Goal: Communication & Community: Answer question/provide support

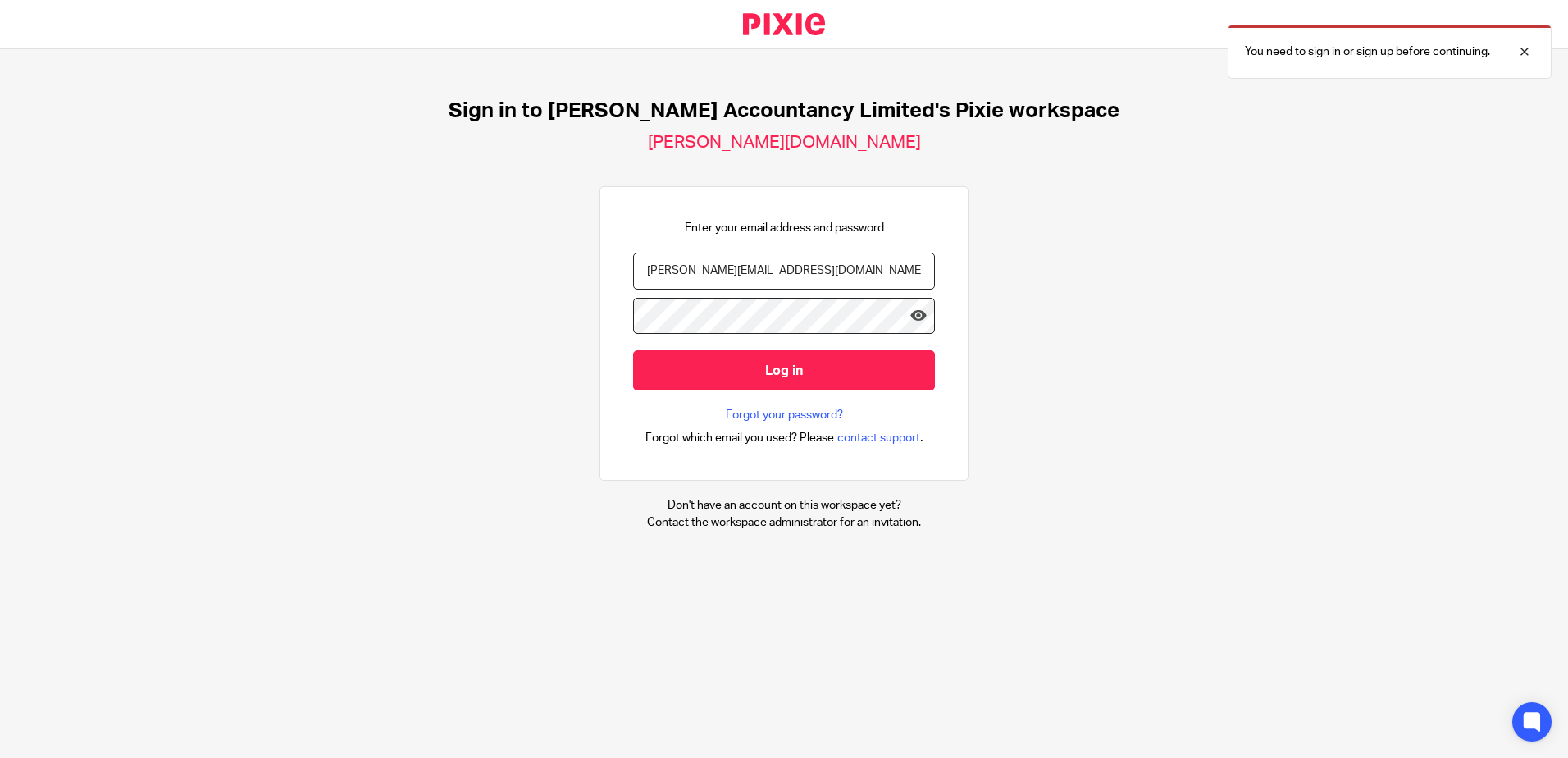
type input "[PERSON_NAME][EMAIL_ADDRESS][DOMAIN_NAME]"
click at [633, 350] on input "Log in" at bounding box center [784, 371] width 301 height 41
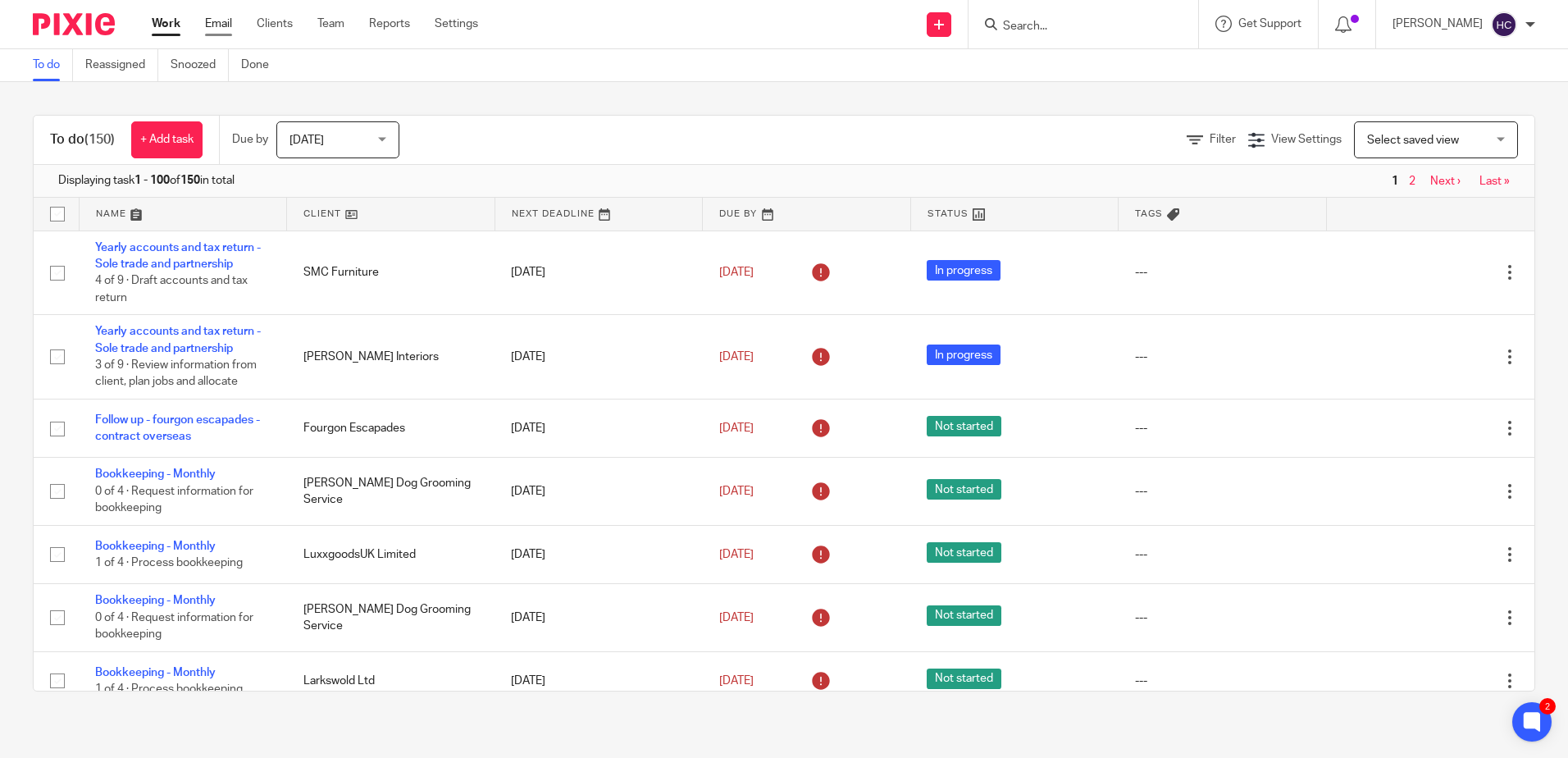
click at [217, 21] on link "Email" at bounding box center [218, 24] width 27 height 17
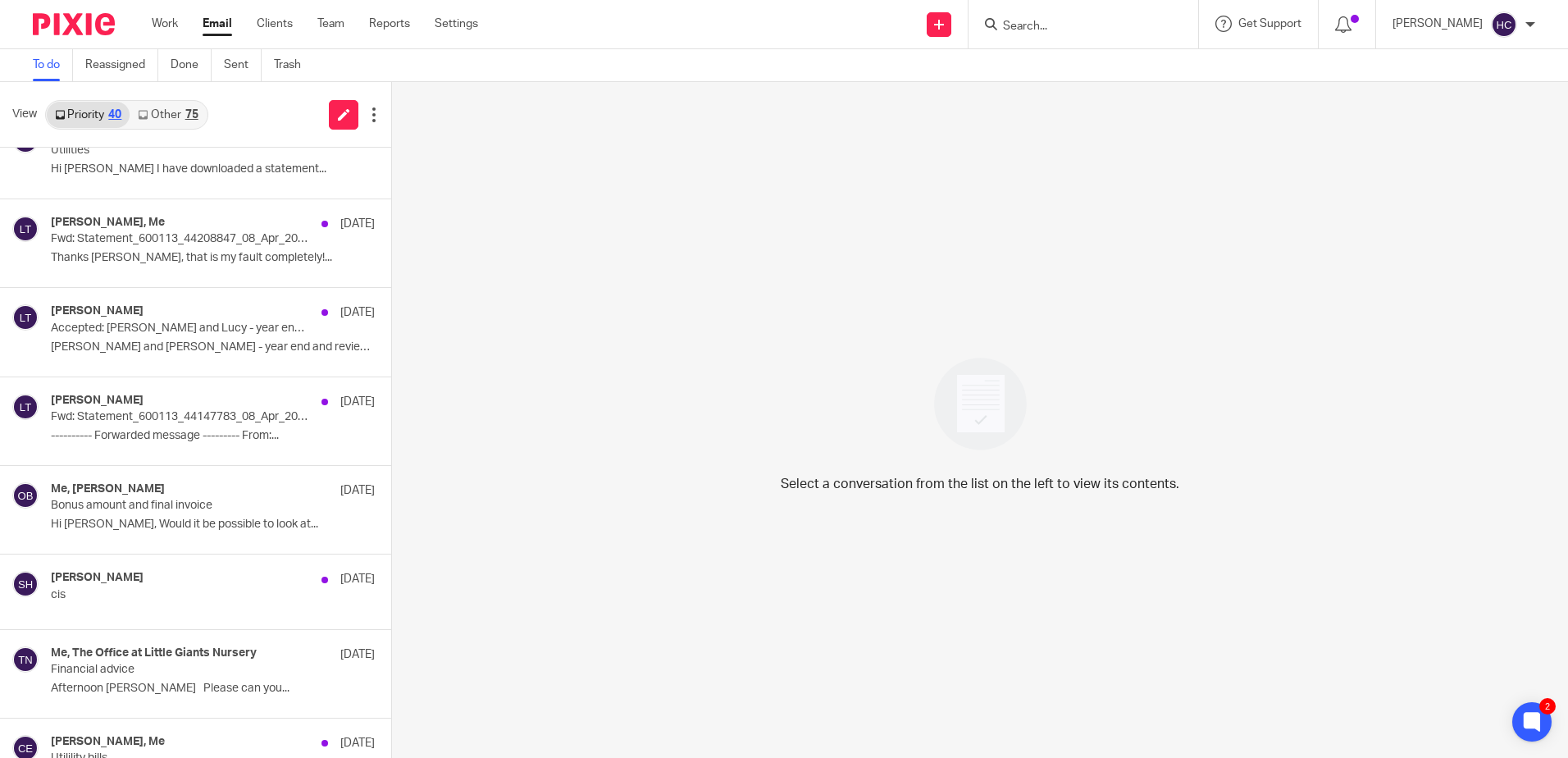
scroll to position [1887, 0]
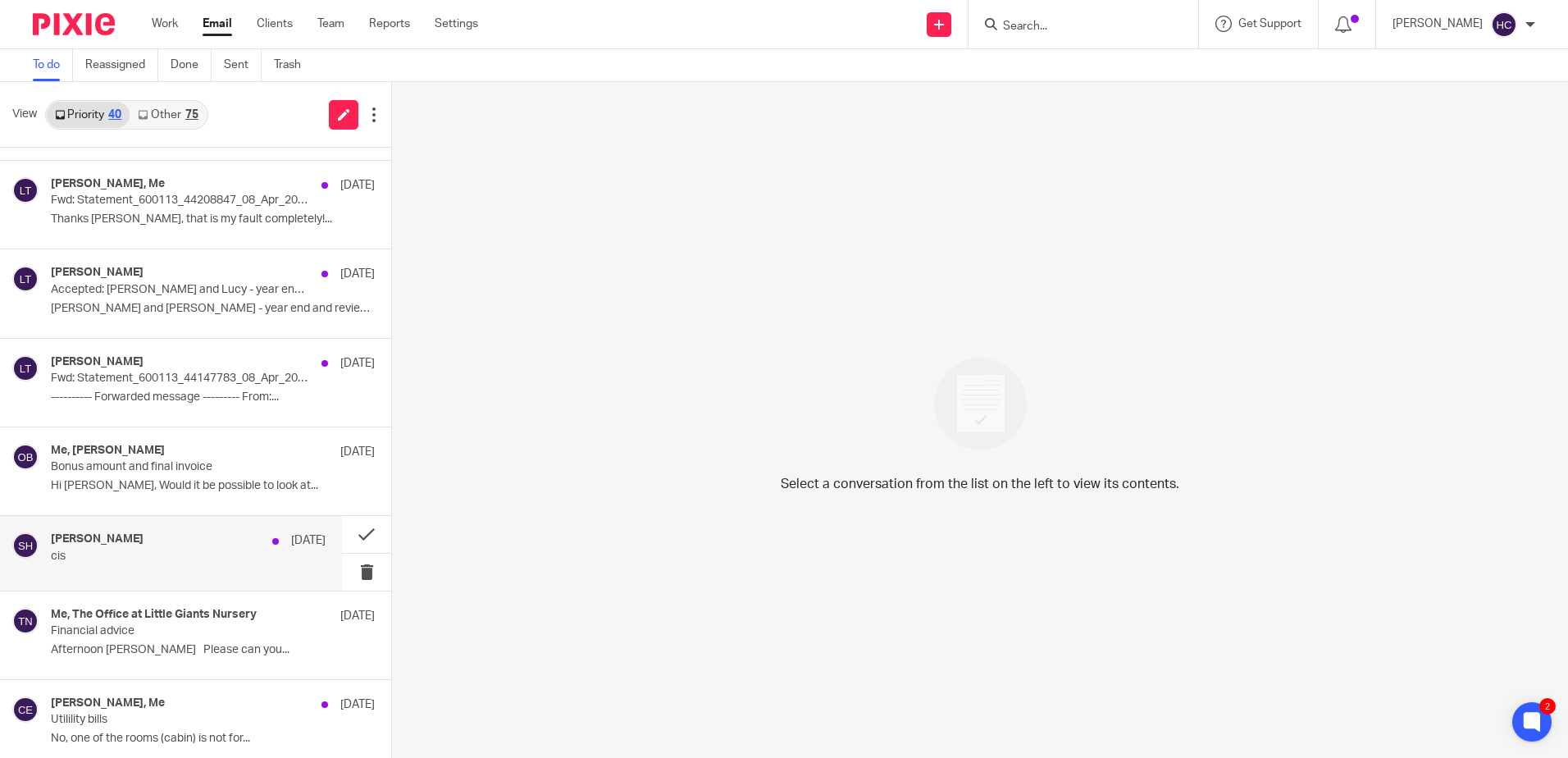
click at [171, 544] on div "[PERSON_NAME] [DATE]" at bounding box center [188, 540] width 275 height 17
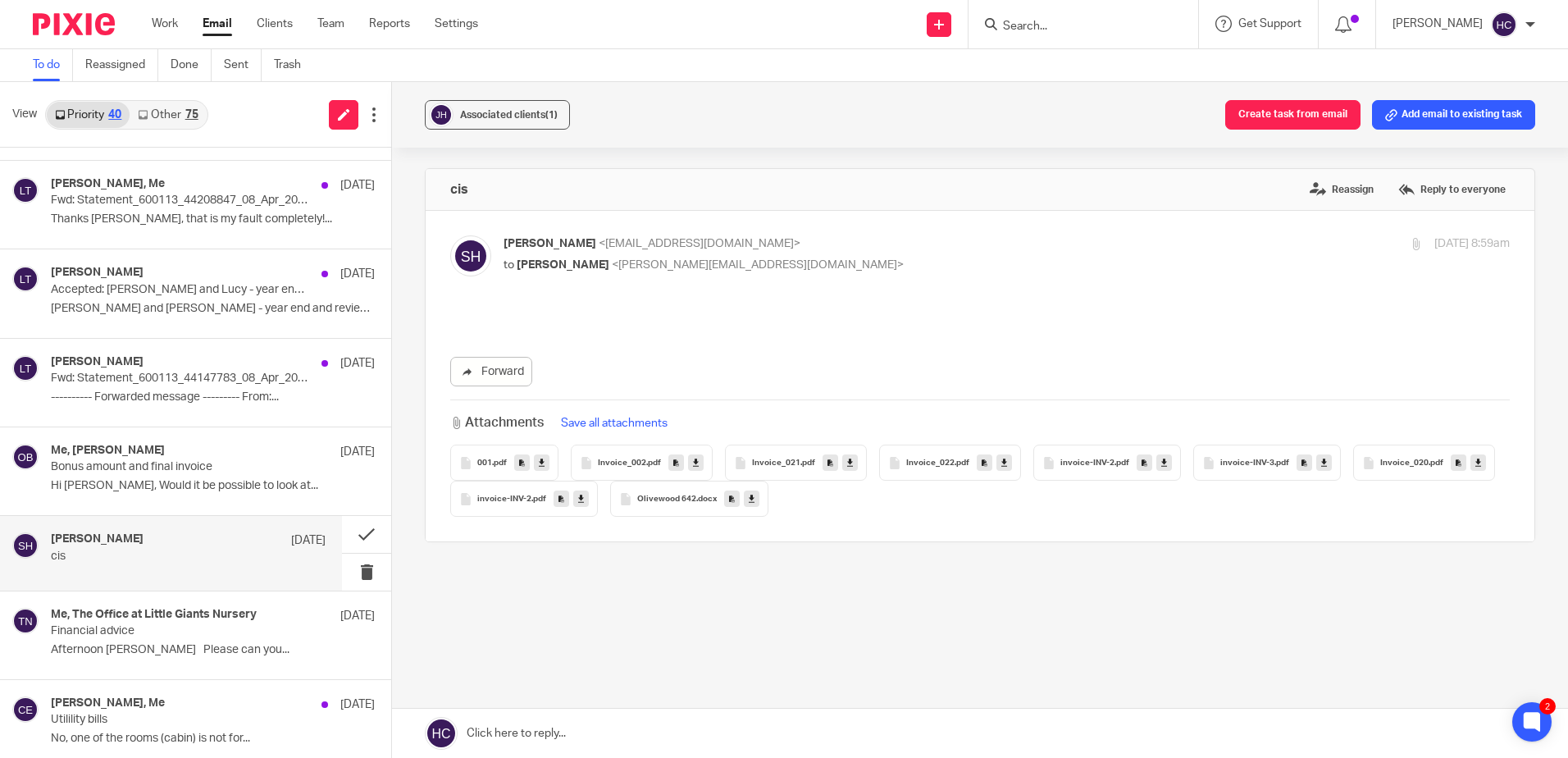
scroll to position [0, 0]
click at [516, 379] on link "Forward" at bounding box center [490, 373] width 82 height 30
click at [517, 733] on link at bounding box center [979, 732] width 1175 height 49
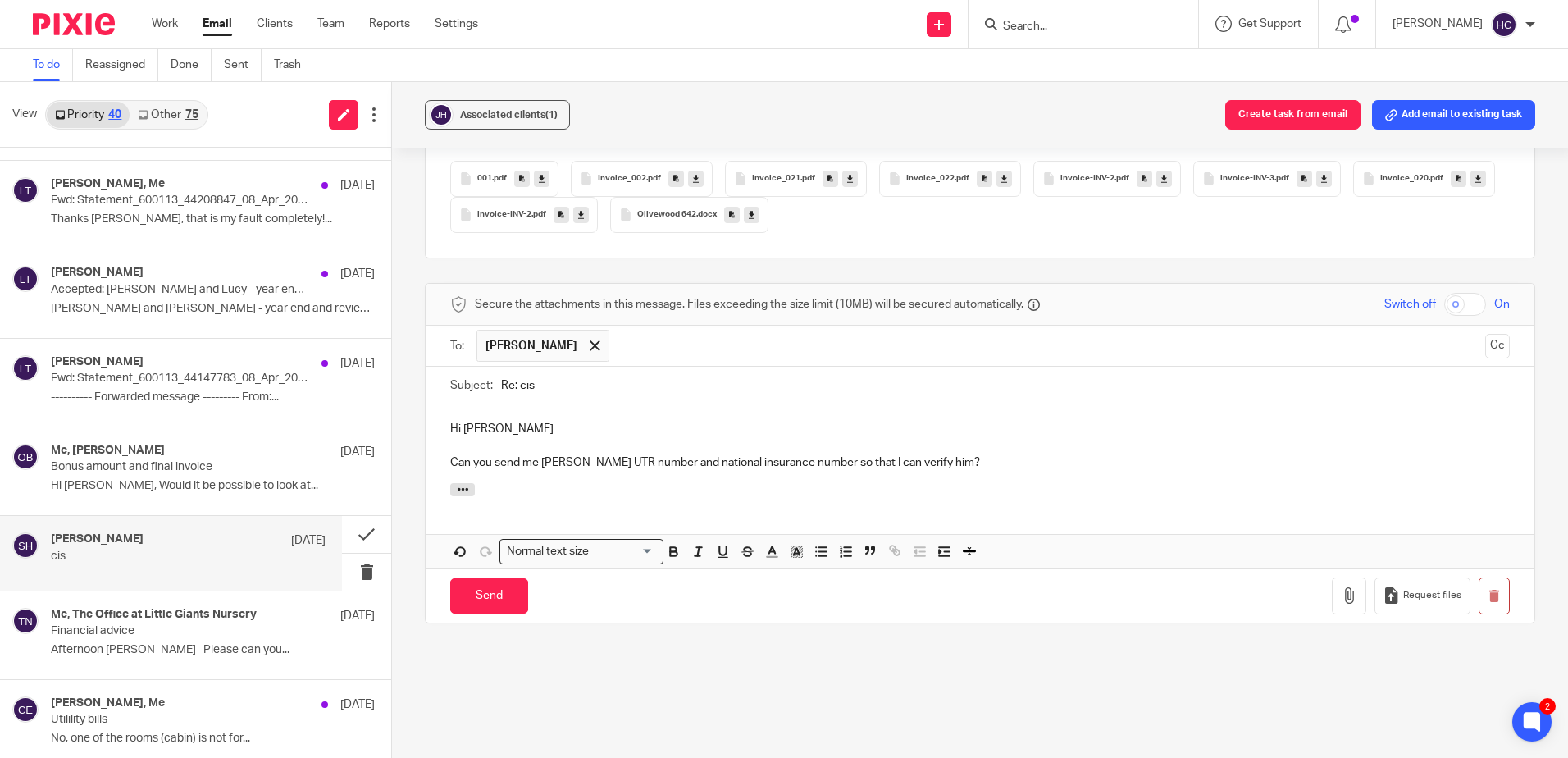
click at [996, 456] on p "Can you send me Benjamin Barker's UTR number and national insurance number so t…" at bounding box center [979, 463] width 1059 height 17
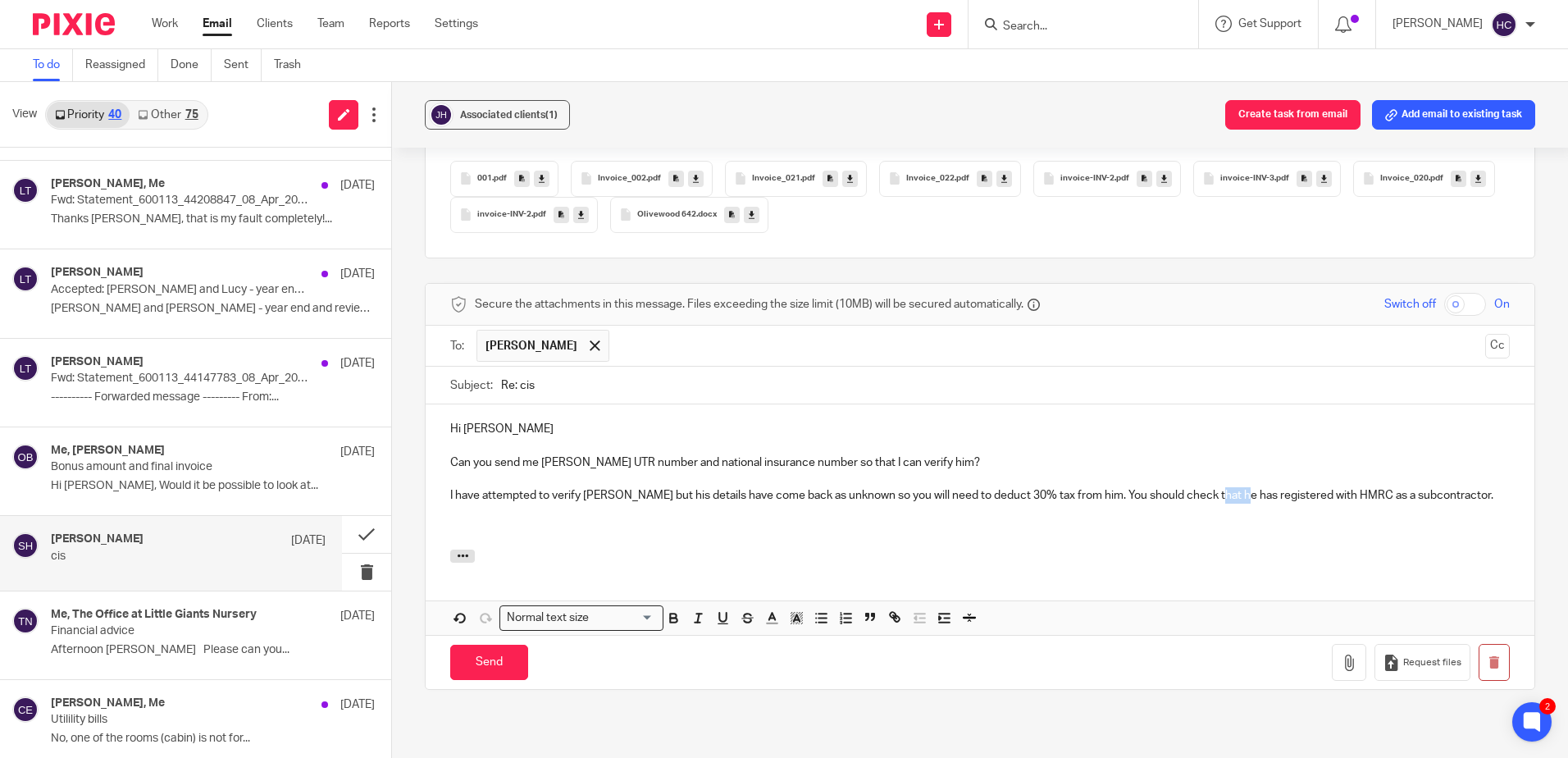
drag, startPoint x: 1212, startPoint y: 492, endPoint x: 1234, endPoint y: 494, distance: 22.1
click at [1234, 494] on p "I have attempted to verify Phil Greenaway but his details have come back as unk…" at bounding box center [979, 495] width 1059 height 17
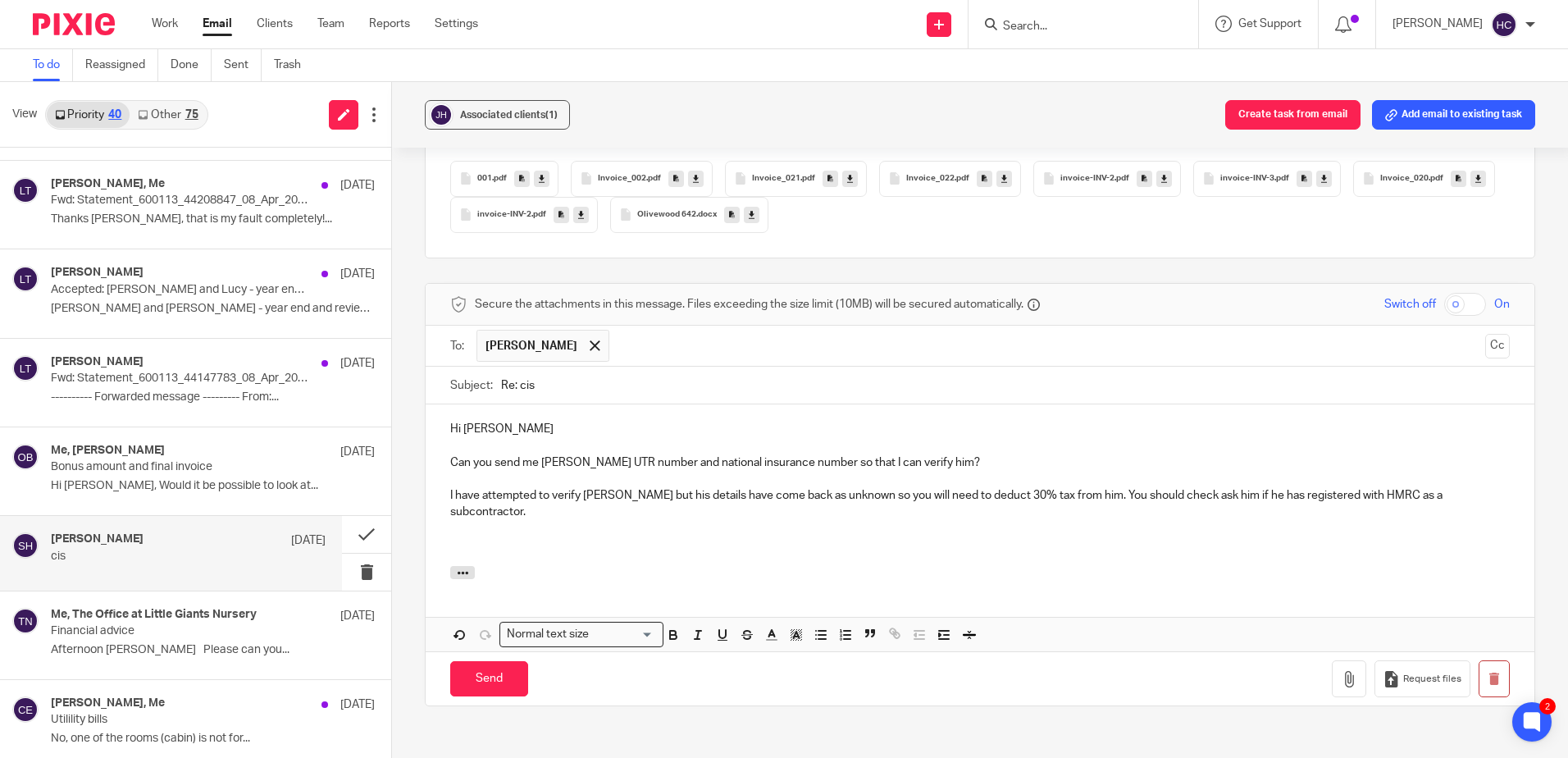
click at [501, 546] on p at bounding box center [979, 546] width 1059 height 17
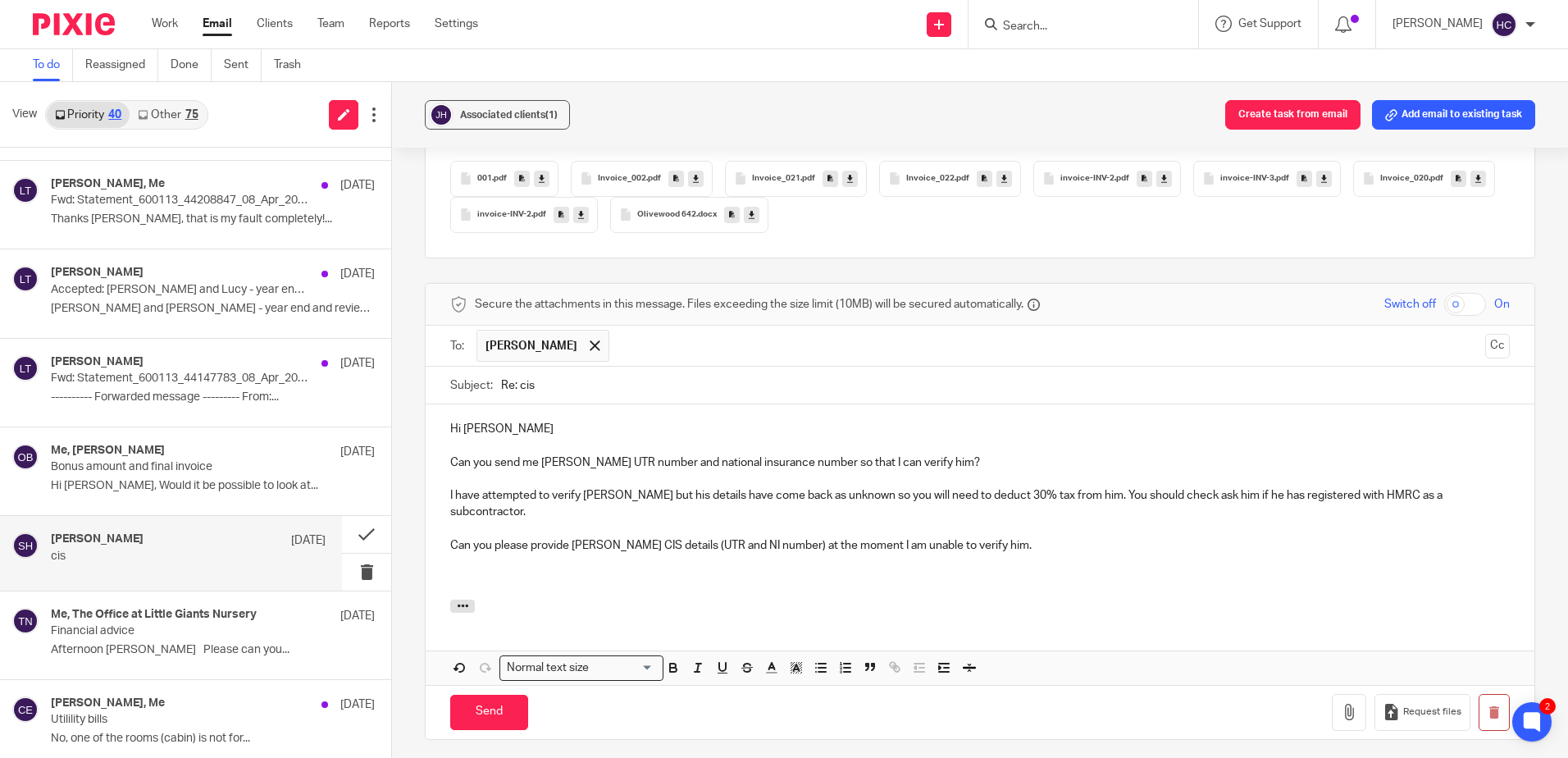
click at [500, 588] on div "Hi Stuart Can you send me Benjamin Barker's UTR number and national insurance n…" at bounding box center [980, 502] width 1108 height 195
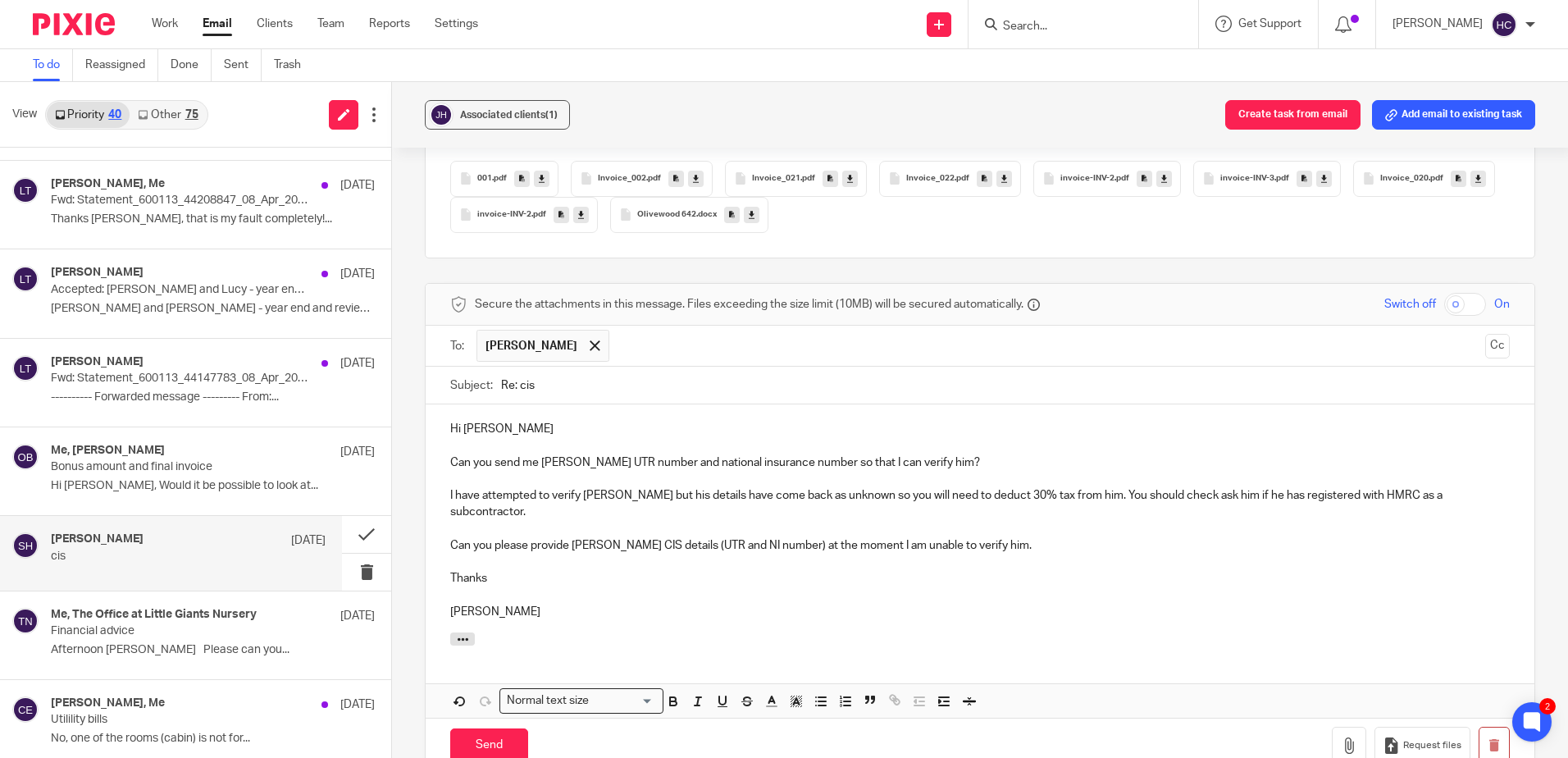
click at [1072, 547] on p "Can you please provide Luke Hooper's CIS details (UTR and NI number) at the mom…" at bounding box center [979, 546] width 1059 height 17
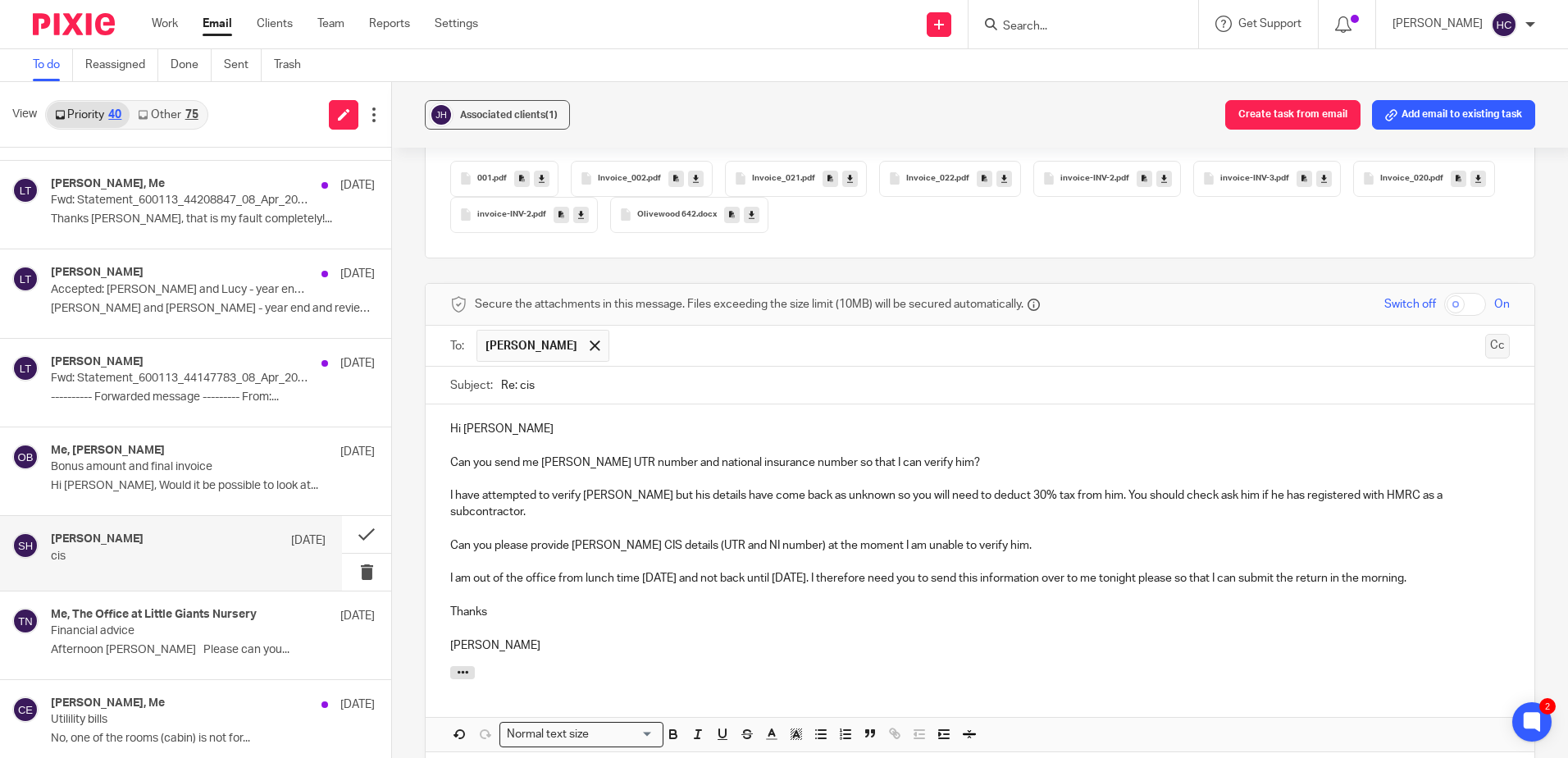
click at [1485, 349] on button "Cc" at bounding box center [1497, 346] width 25 height 25
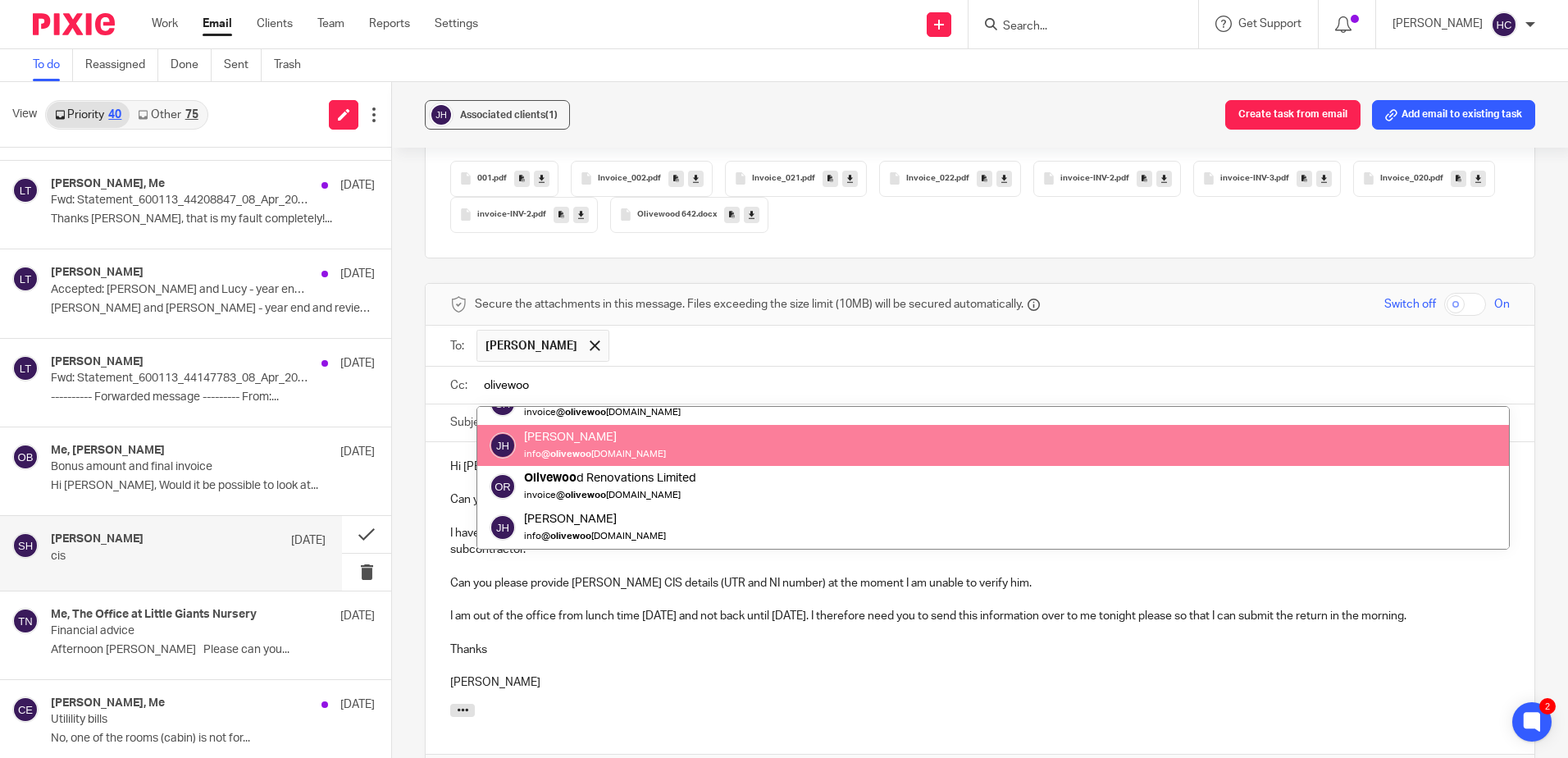
scroll to position [41, 0]
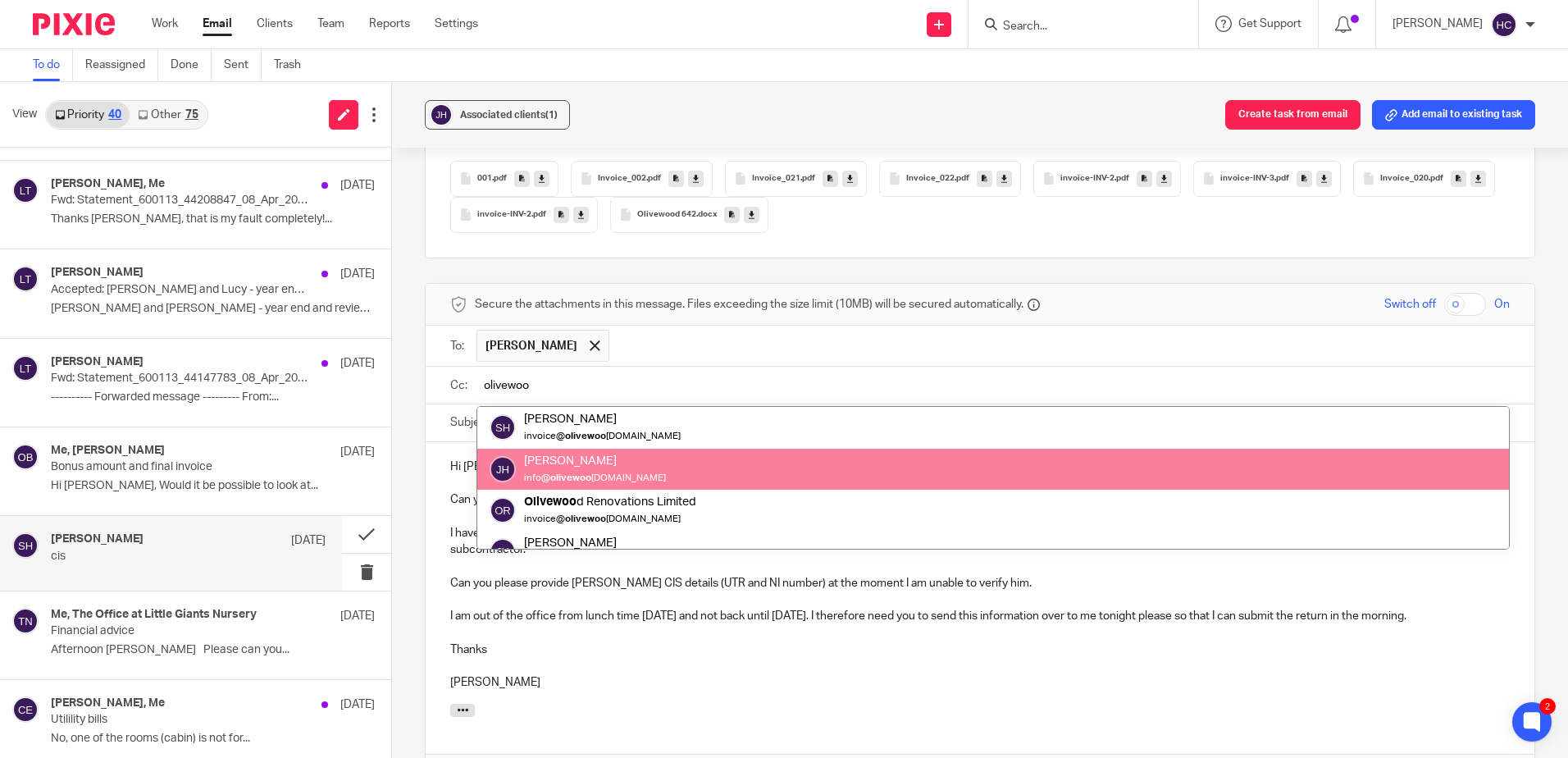
type input "olivewoo"
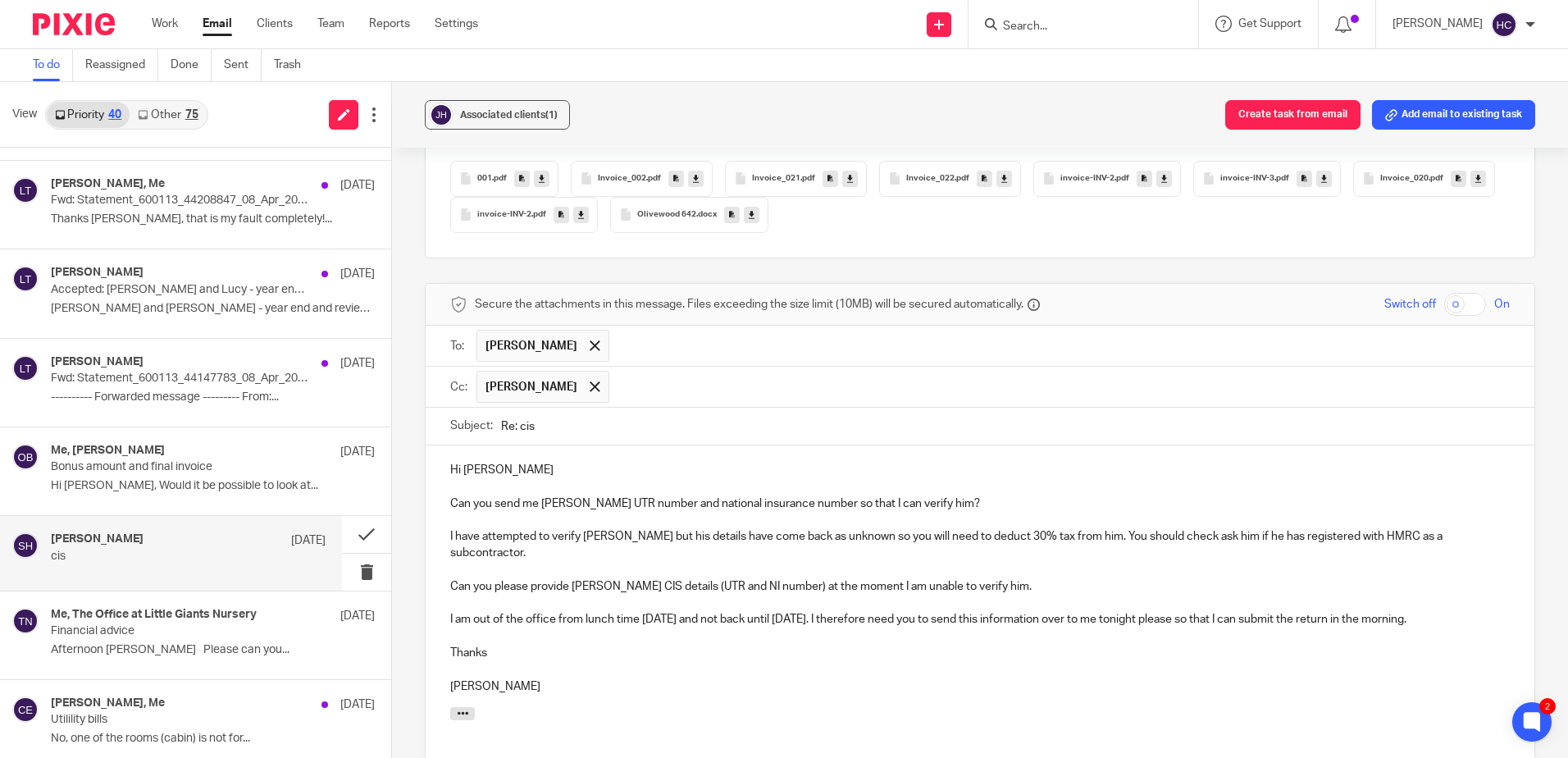
click at [618, 388] on input "text" at bounding box center [1060, 386] width 885 height 32
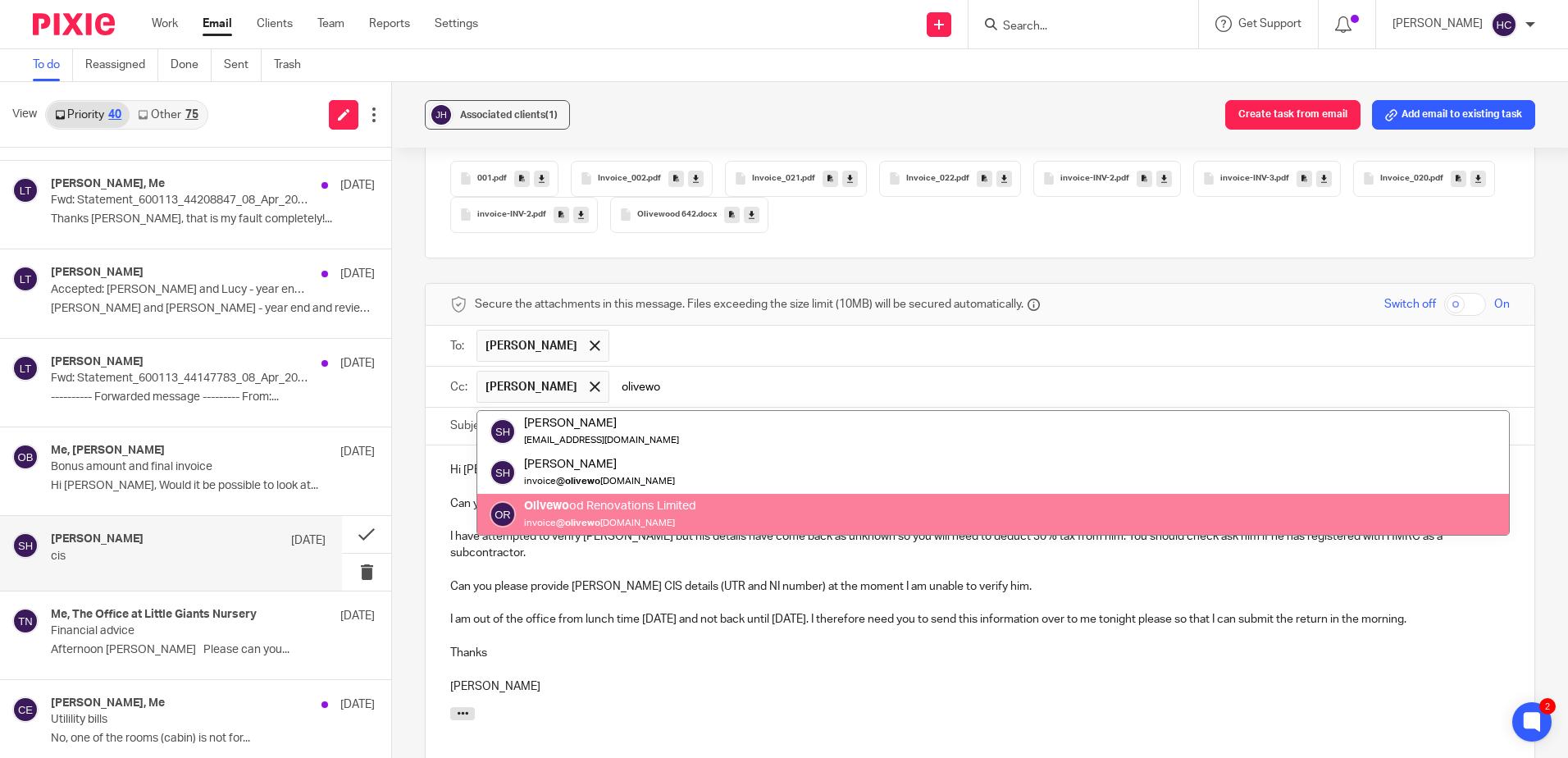
scroll to position [0, 0]
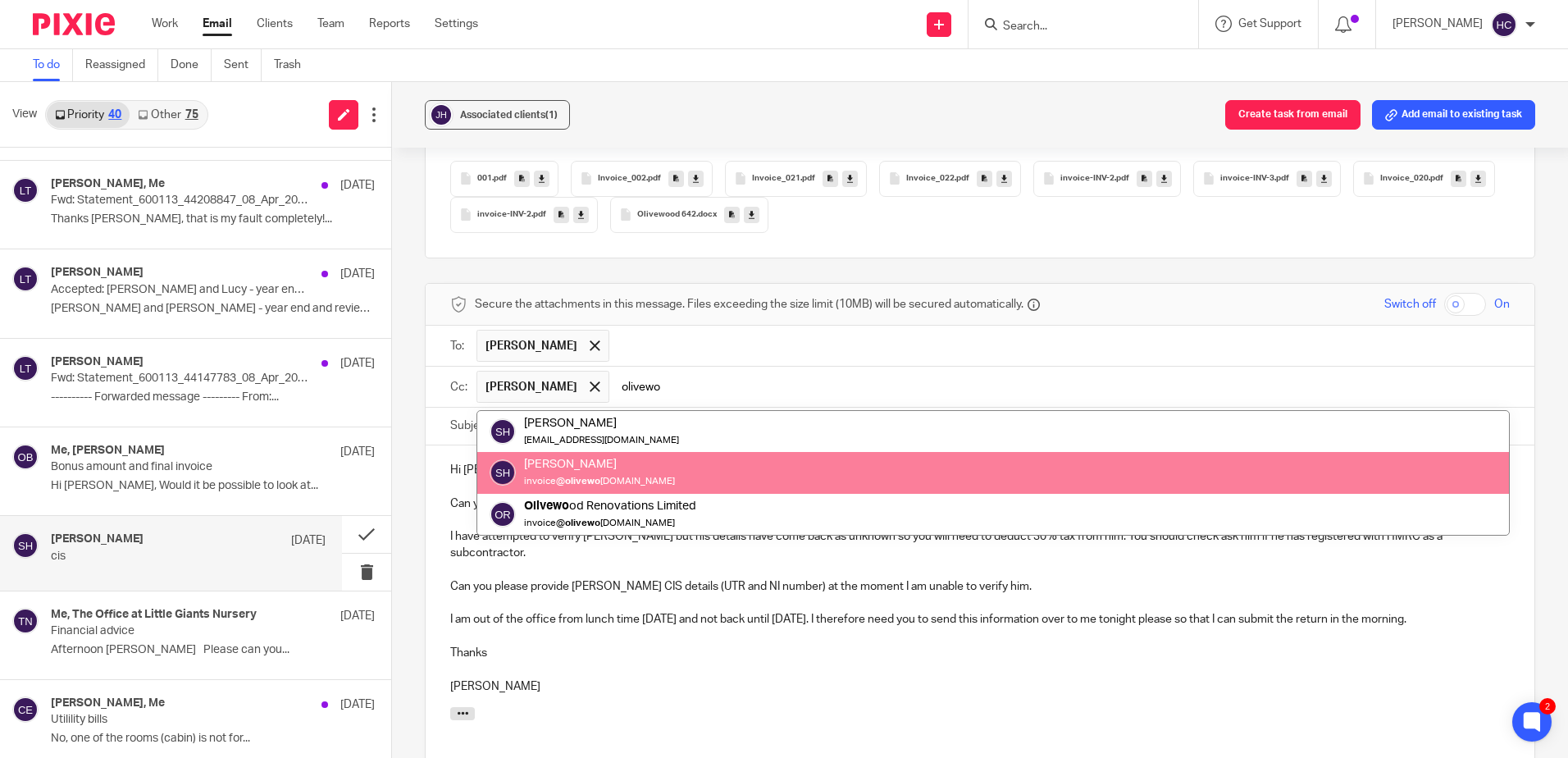
type input "olivewo"
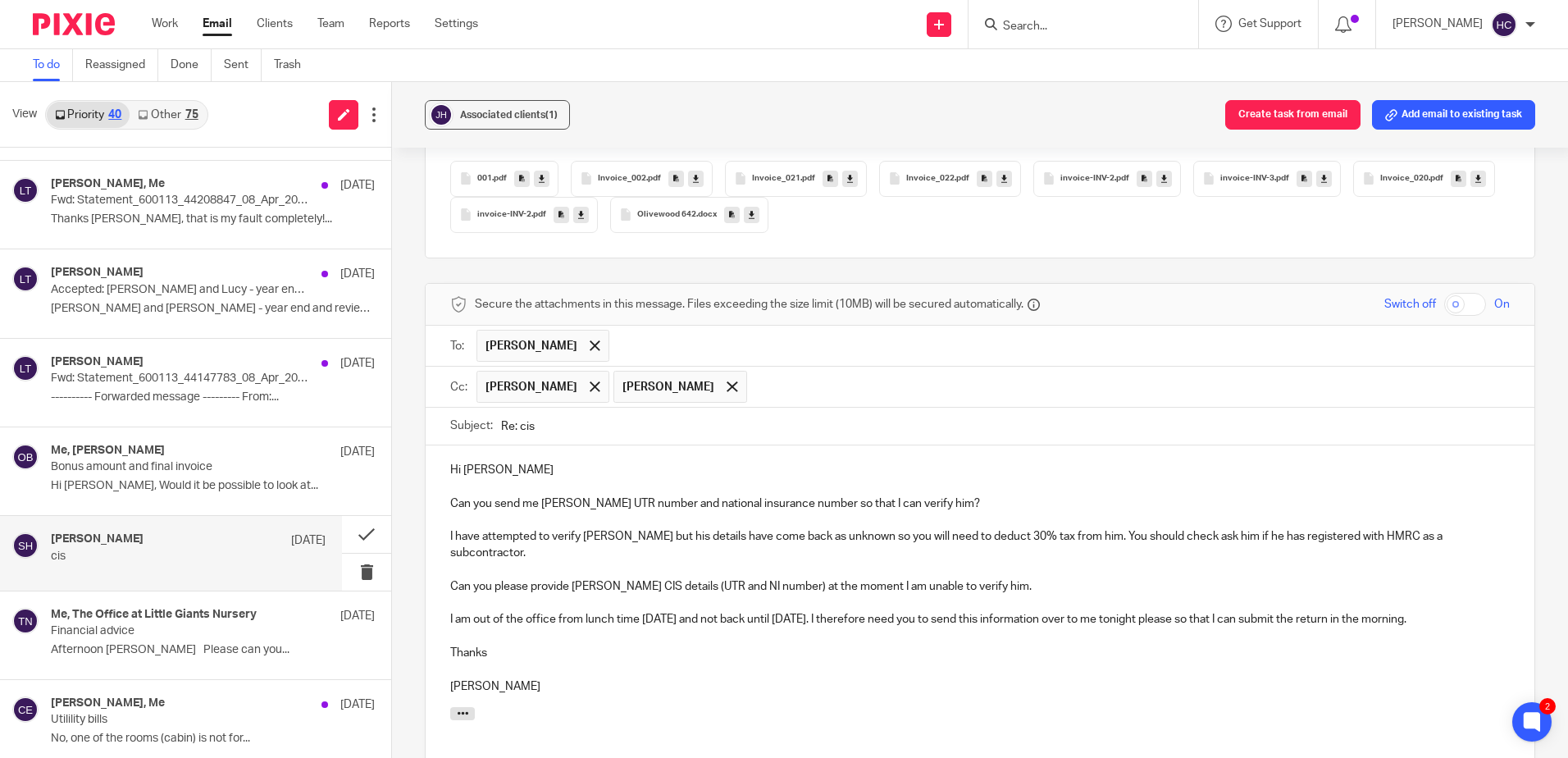
click at [1063, 584] on p "Can you please provide Luke Hooper's CIS details (UTR and NI number) at the mom…" at bounding box center [979, 586] width 1059 height 17
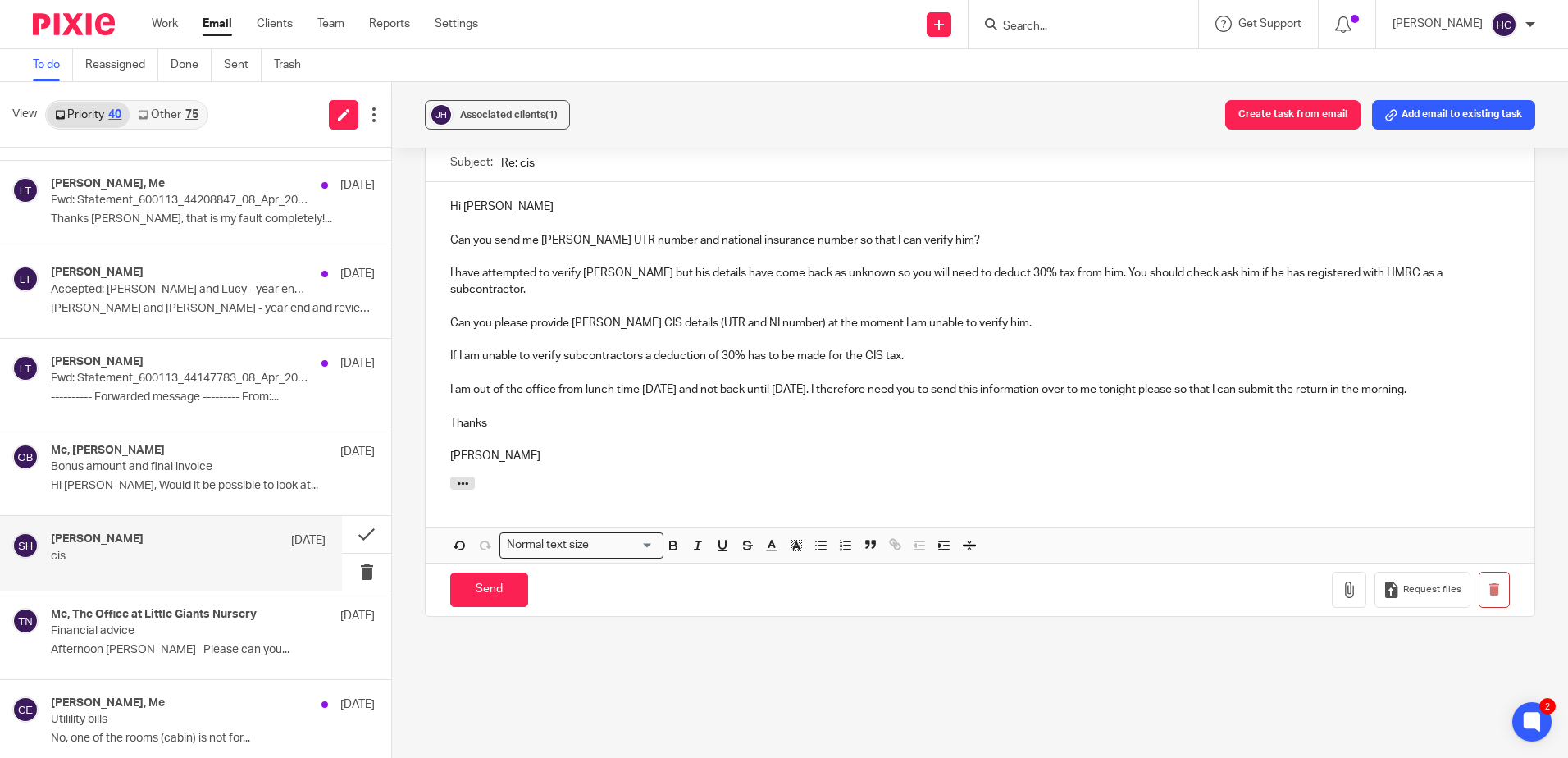
scroll to position [614, 0]
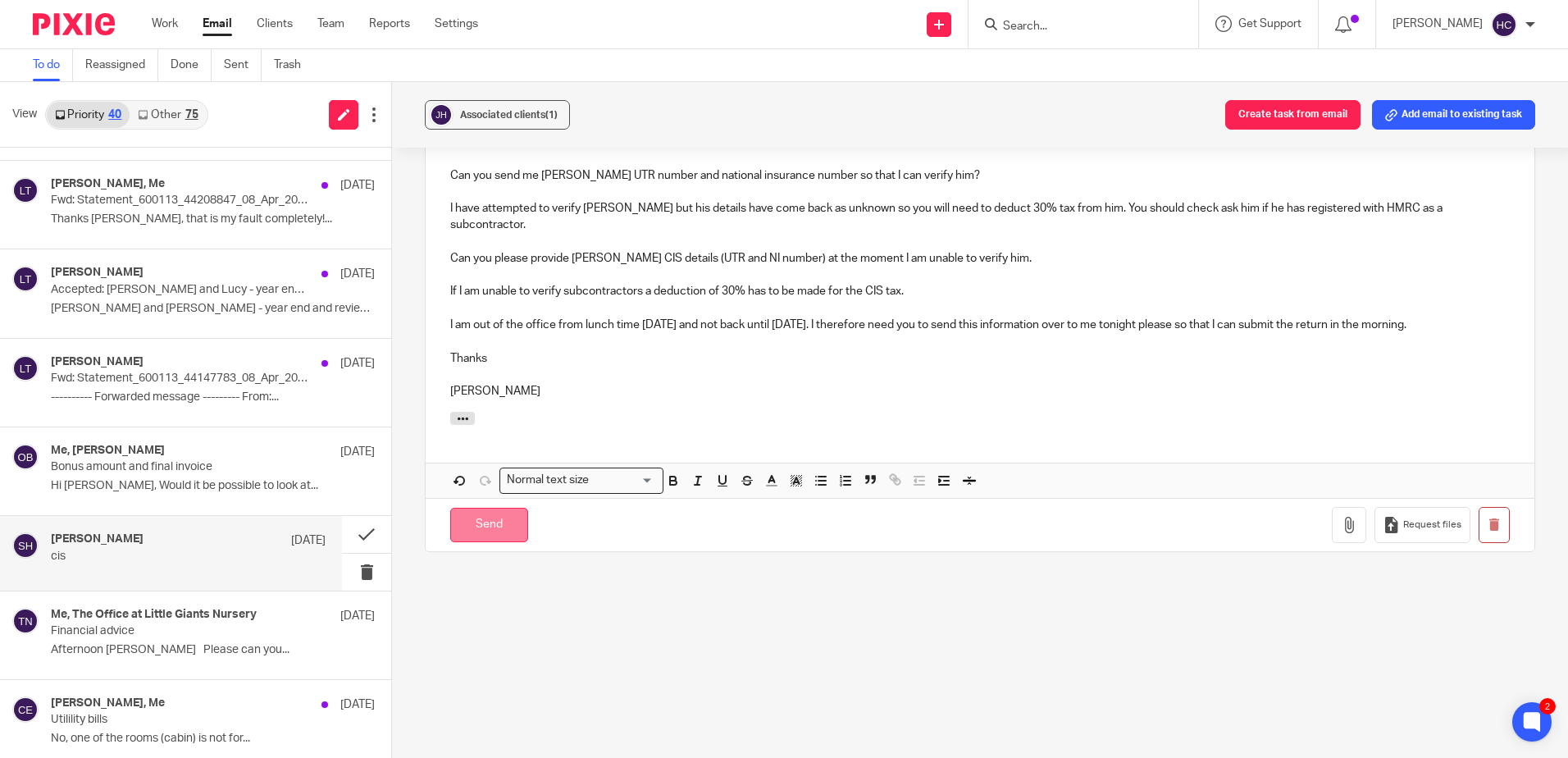
click at [508, 521] on input "Send" at bounding box center [489, 526] width 77 height 35
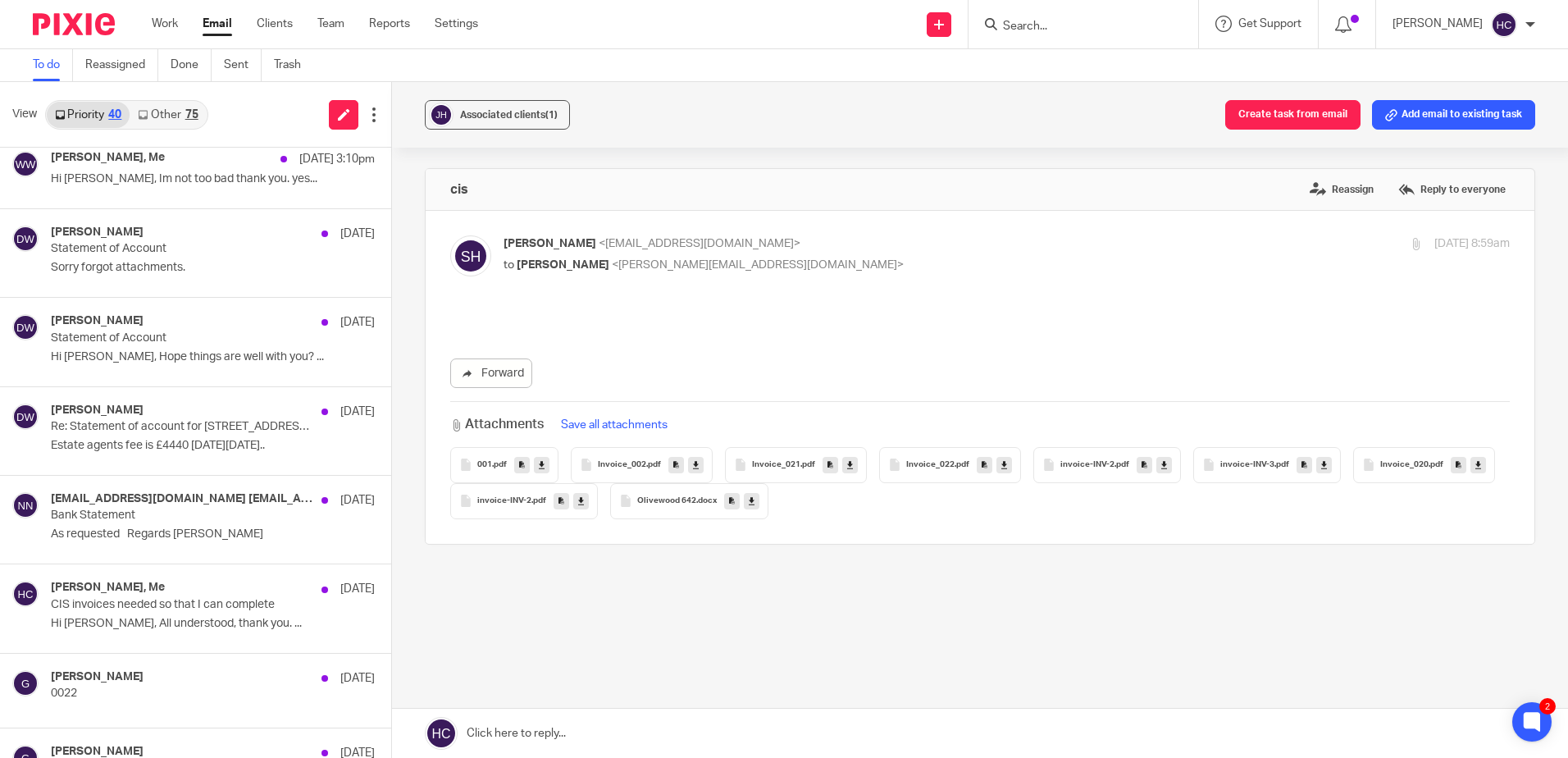
scroll to position [1230, 0]
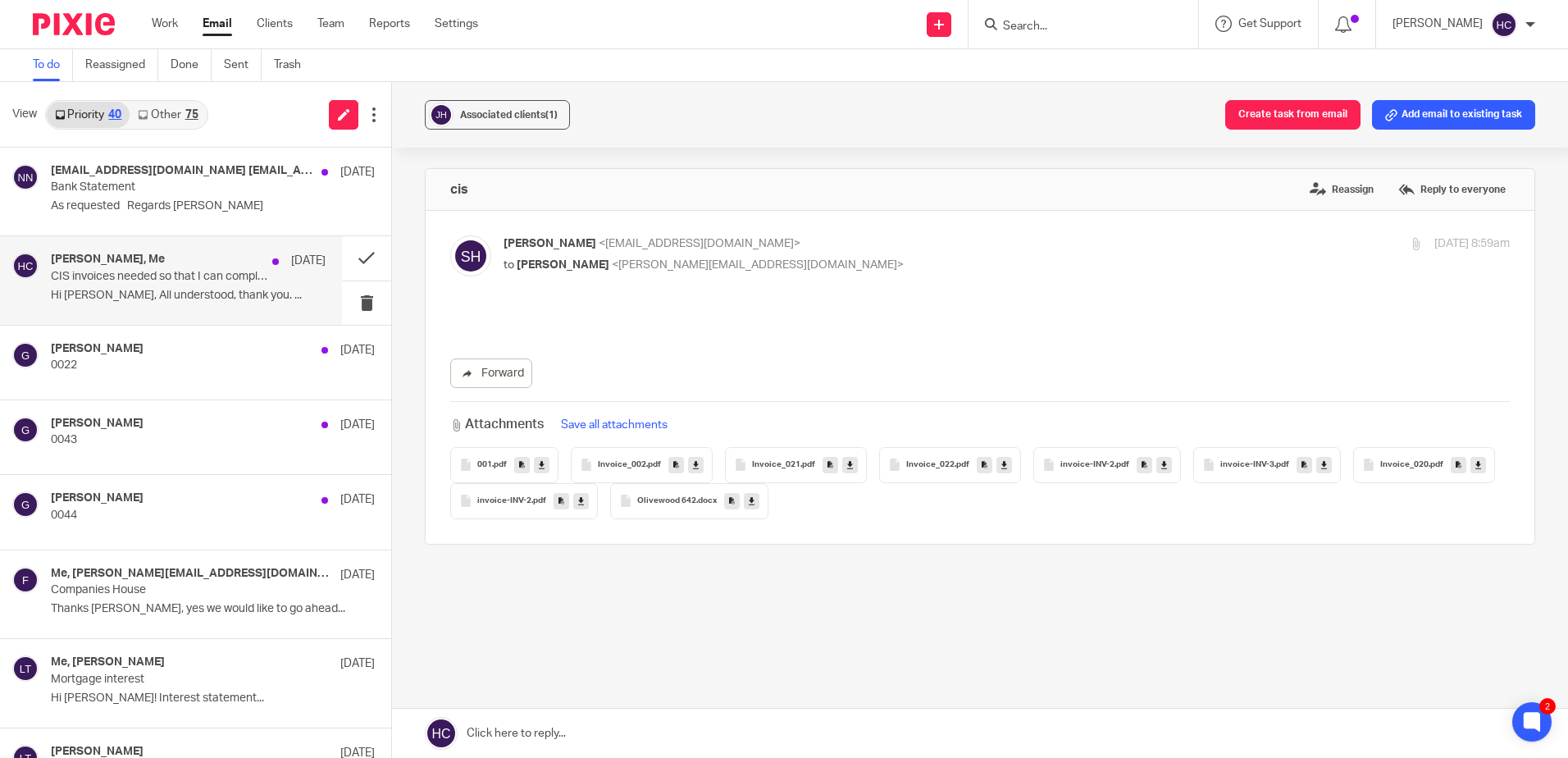
click at [137, 293] on p "Hi Hannah, All understood, thank you. ..." at bounding box center [188, 295] width 275 height 14
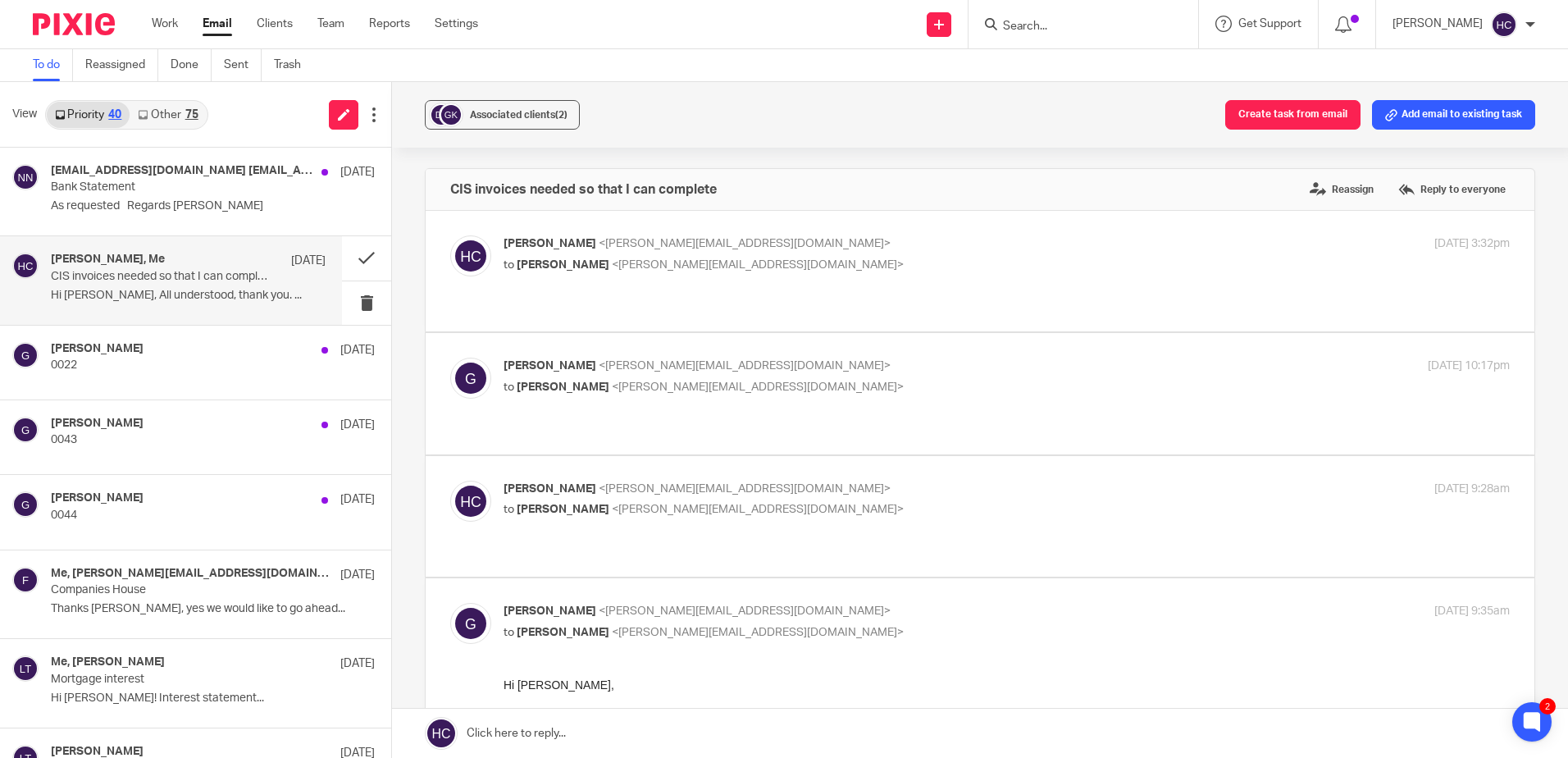
scroll to position [0, 0]
click at [125, 367] on p "0022" at bounding box center [160, 365] width 219 height 14
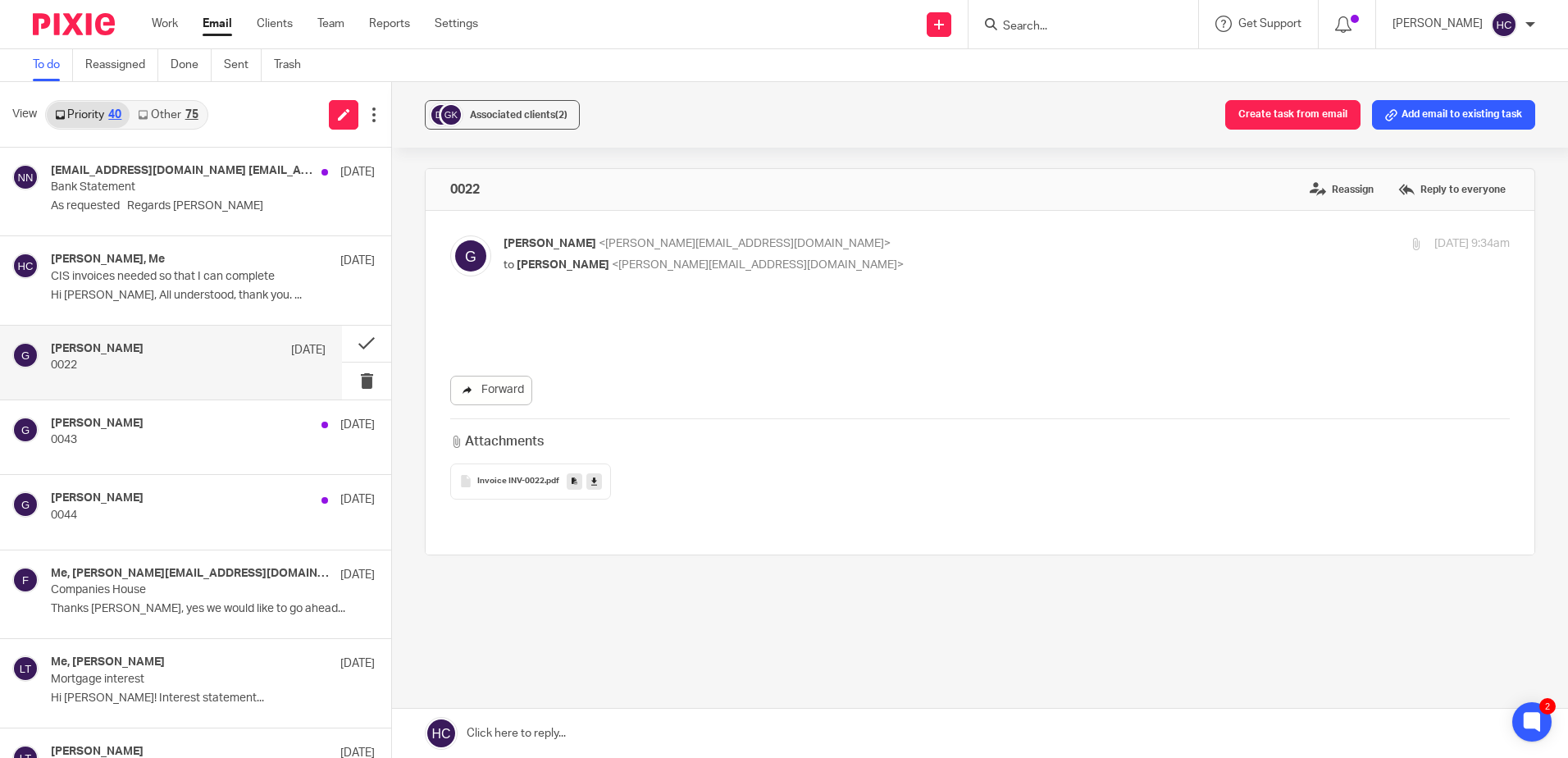
click at [501, 380] on link "Forward" at bounding box center [490, 390] width 82 height 30
click at [342, 347] on button at bounding box center [366, 344] width 49 height 37
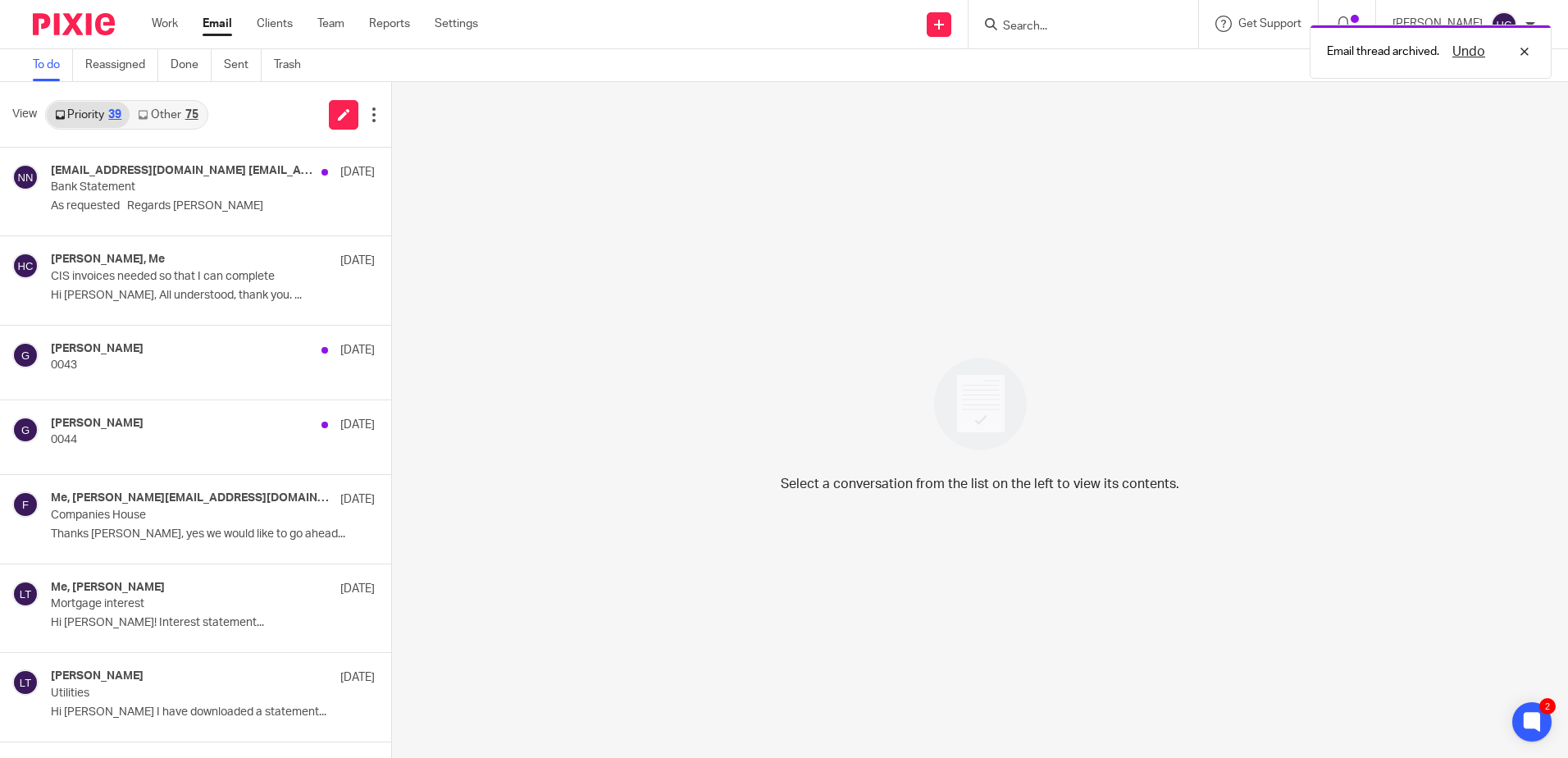
click at [147, 372] on p "0043" at bounding box center [180, 365] width 259 height 14
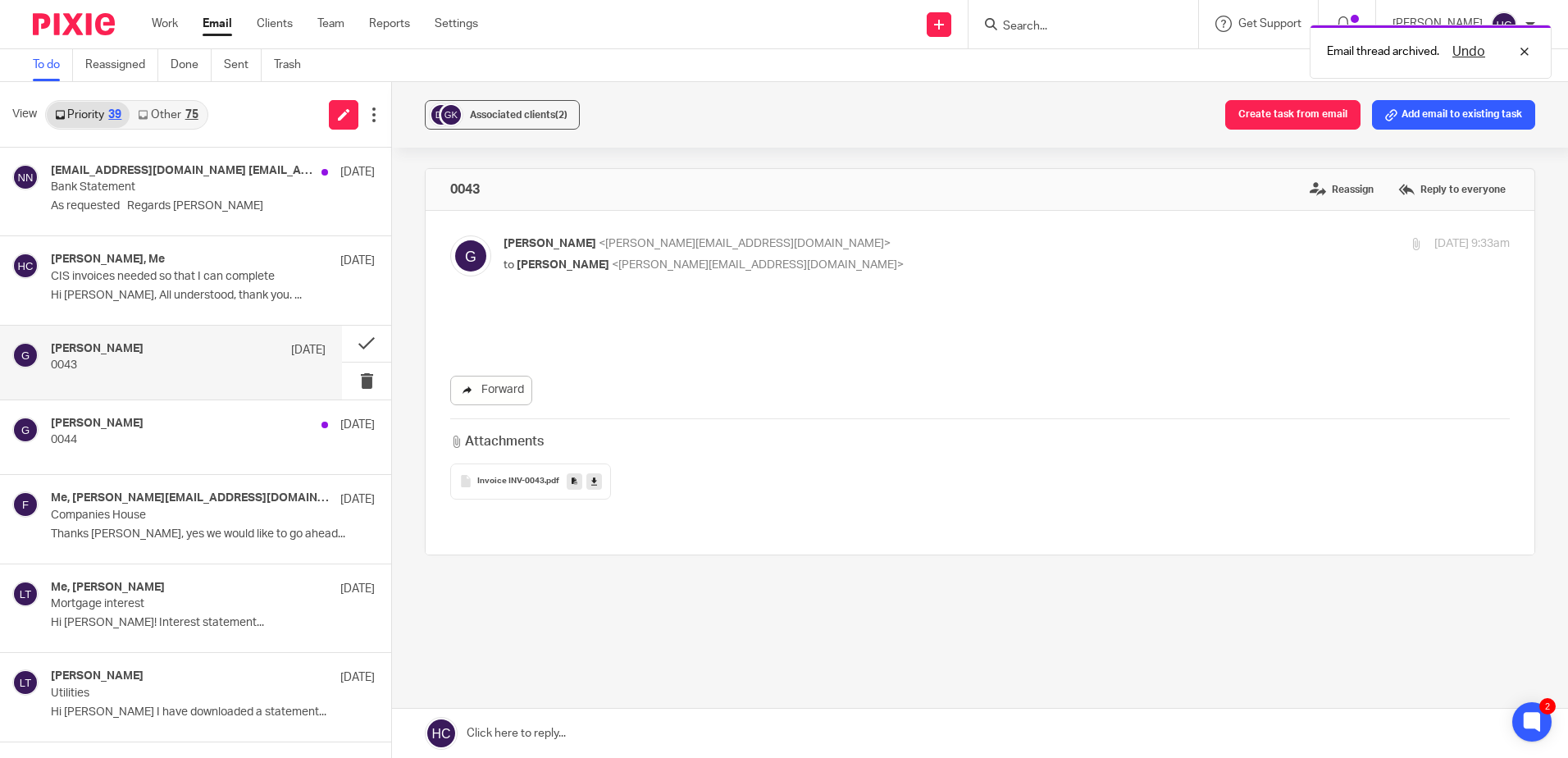
click at [500, 397] on link "Forward" at bounding box center [490, 390] width 82 height 30
click at [356, 348] on button at bounding box center [366, 344] width 49 height 37
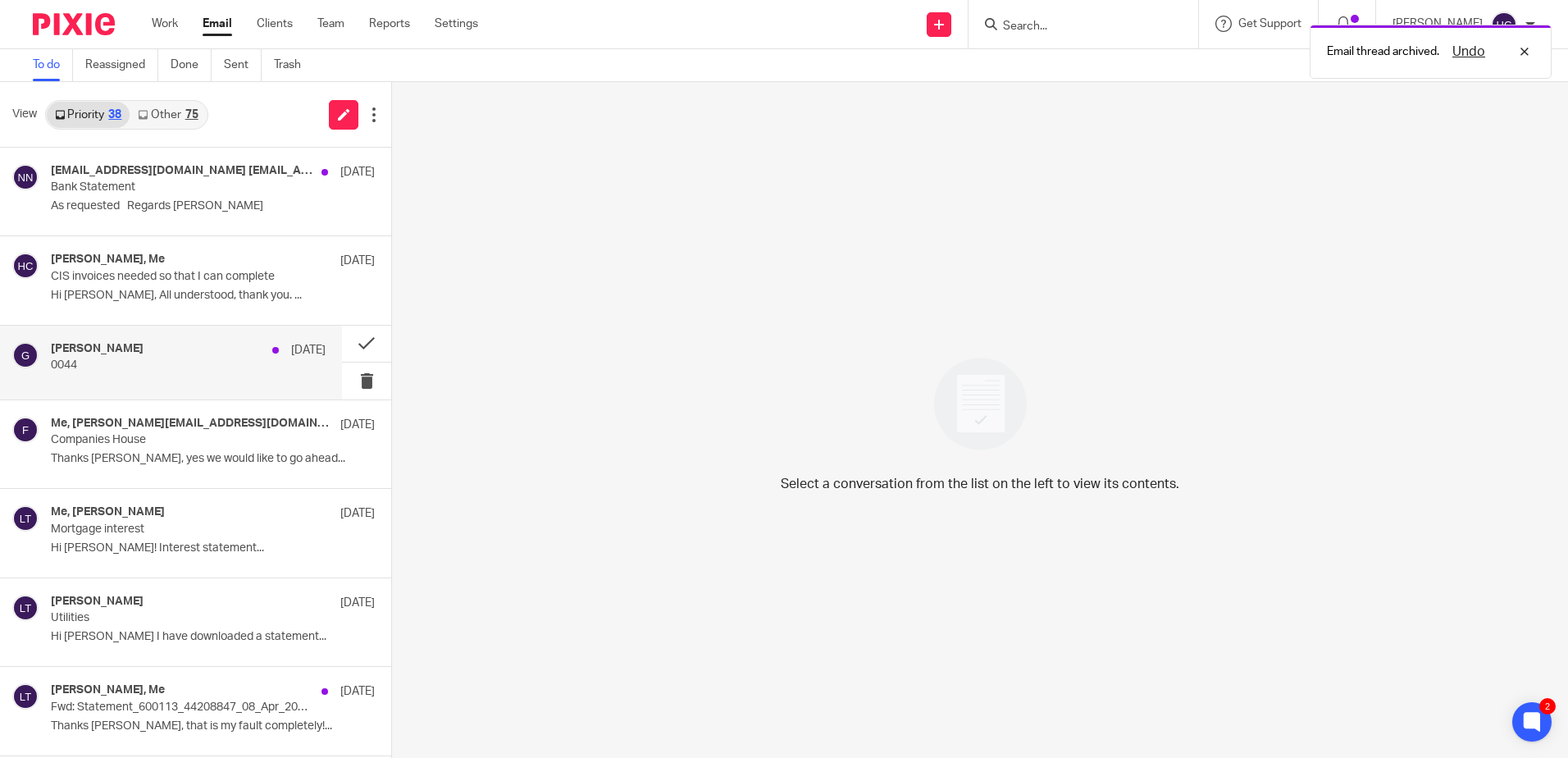
click at [205, 356] on div "Gary 12 Sep" at bounding box center [188, 350] width 275 height 17
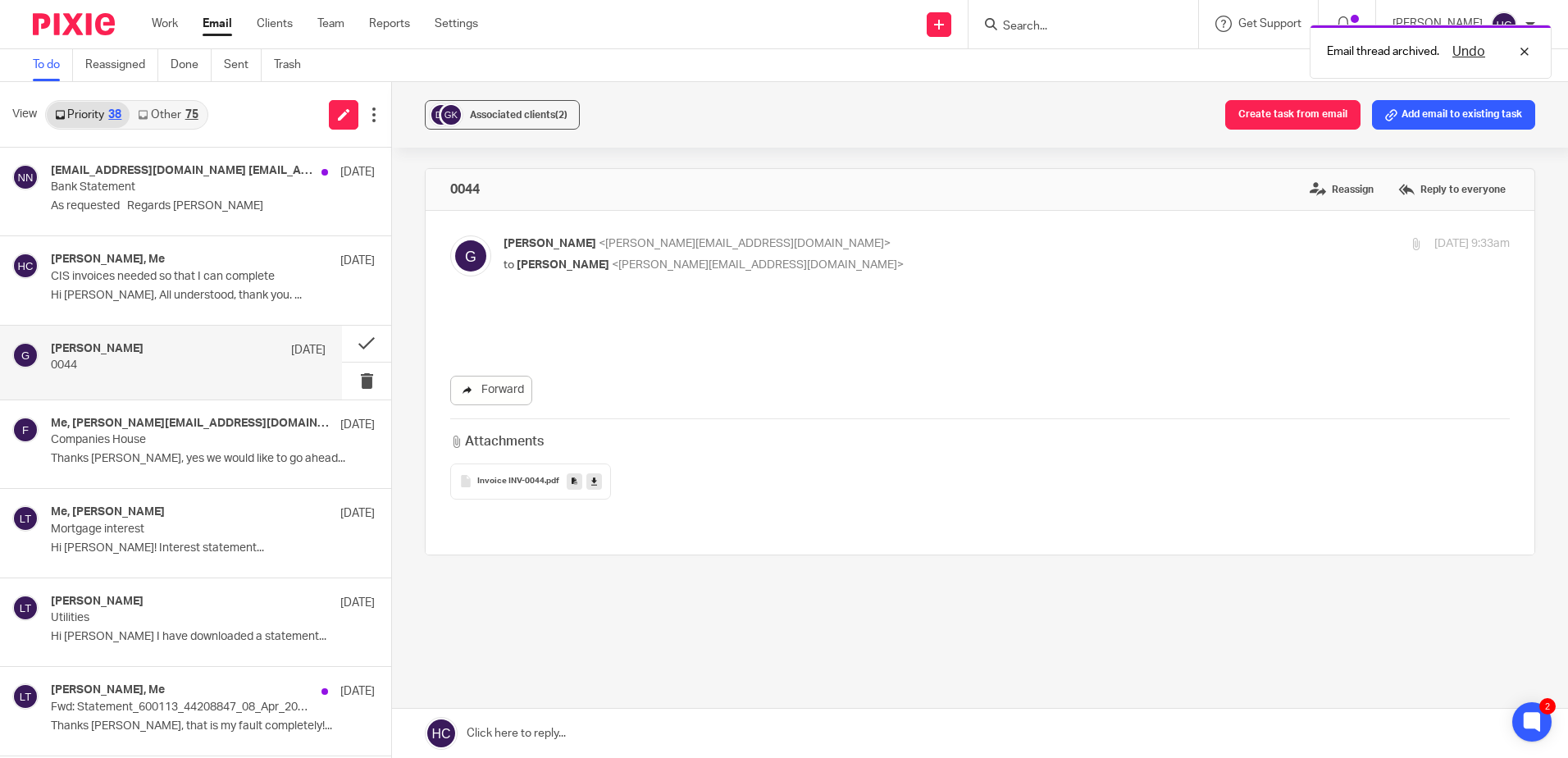
click at [499, 401] on link "Forward" at bounding box center [490, 390] width 82 height 30
click at [348, 333] on button at bounding box center [366, 344] width 49 height 37
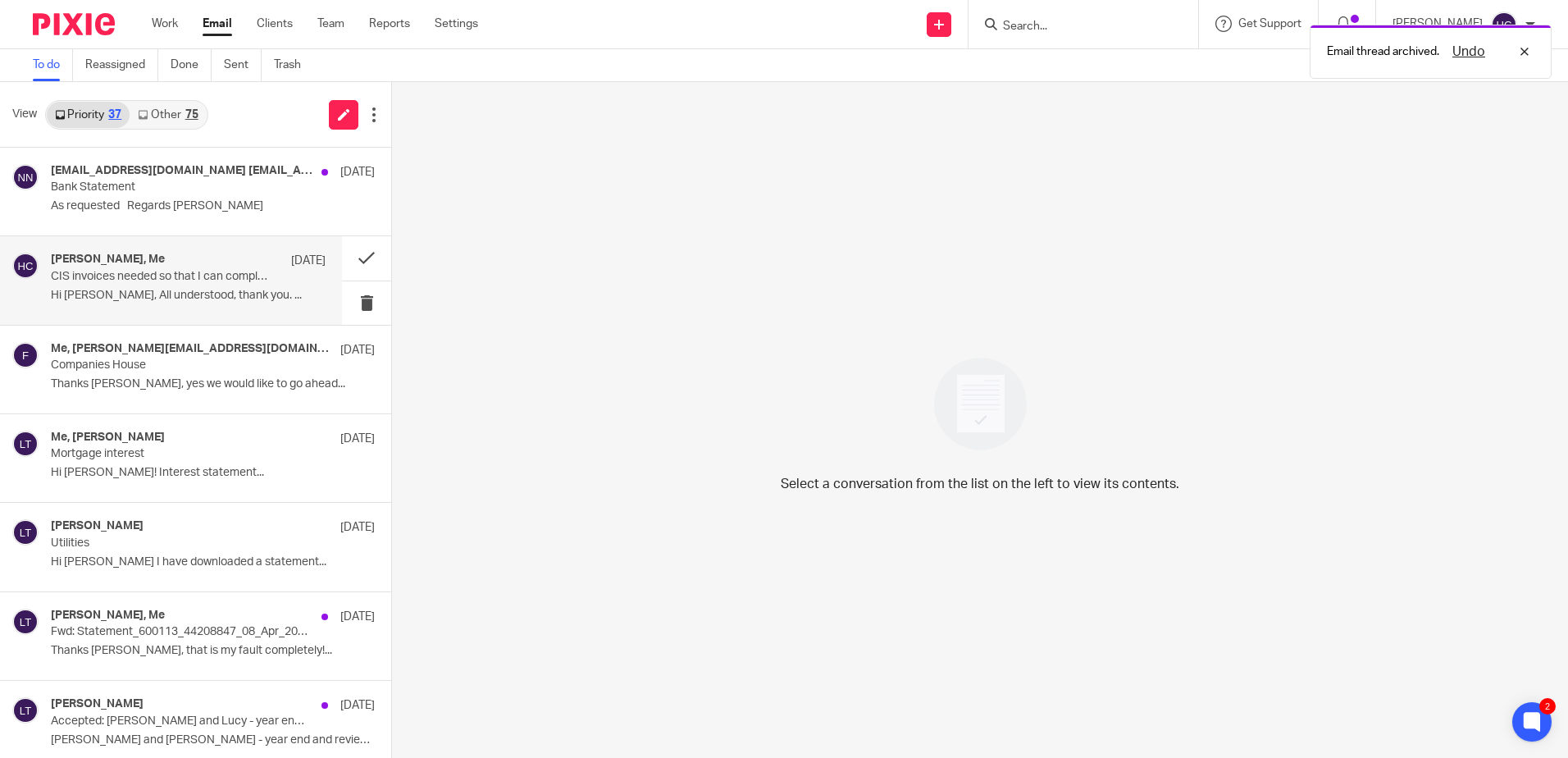
click at [218, 284] on div "Gary, Me 12 Sep CIS invoices needed so that I can complete Hi Hannah, All under…" at bounding box center [188, 280] width 275 height 55
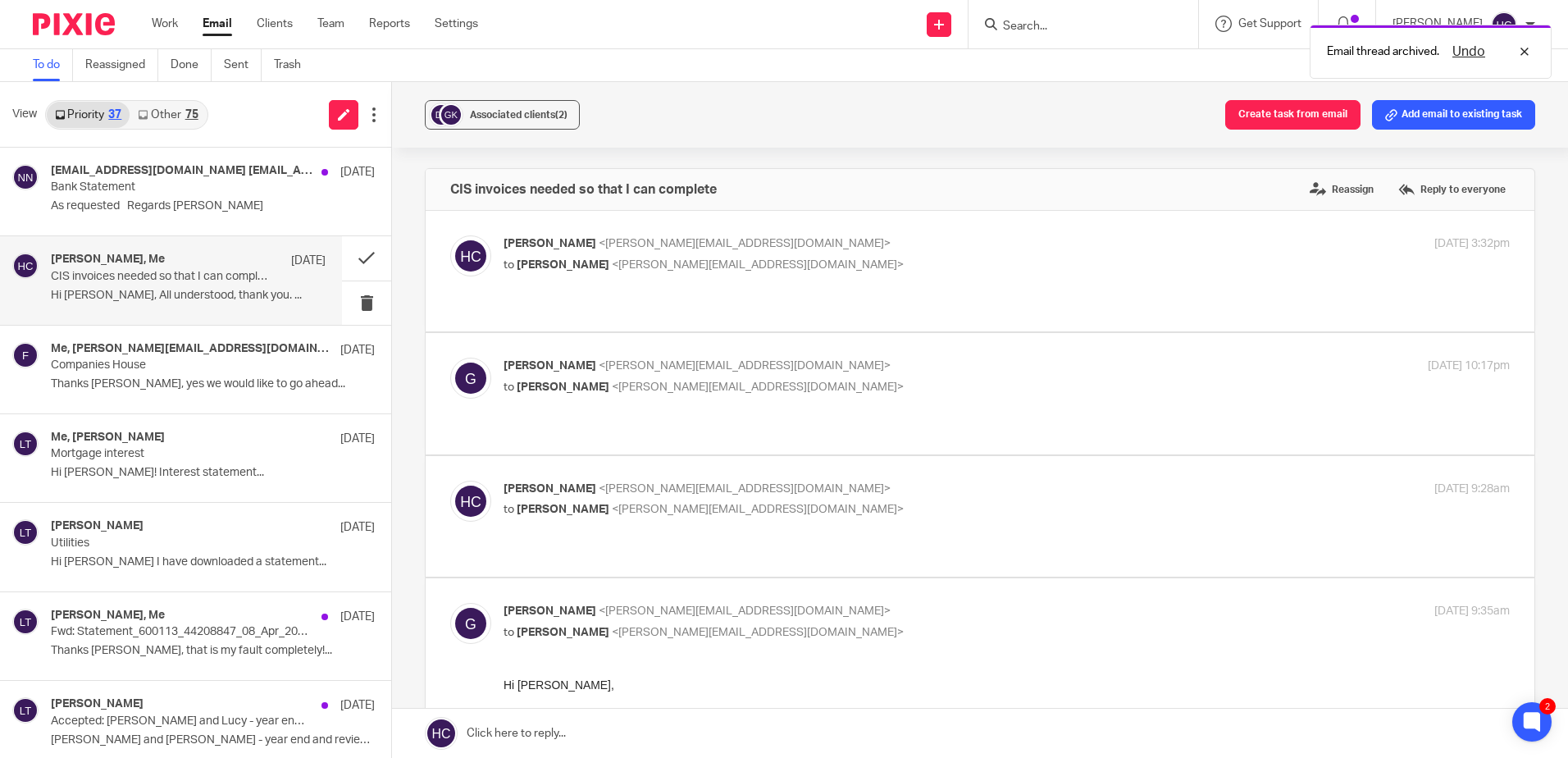
click at [536, 480] on p "Hannah Chatfield <hannah@chatfieldaccountancy.co.uk>" at bounding box center [839, 489] width 671 height 18
checkbox input "true"
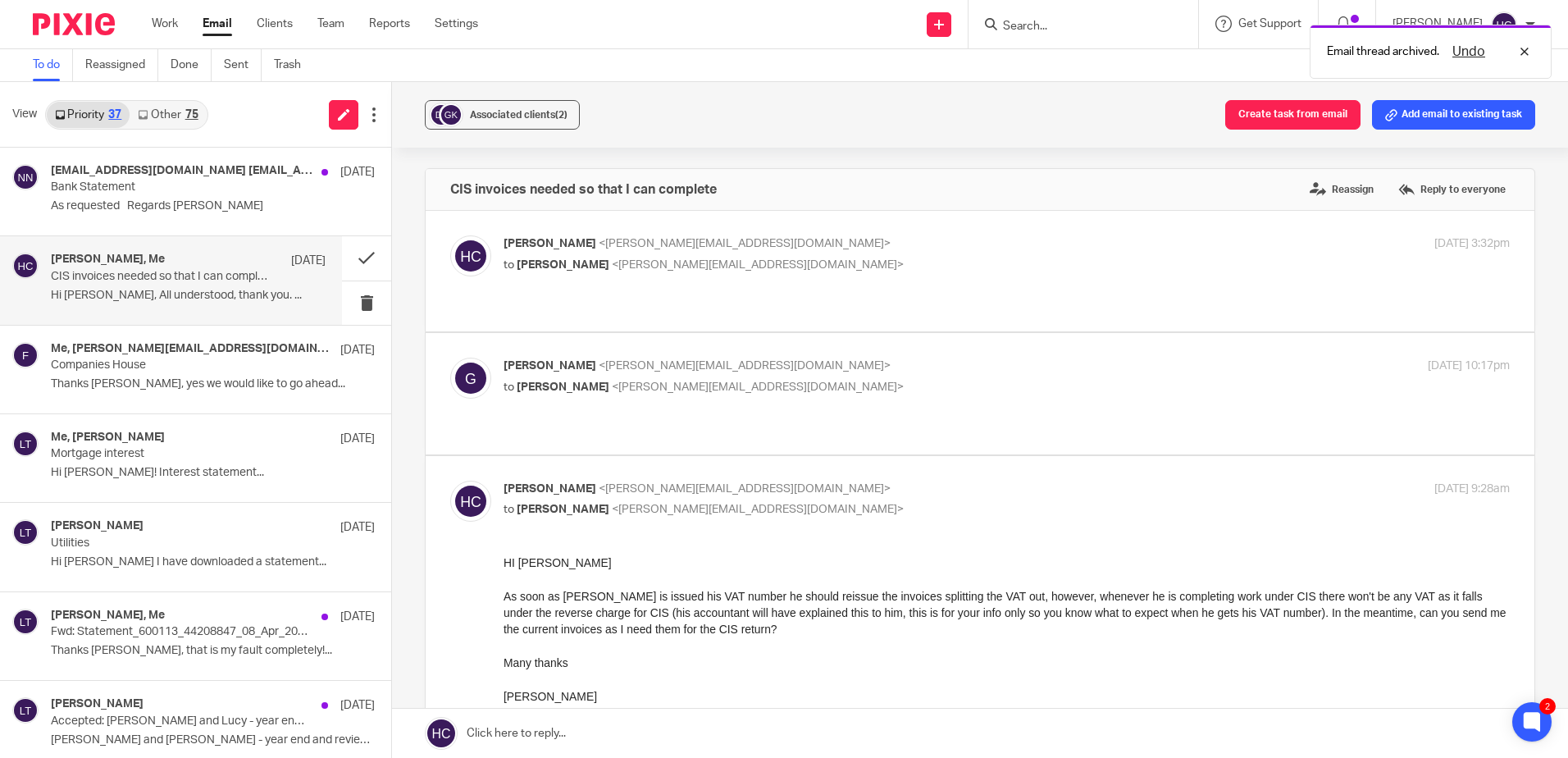
click at [538, 358] on p "Gary <gary@day1displays.co.uk>" at bounding box center [839, 366] width 671 height 18
checkbox input "true"
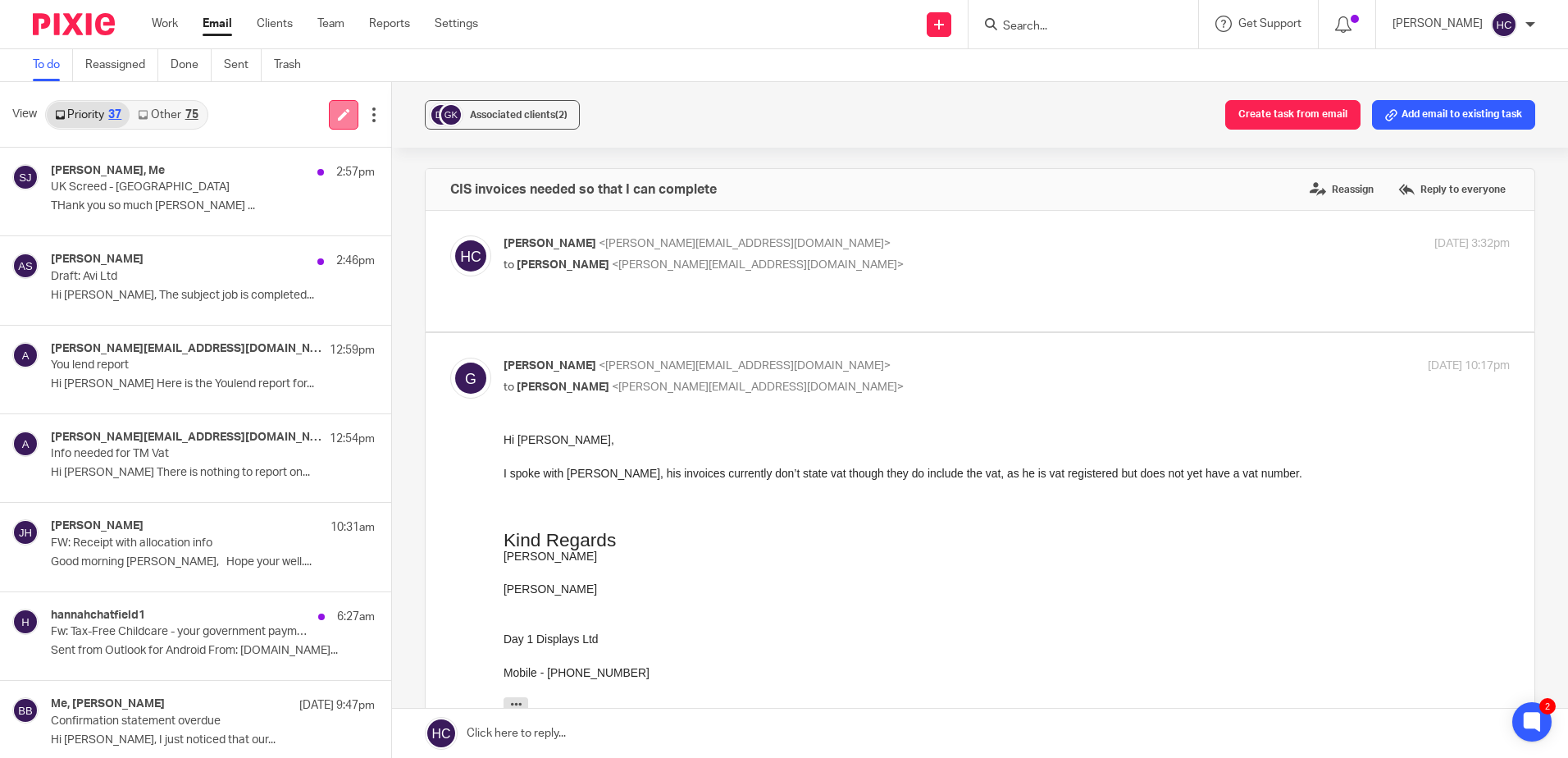
click at [338, 112] on icon at bounding box center [343, 113] width 12 height 12
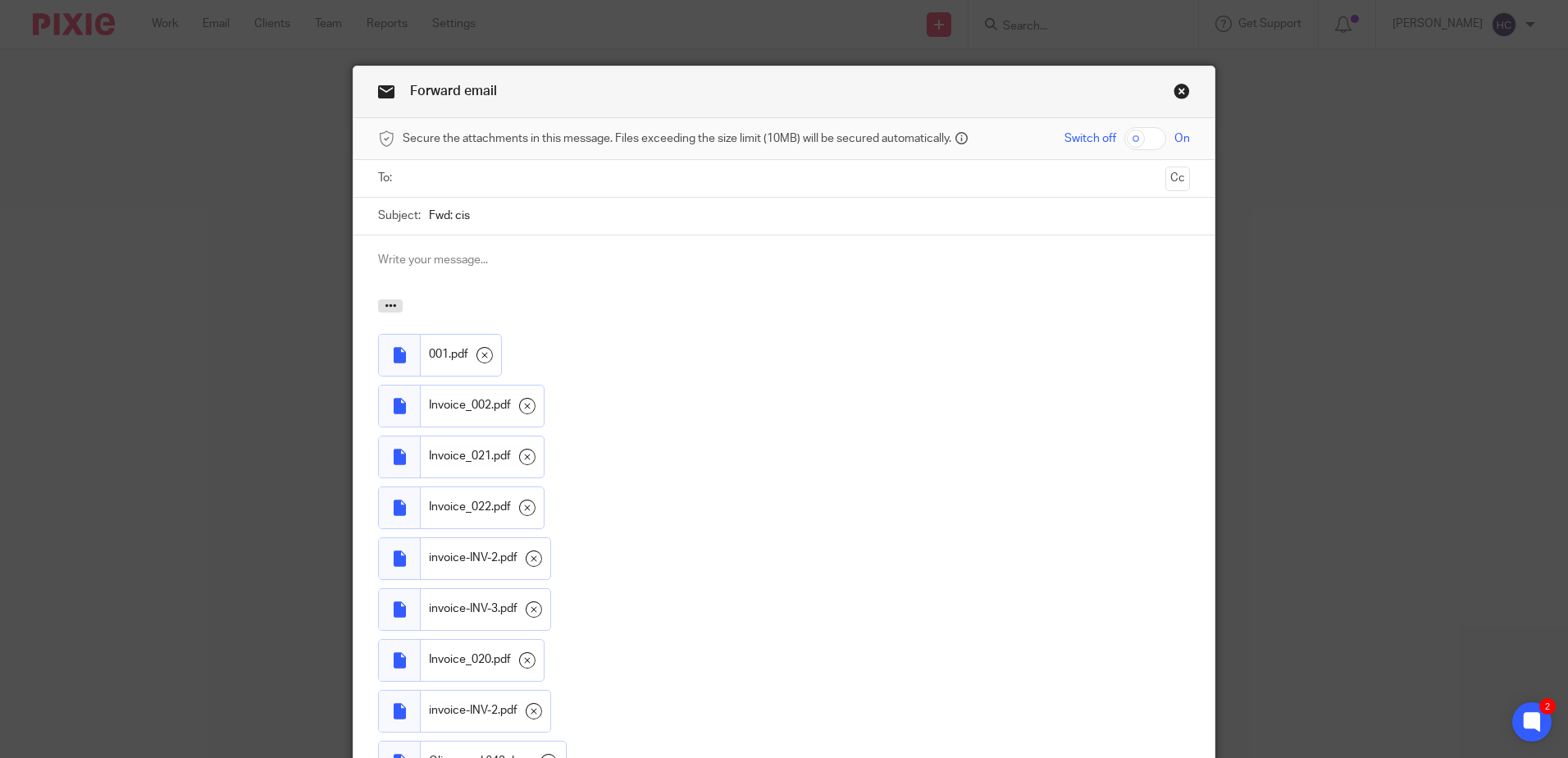
click at [452, 167] on ul at bounding box center [784, 178] width 760 height 27
click at [449, 180] on input "text" at bounding box center [783, 178] width 749 height 18
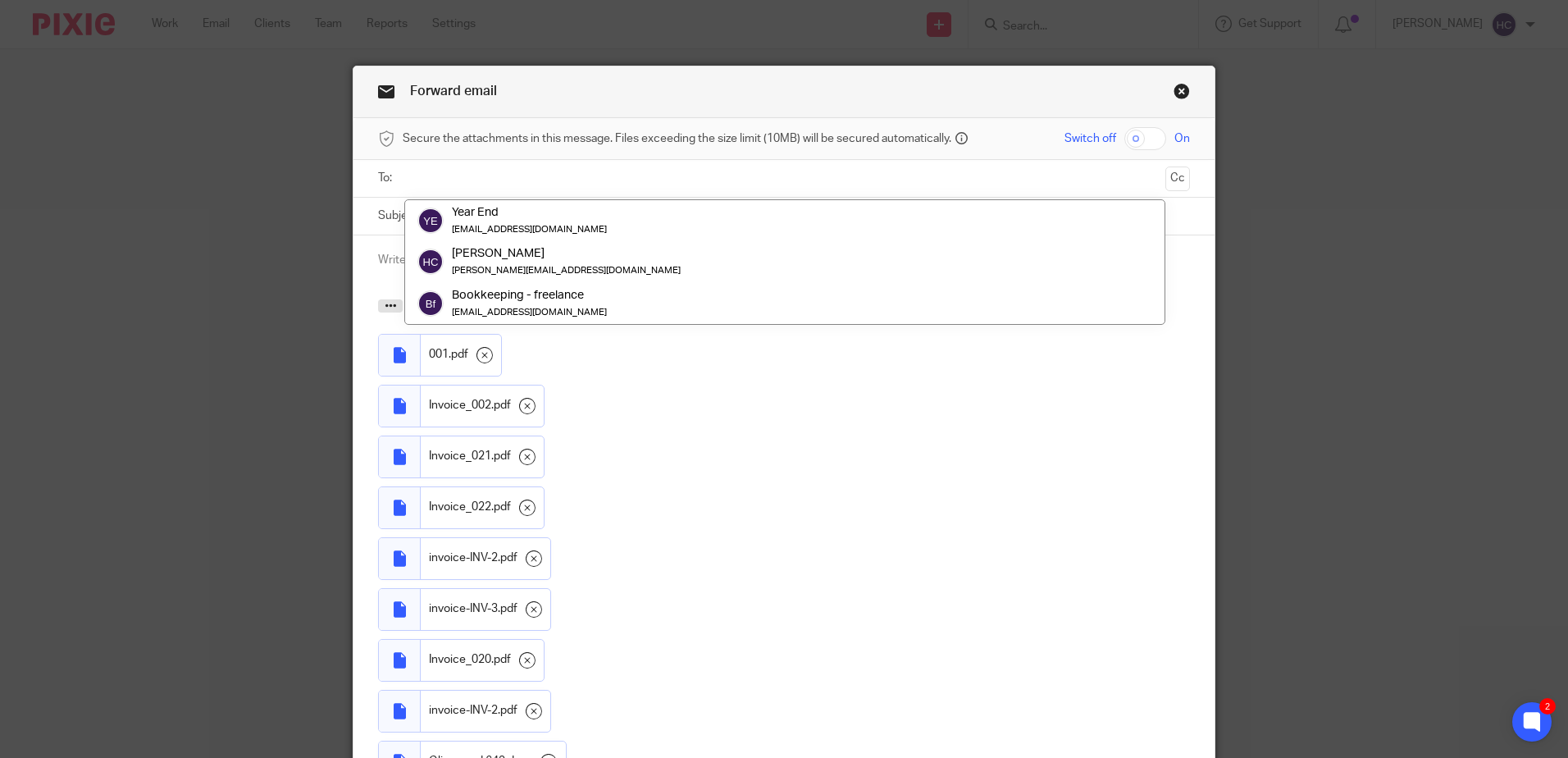
paste input "[DOMAIN_NAME][EMAIL_ADDRESS][DOMAIN_NAME]"
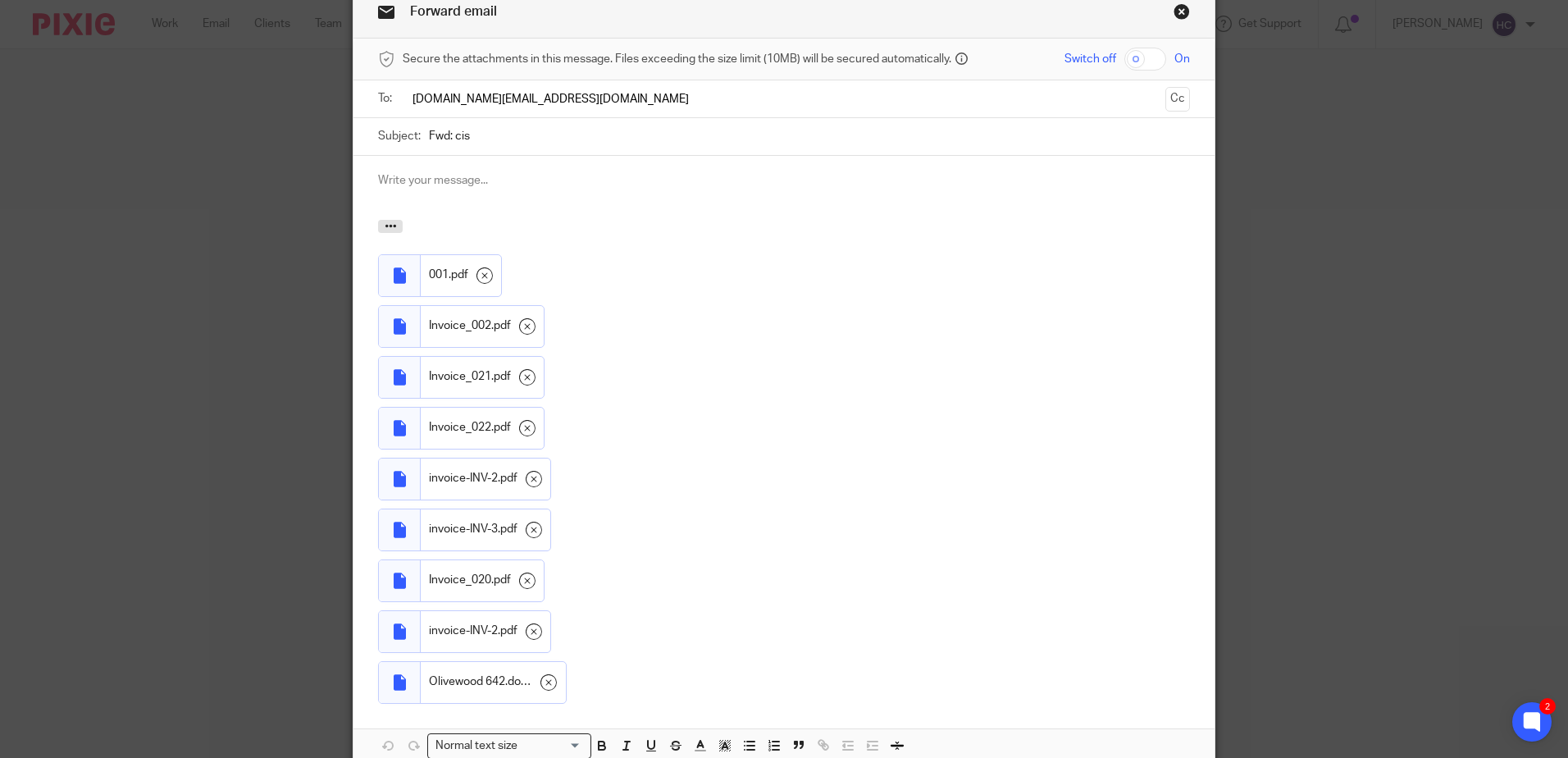
scroll to position [205, 0]
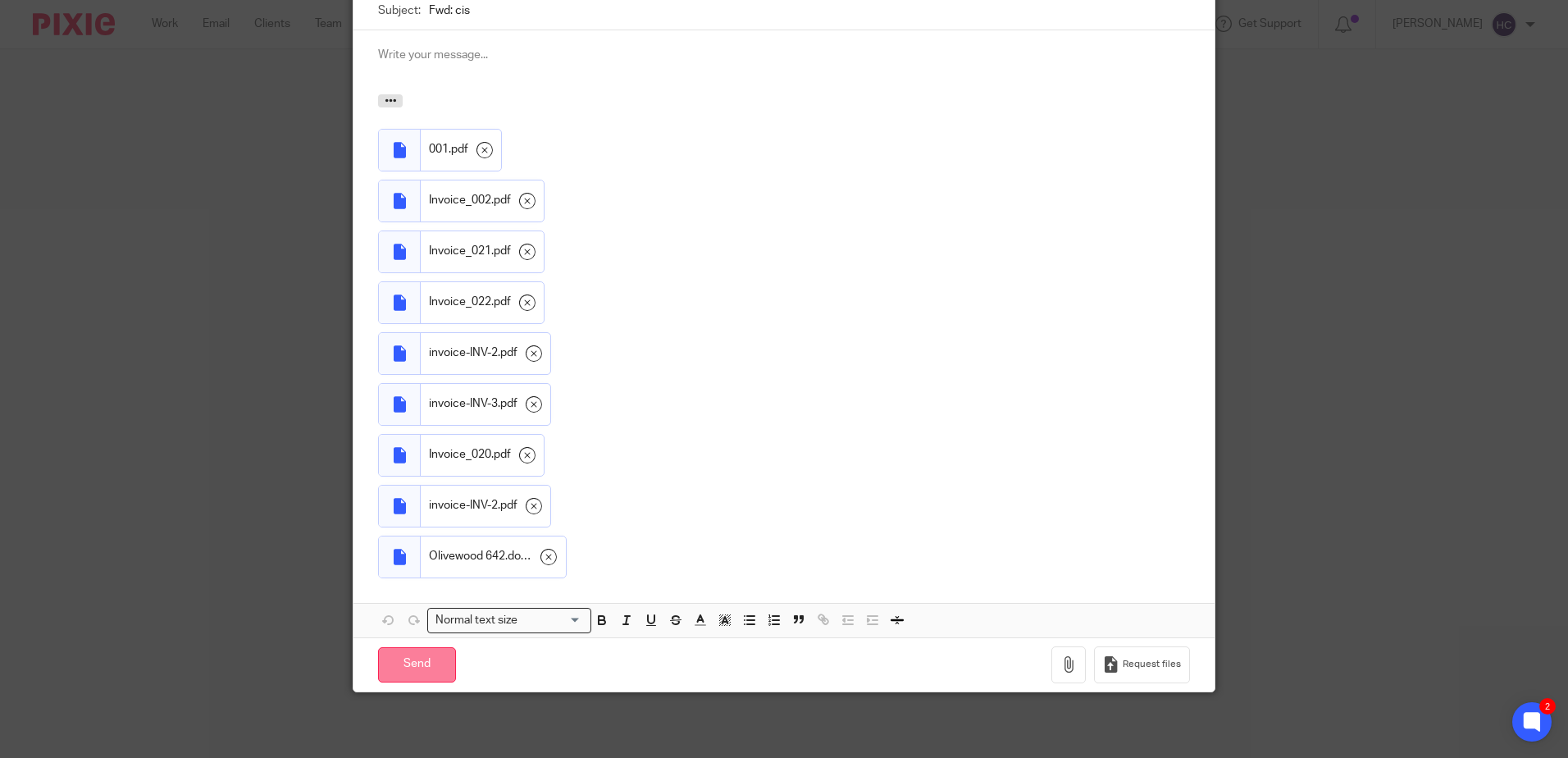
type input "[DOMAIN_NAME][EMAIL_ADDRESS][DOMAIN_NAME]"
click at [400, 661] on input "Send" at bounding box center [417, 665] width 77 height 35
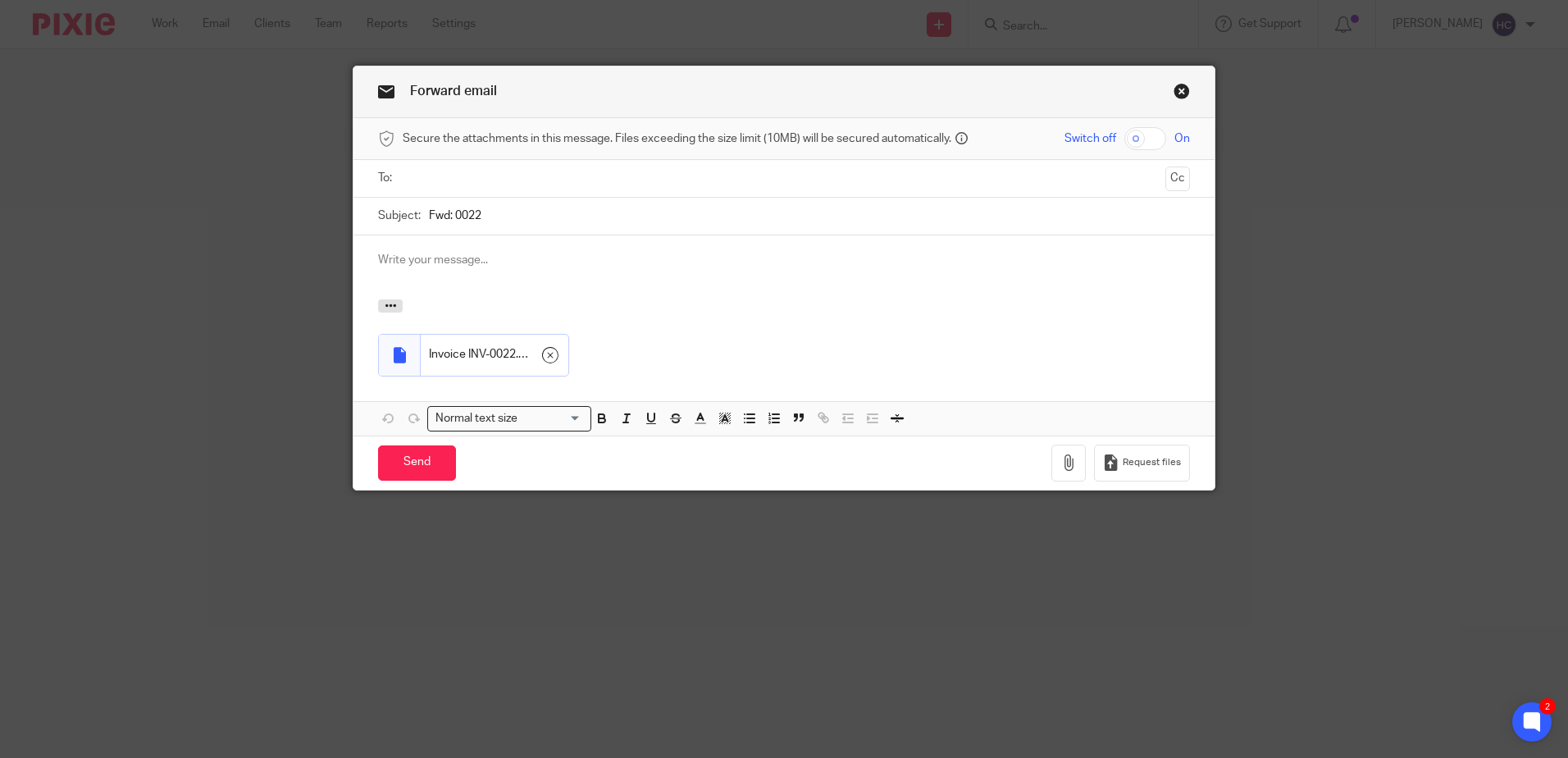
click at [410, 182] on input "text" at bounding box center [783, 178] width 749 height 18
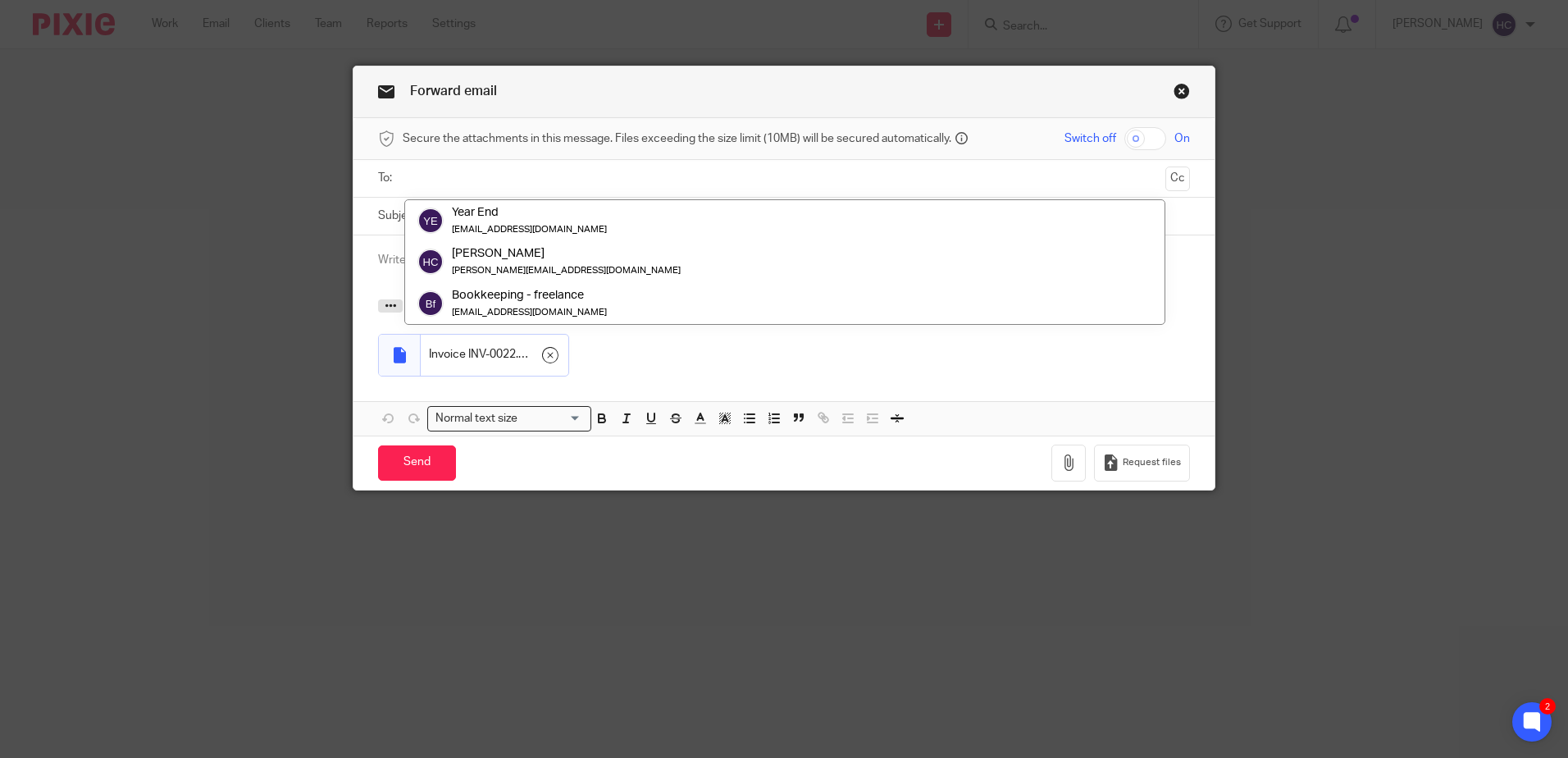
paste input "[DOMAIN_NAME][EMAIL_ADDRESS][DOMAIN_NAME]"
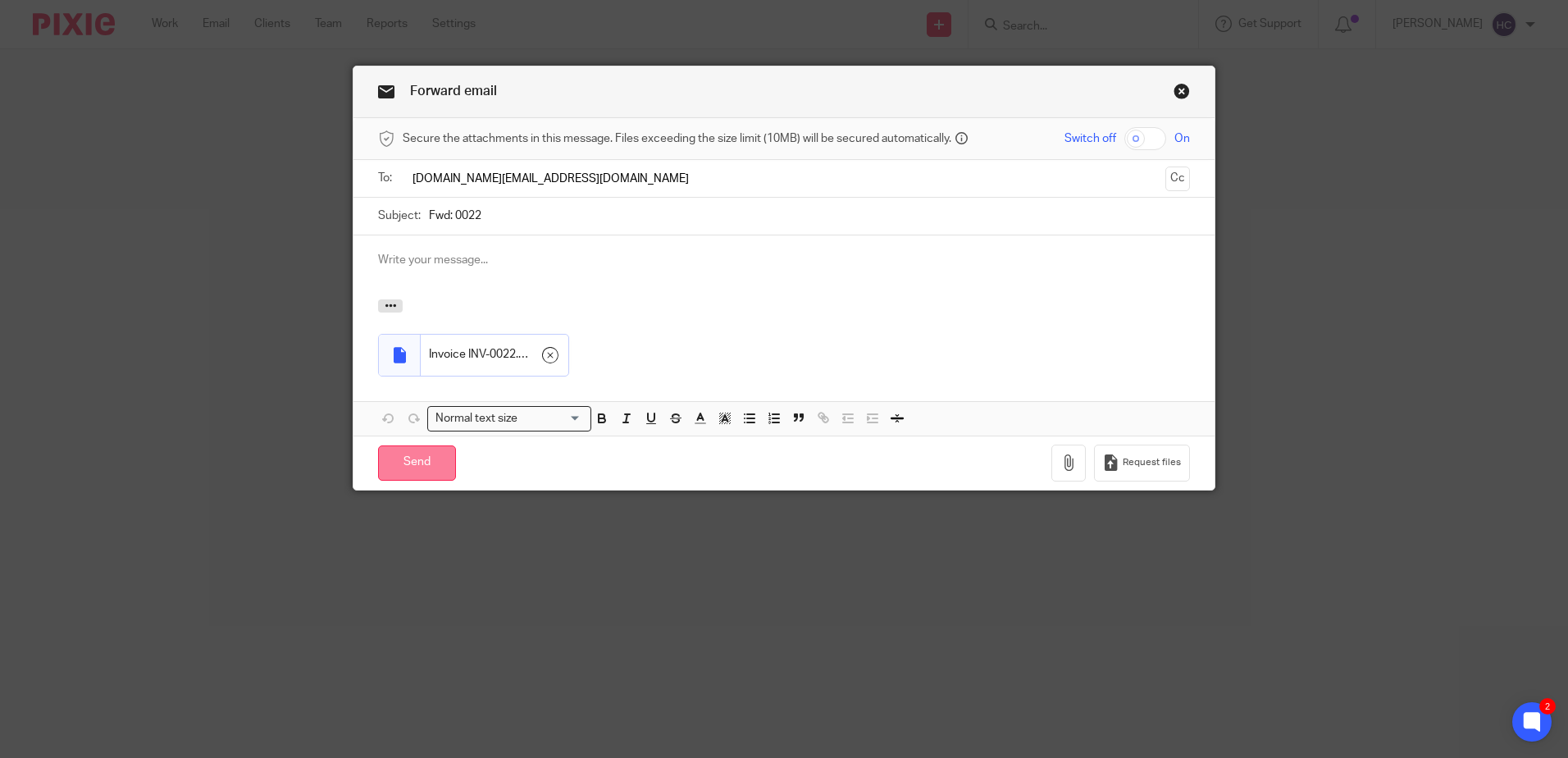
type input "[DOMAIN_NAME][EMAIL_ADDRESS][DOMAIN_NAME]"
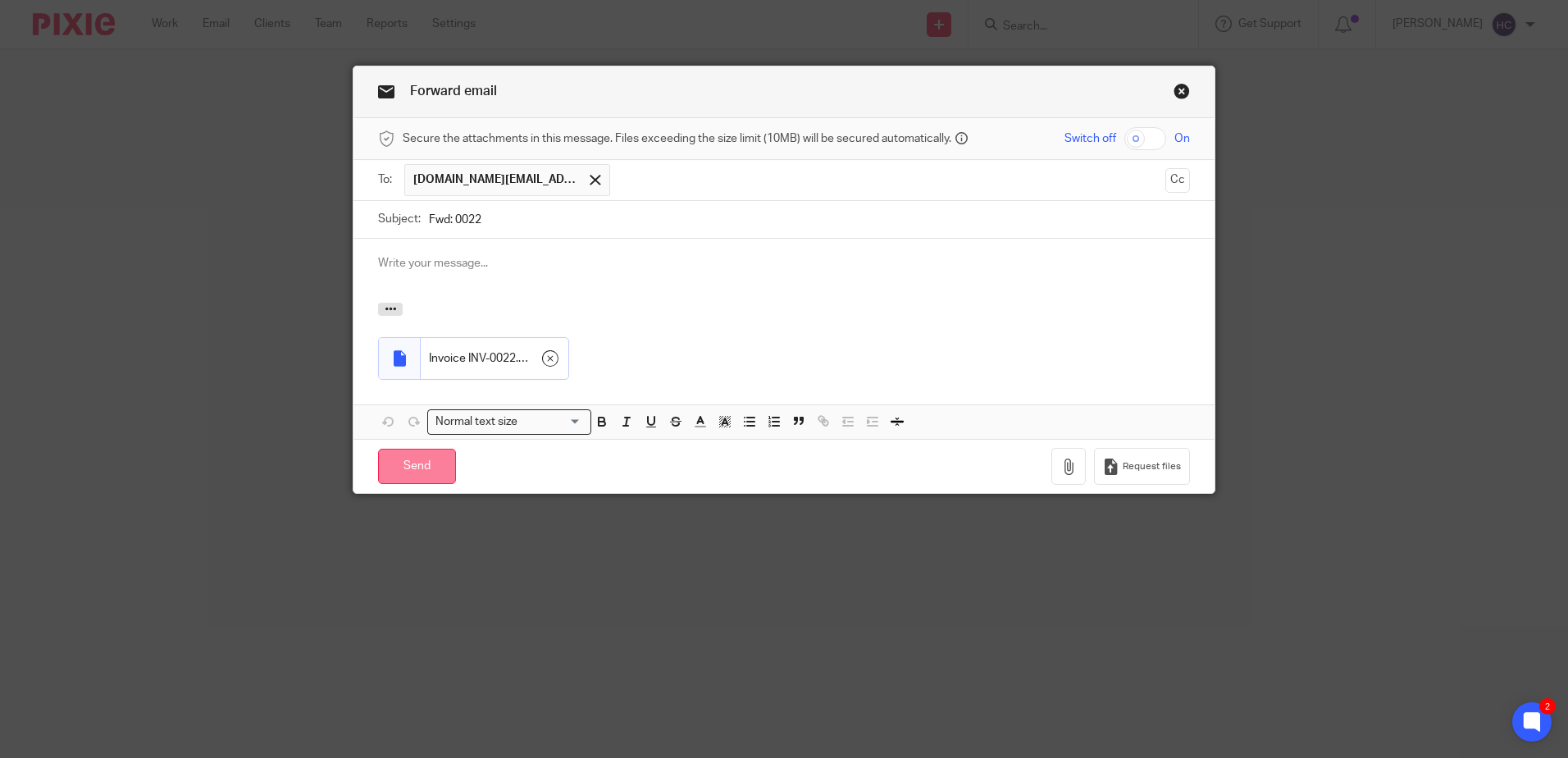
click at [397, 454] on input "Send" at bounding box center [417, 467] width 77 height 35
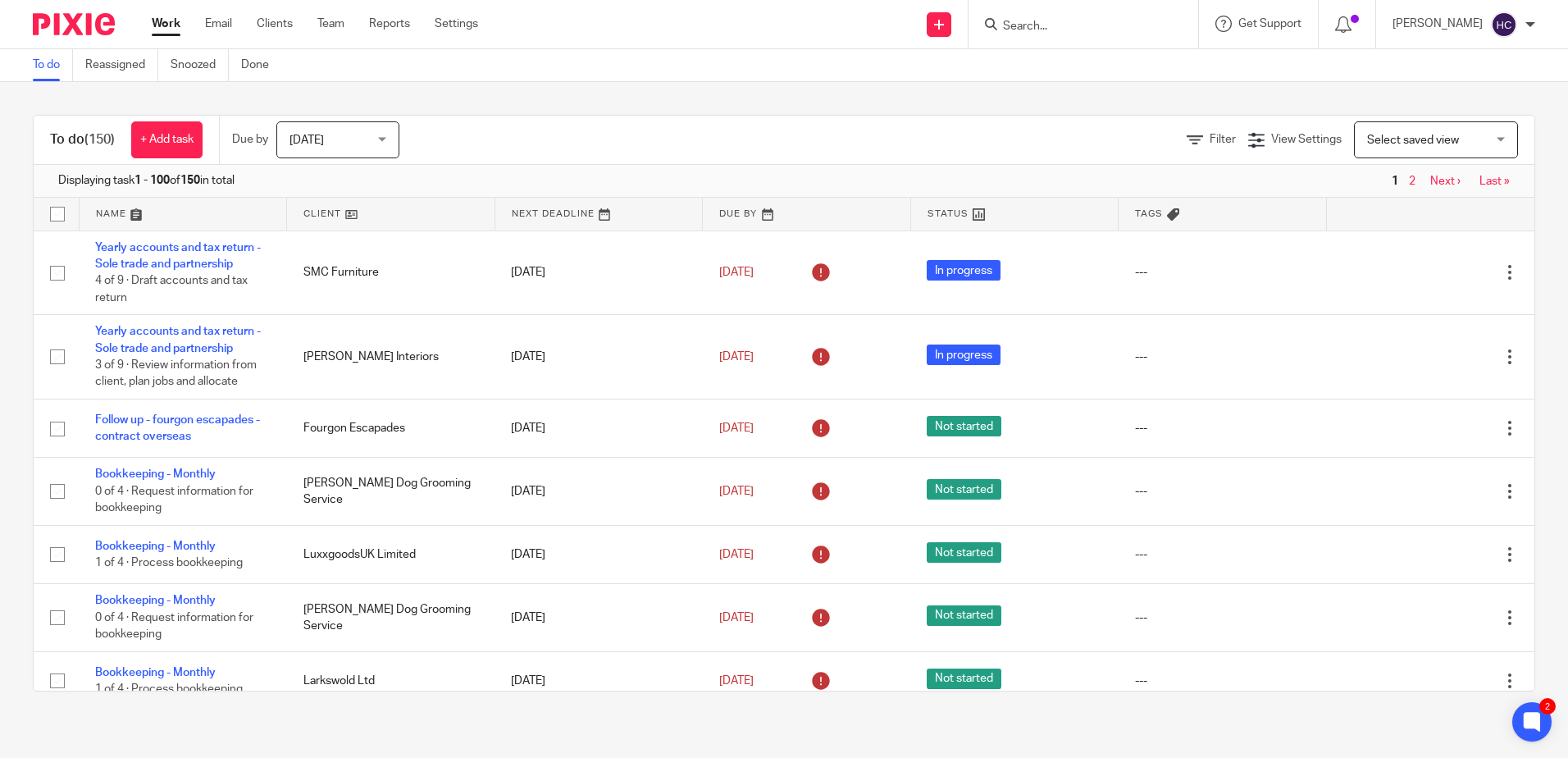
click at [1036, 26] on input "Search" at bounding box center [1075, 27] width 147 height 15
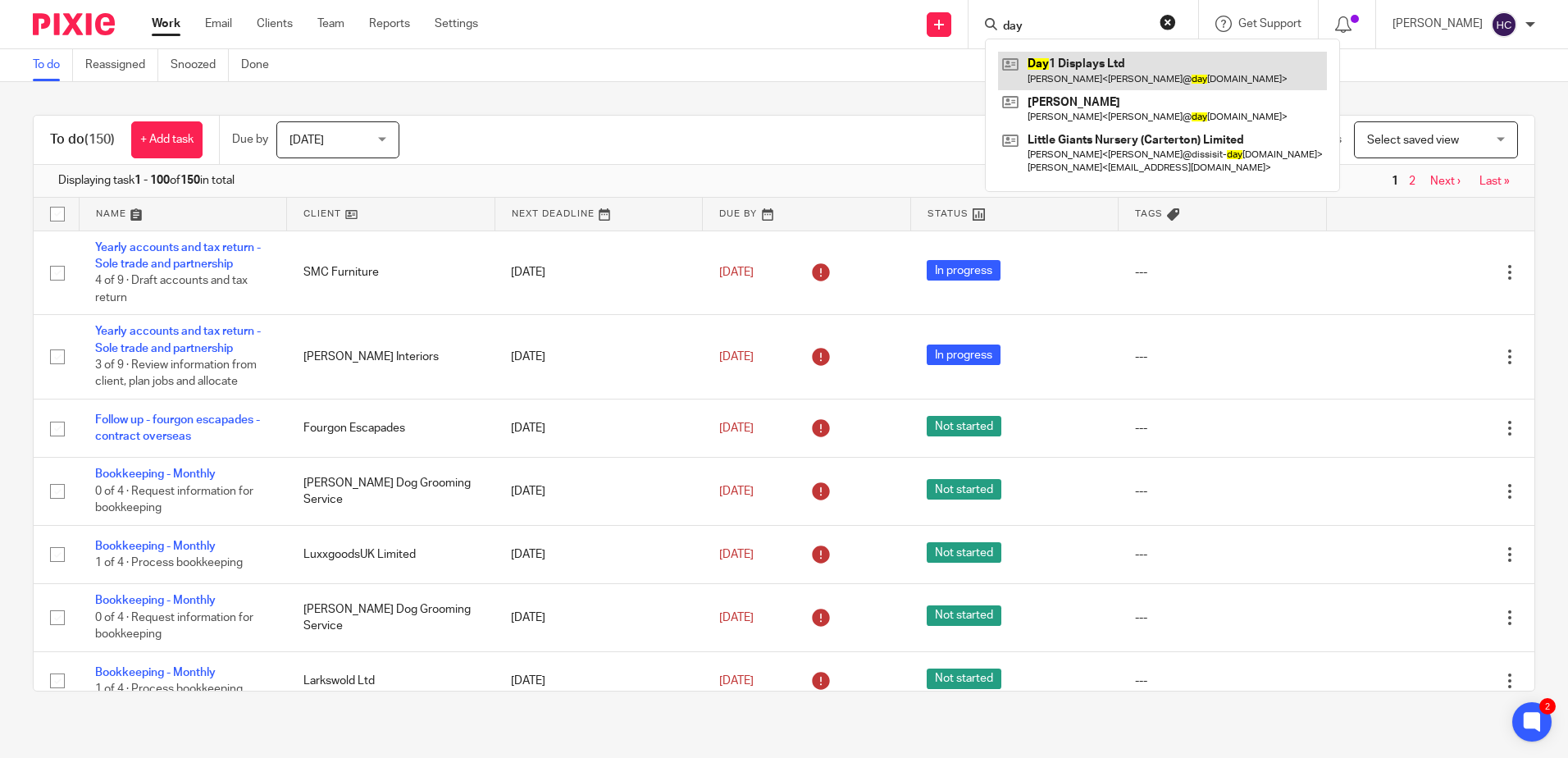
type input "day"
click at [1061, 68] on link at bounding box center [1161, 70] width 329 height 38
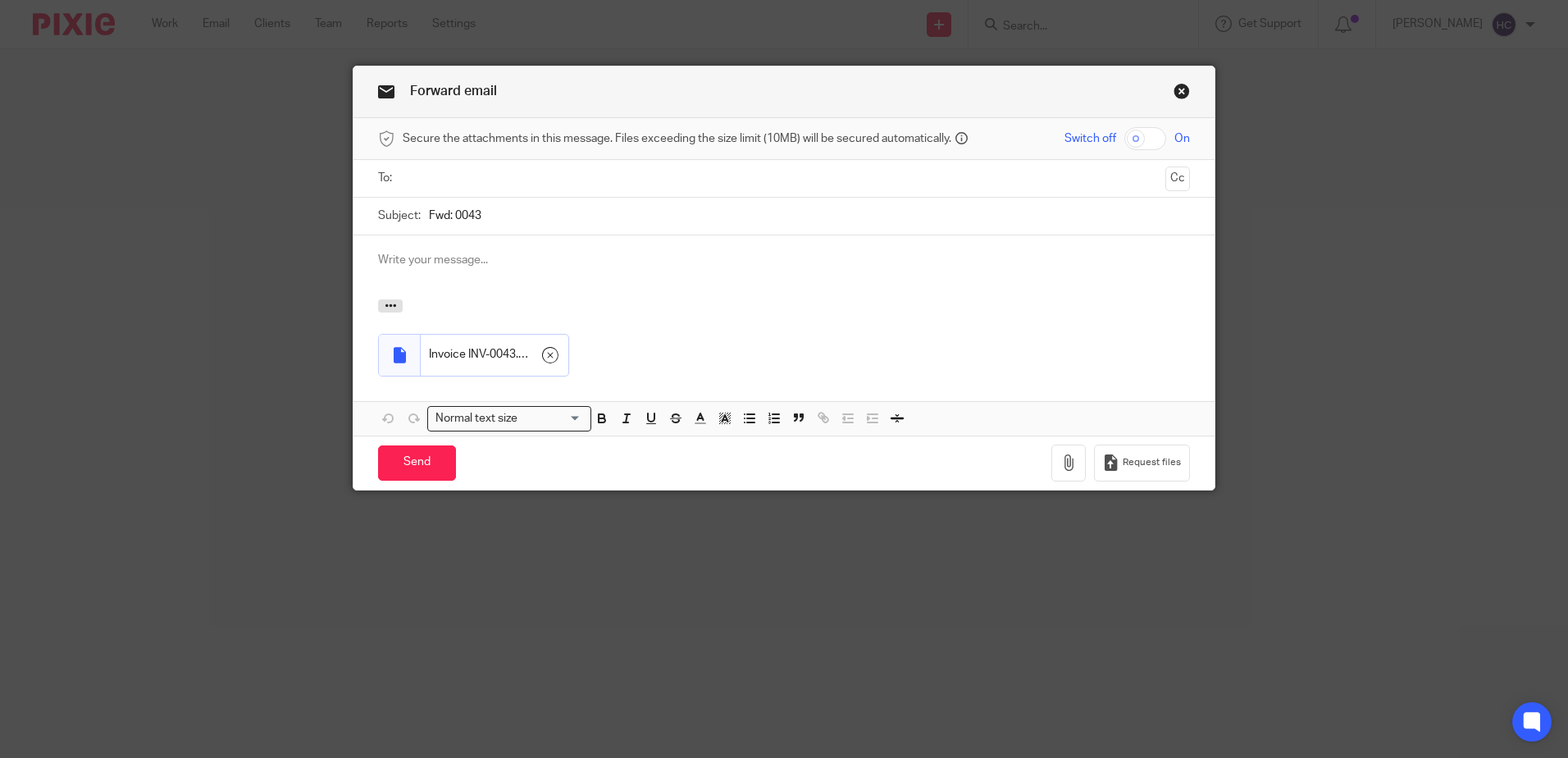
click at [458, 160] on div at bounding box center [784, 178] width 760 height 37
click at [440, 186] on input "text" at bounding box center [783, 178] width 749 height 18
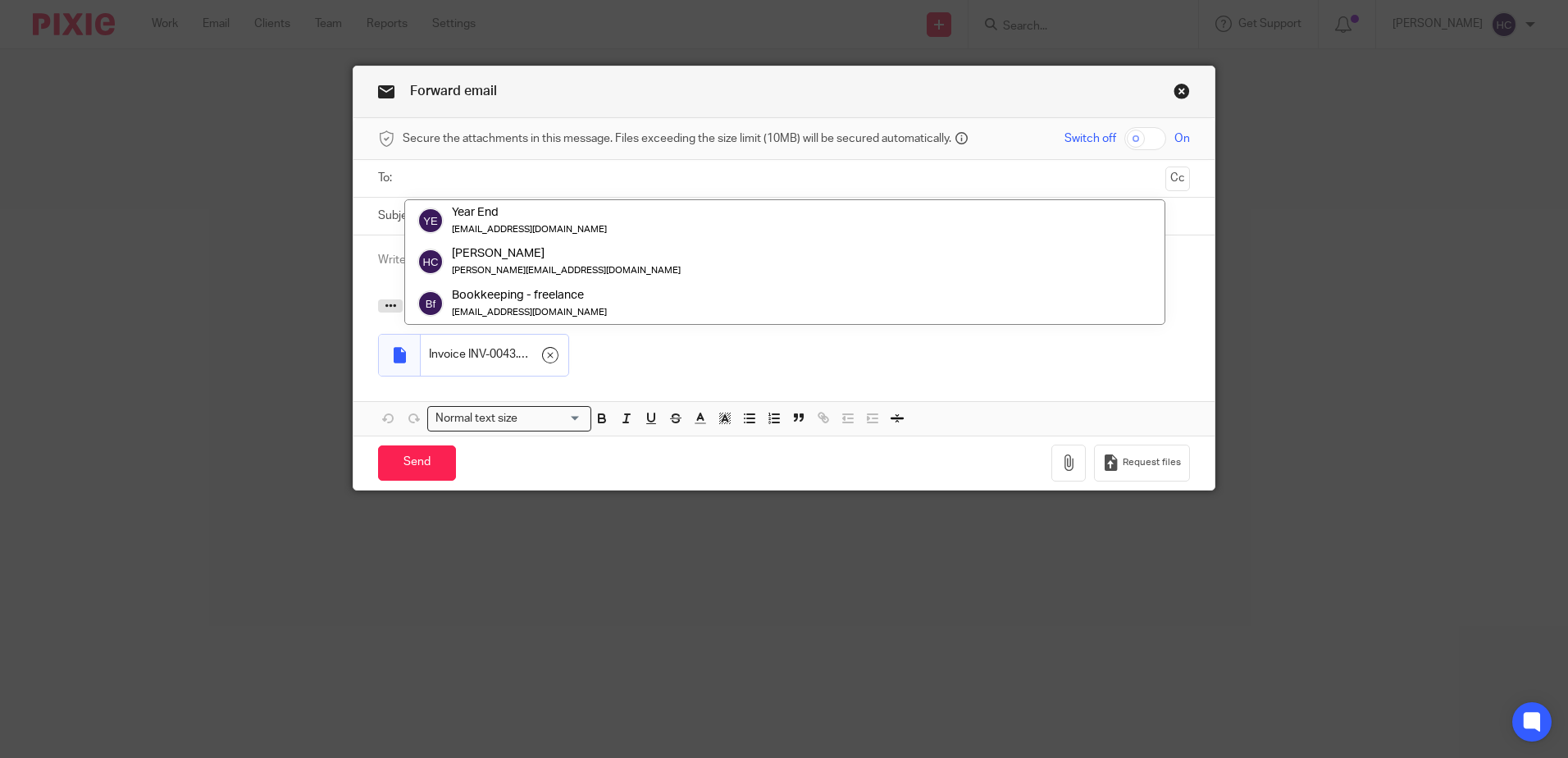
paste input "day.1.displays.ltd@dext.cc"
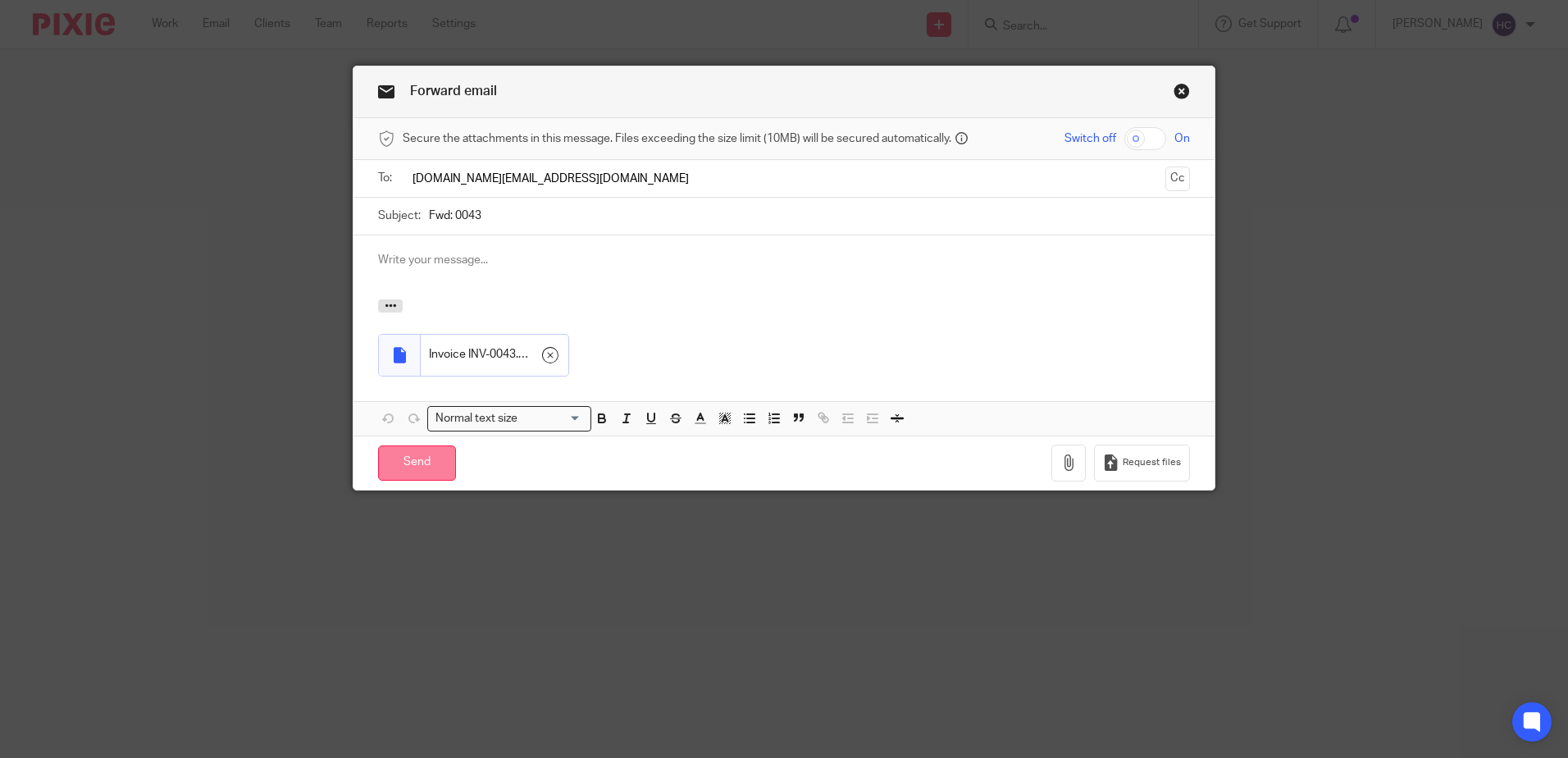
type input "day.1.displays.ltd@dext.cc"
click at [419, 472] on input "Send" at bounding box center [417, 463] width 77 height 35
click at [424, 172] on input "text" at bounding box center [783, 178] width 749 height 18
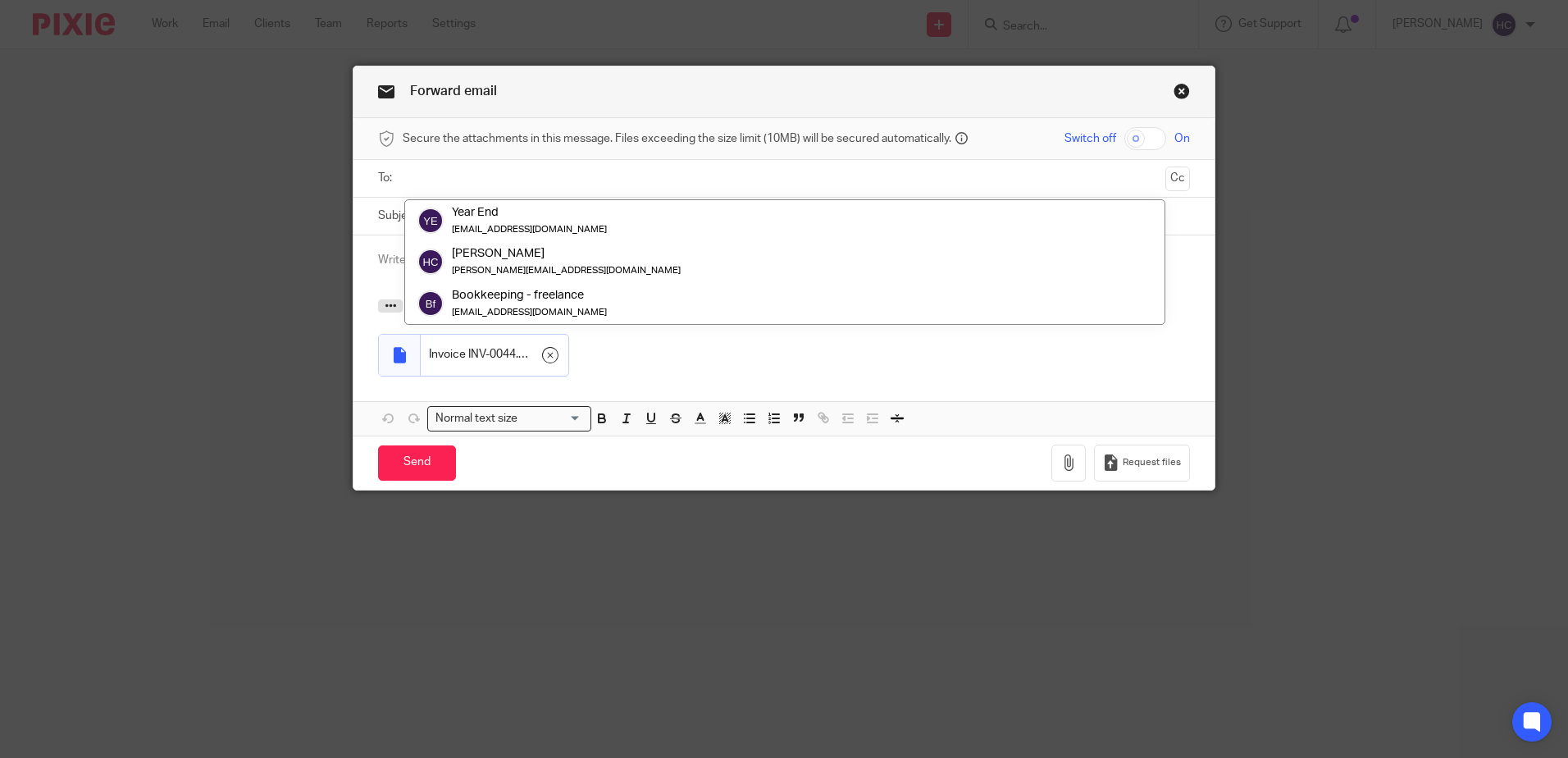
paste input "day.1.displays.ltd@dext.cc"
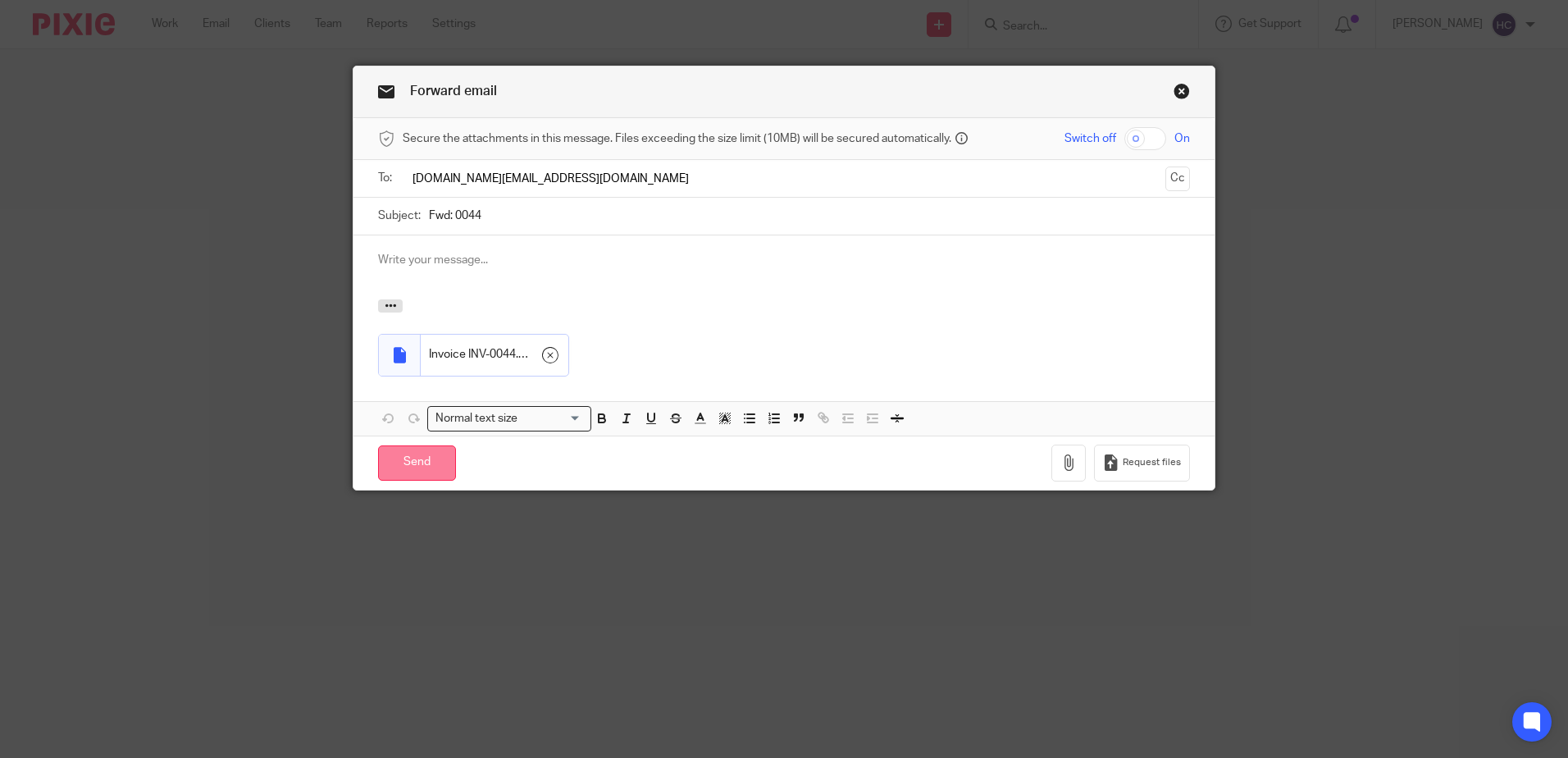
type input "day.1.displays.ltd@dext.cc"
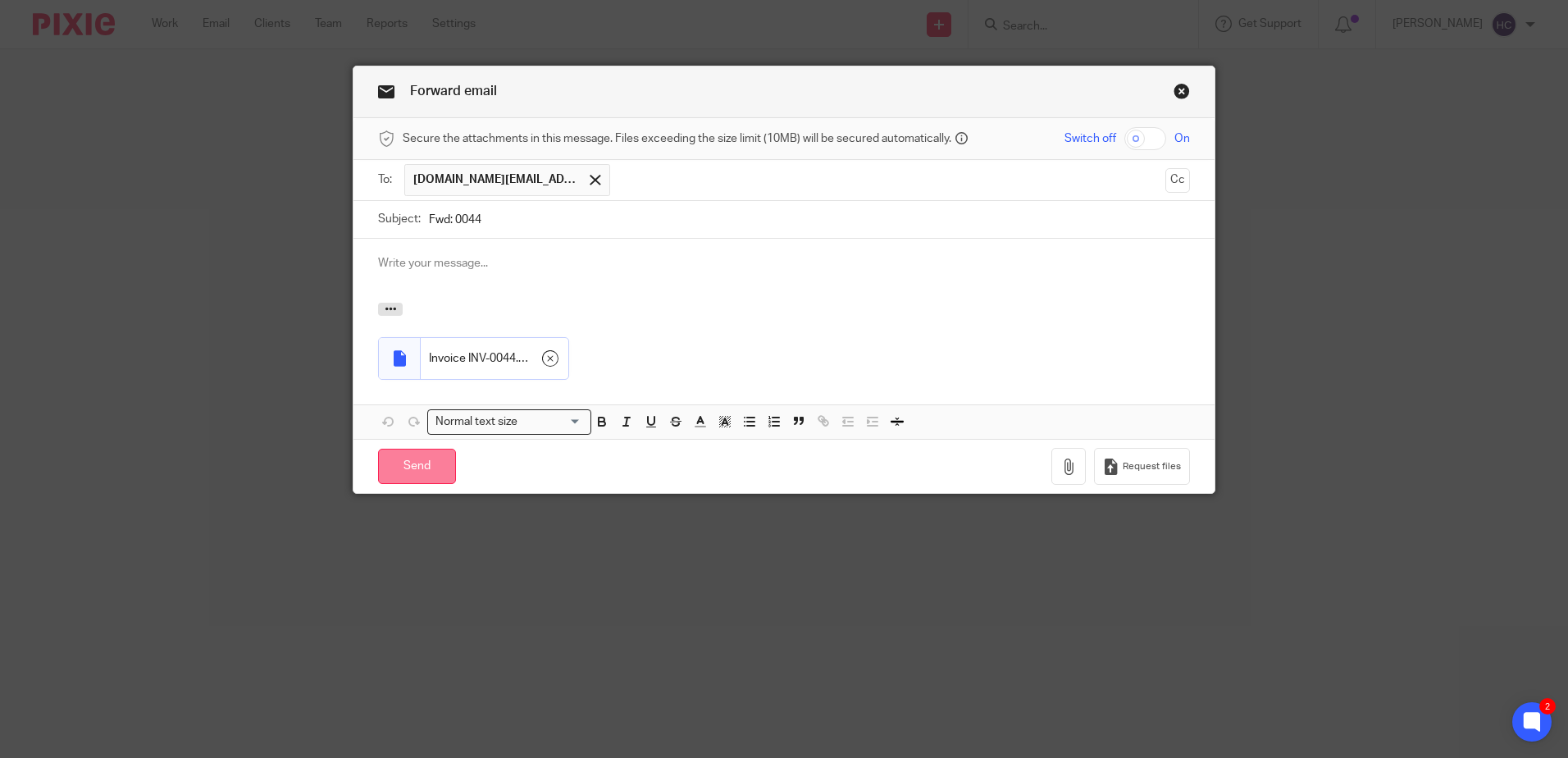
click at [401, 470] on input "Send" at bounding box center [417, 467] width 77 height 35
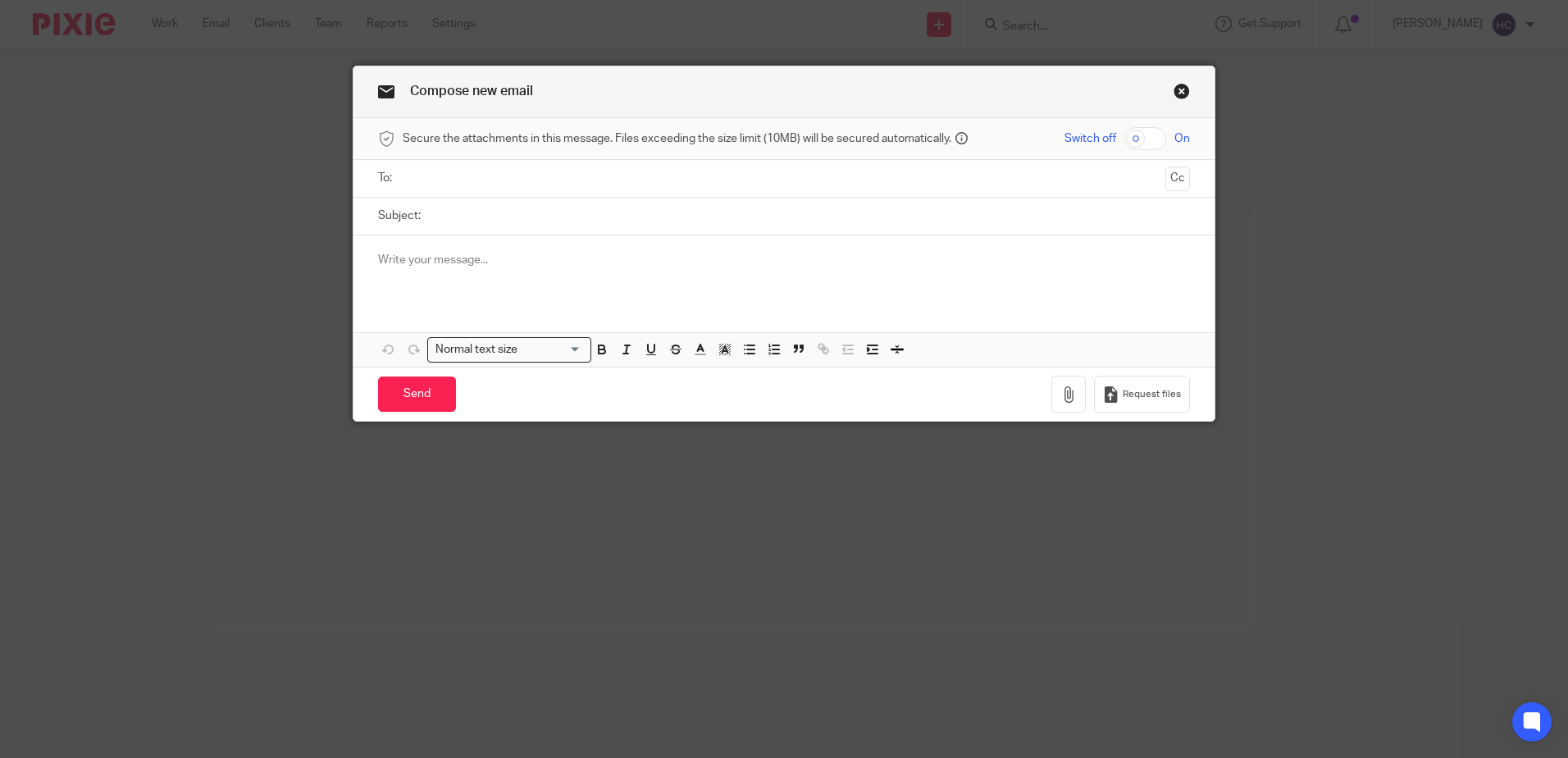
click at [472, 274] on div at bounding box center [784, 266] width 861 height 64
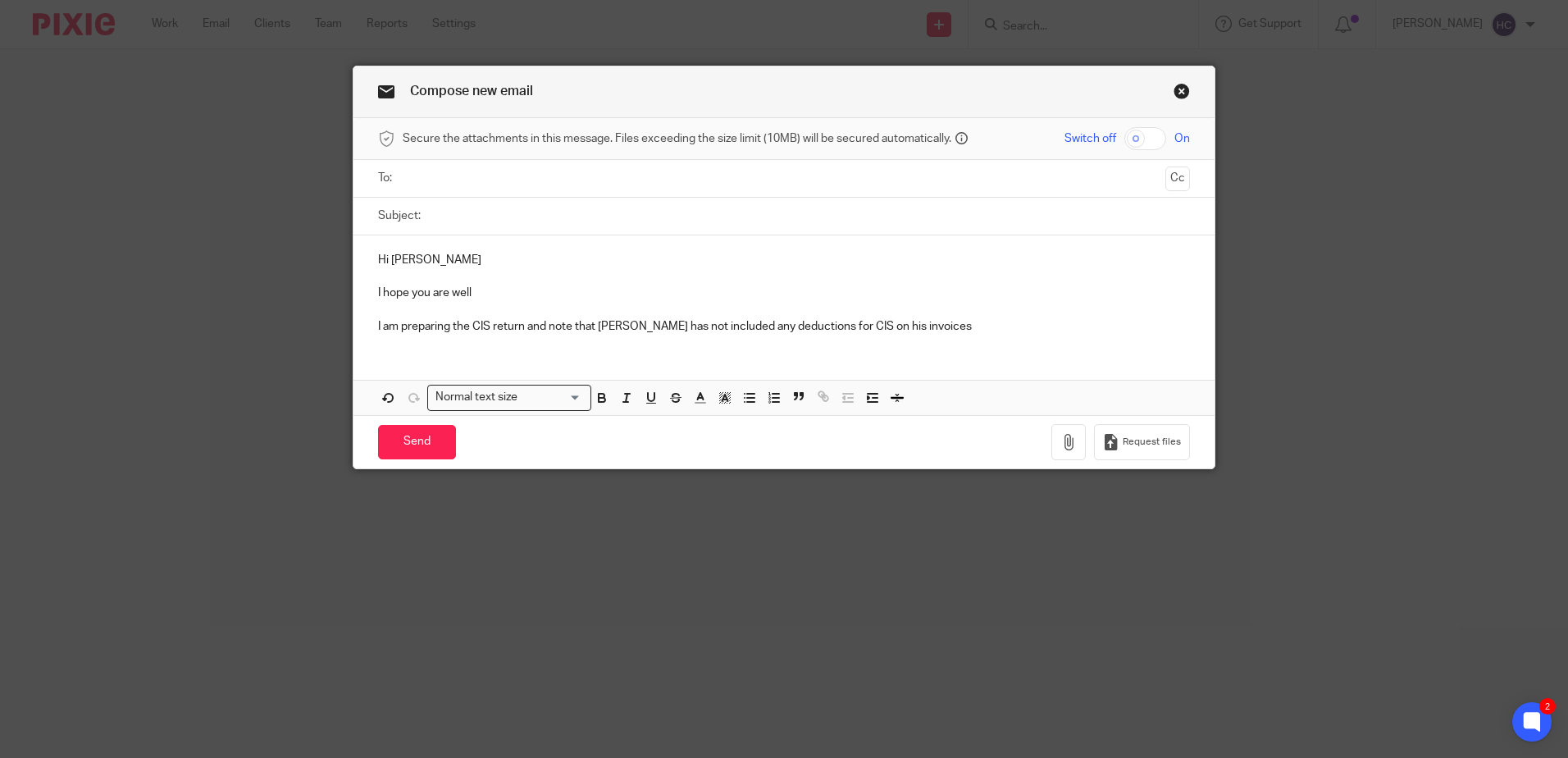
click at [928, 330] on p "I am preparing the CIS return and note that [PERSON_NAME] has not included any …" at bounding box center [784, 326] width 812 height 17
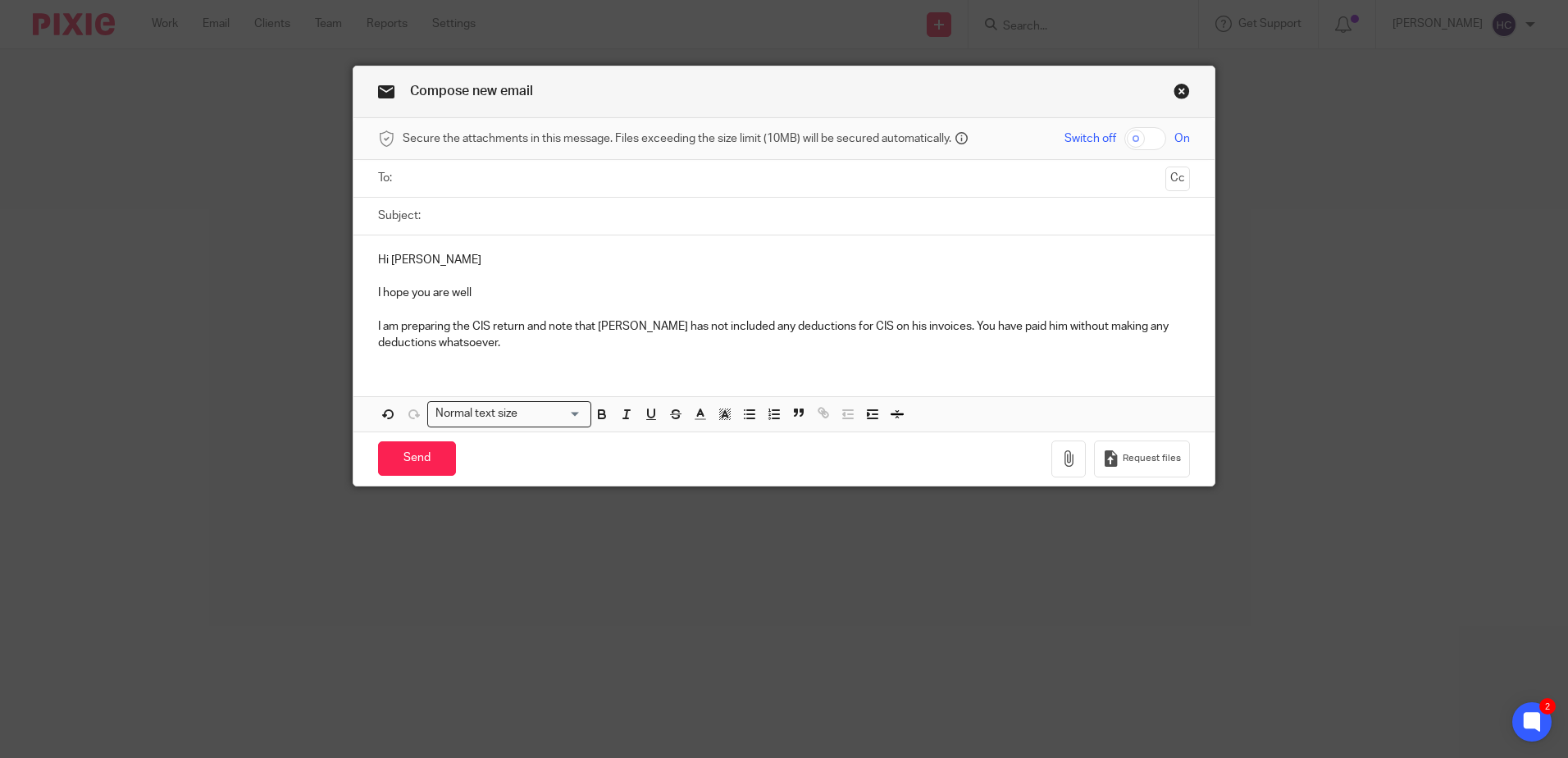
click at [515, 360] on div "Hi [PERSON_NAME] I hope you are well I am preparing the CIS return and note tha…" at bounding box center [784, 300] width 861 height 129
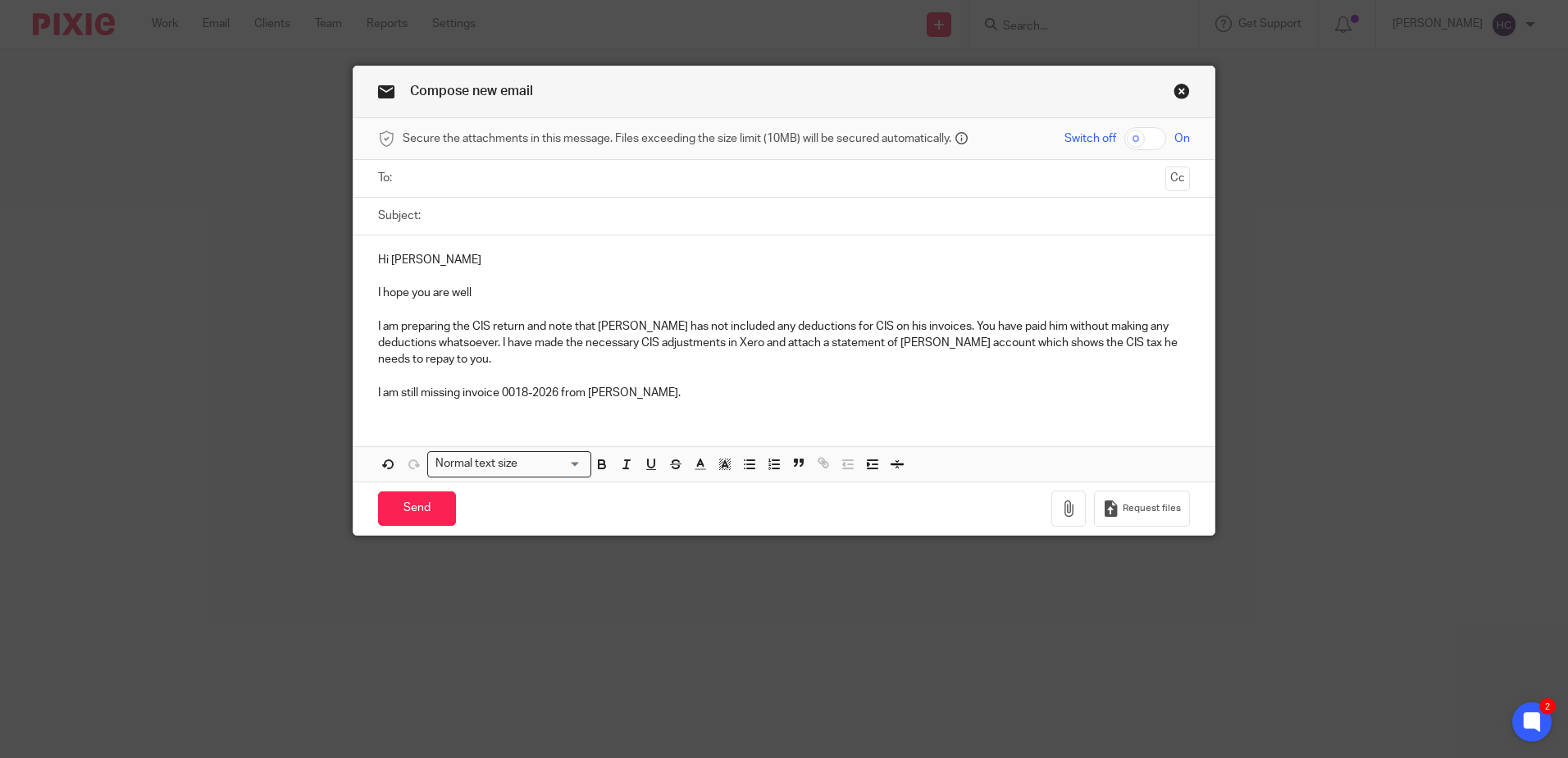
click at [696, 385] on p "I am still missing invoice 0018-2026 from [PERSON_NAME]." at bounding box center [784, 393] width 812 height 17
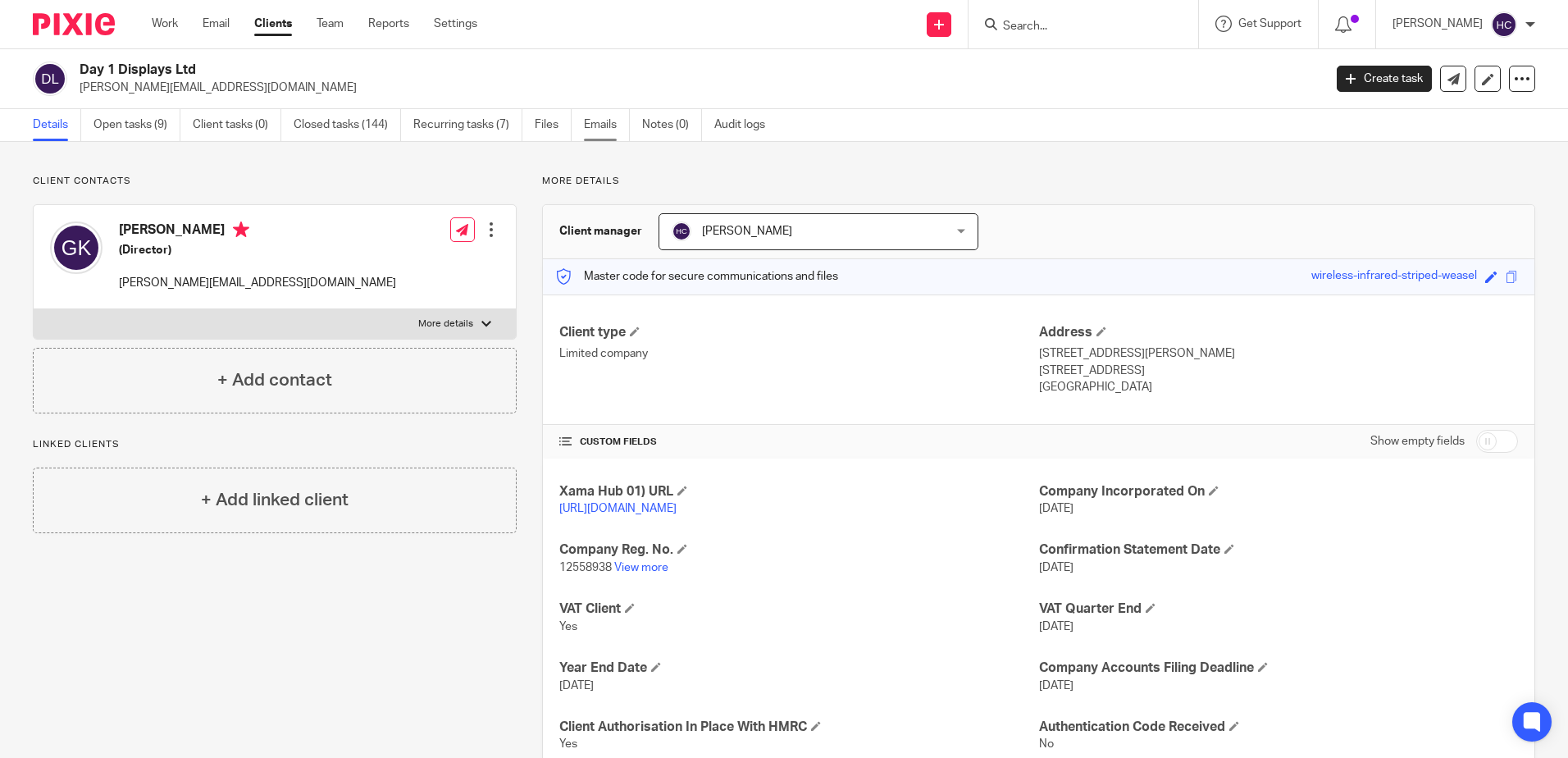
click at [621, 130] on link "Emails" at bounding box center [607, 124] width 46 height 32
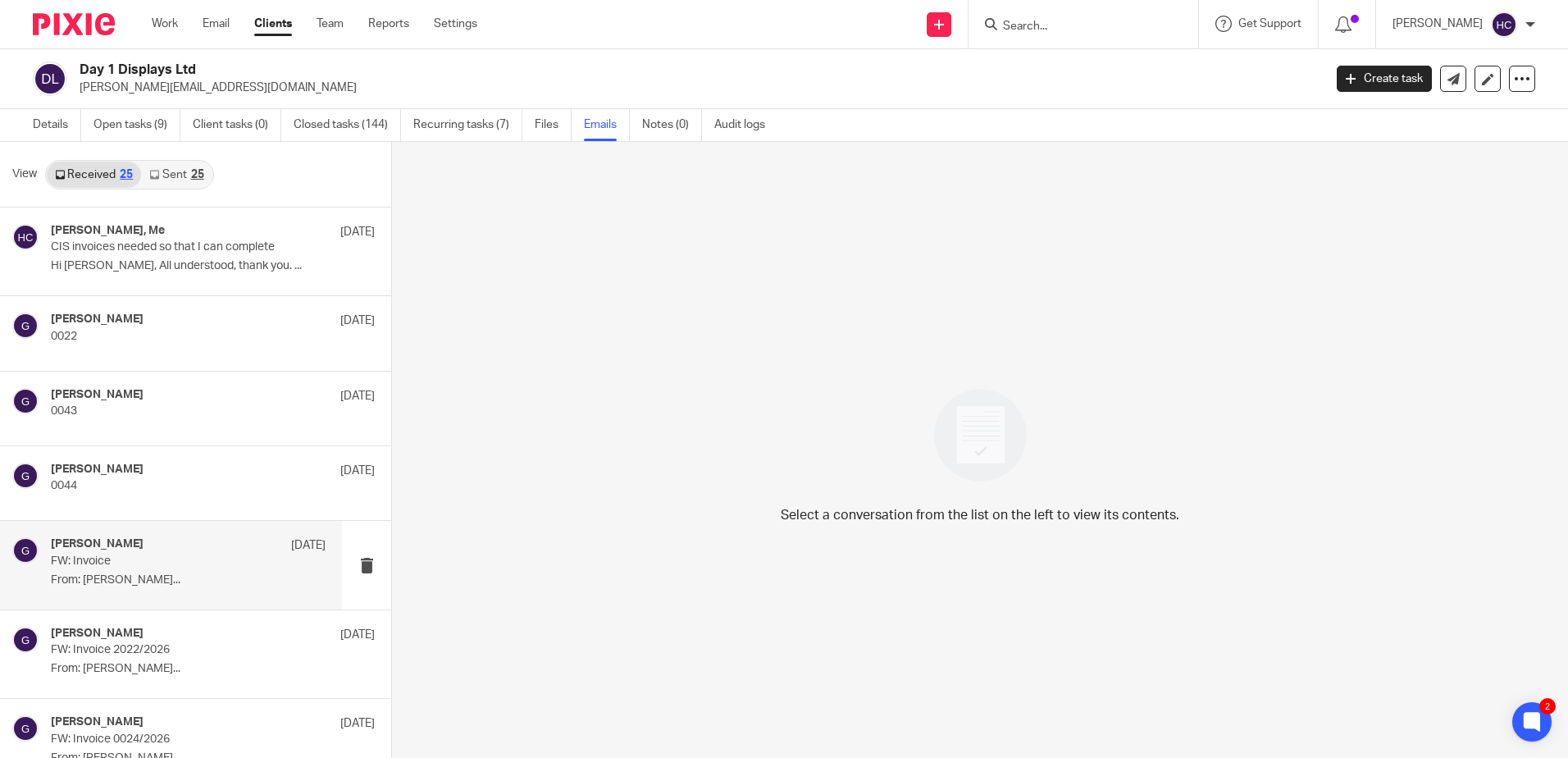
click at [268, 583] on p "From: Jack Elwood..." at bounding box center [188, 580] width 275 height 14
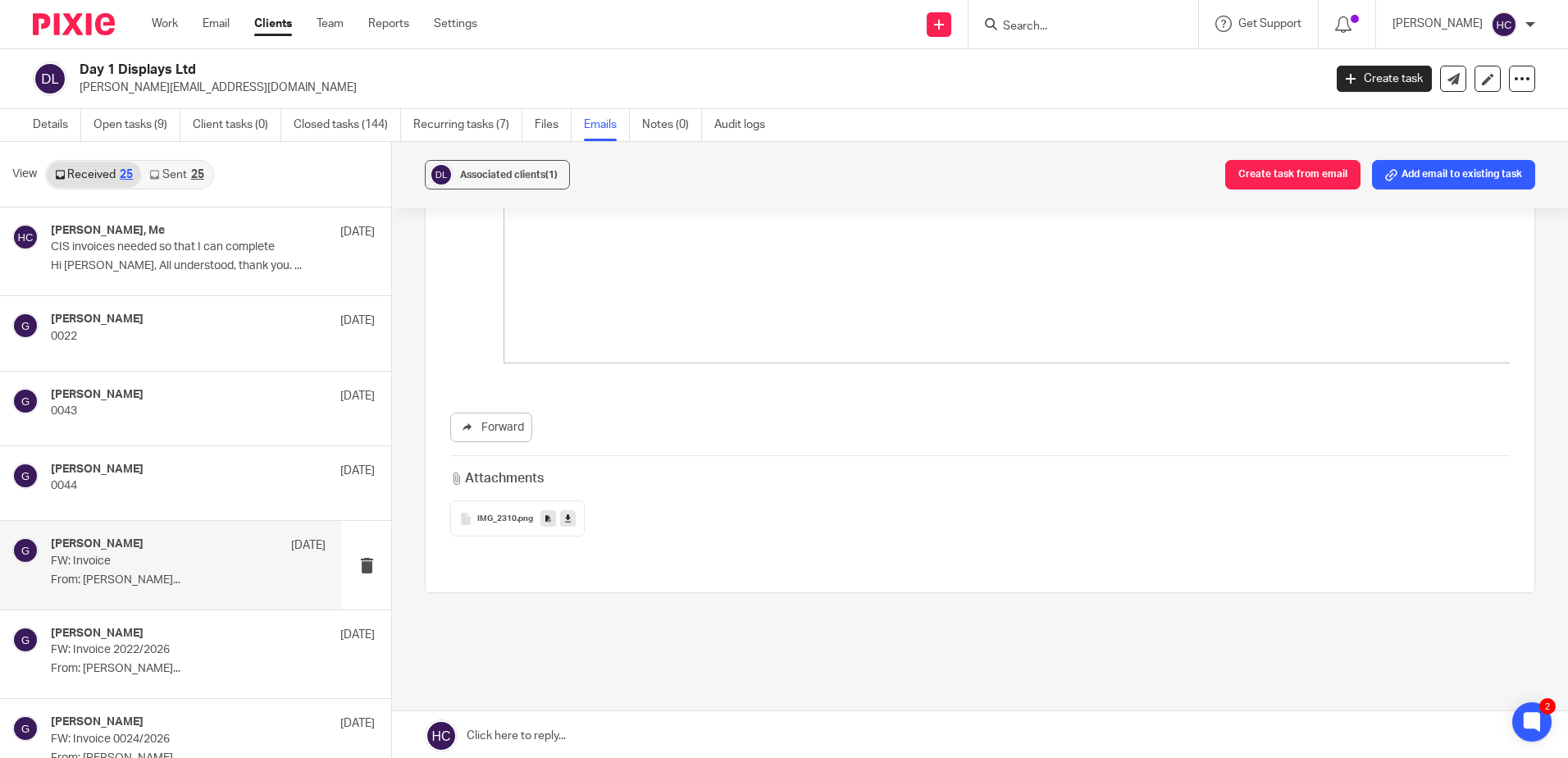
scroll to position [2623, 0]
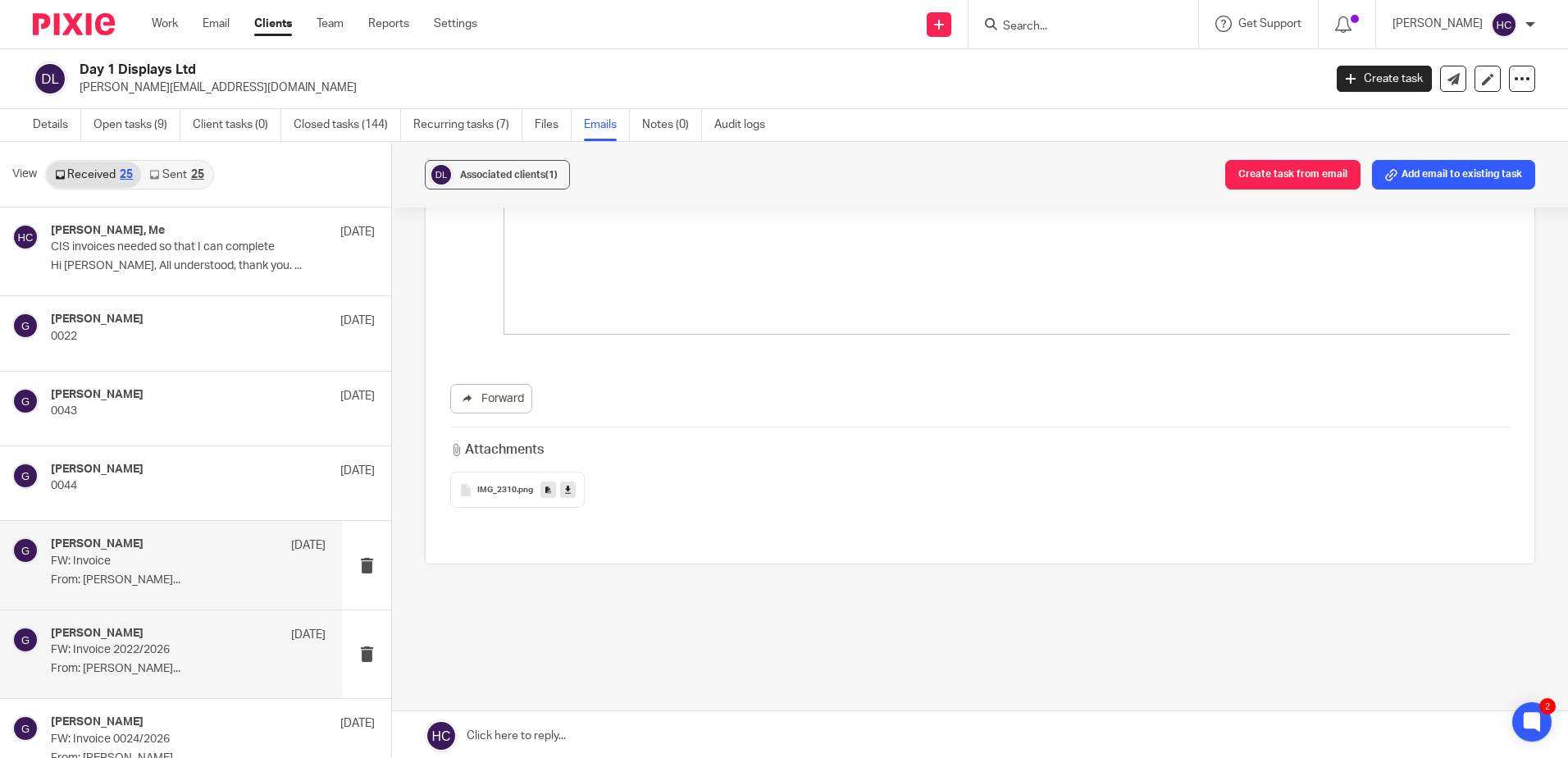
click at [72, 635] on h4 "gary" at bounding box center [97, 634] width 93 height 14
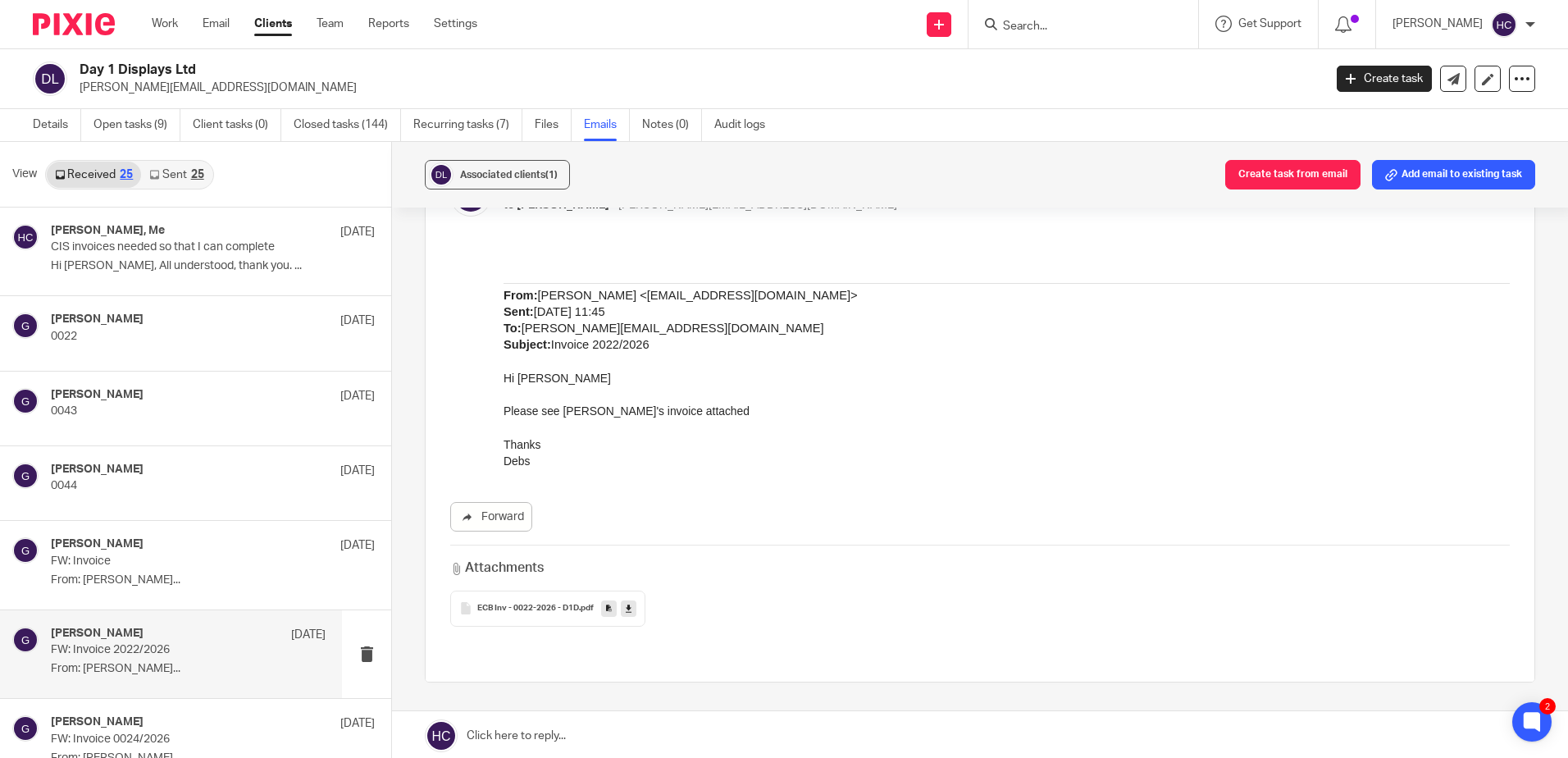
scroll to position [239, 0]
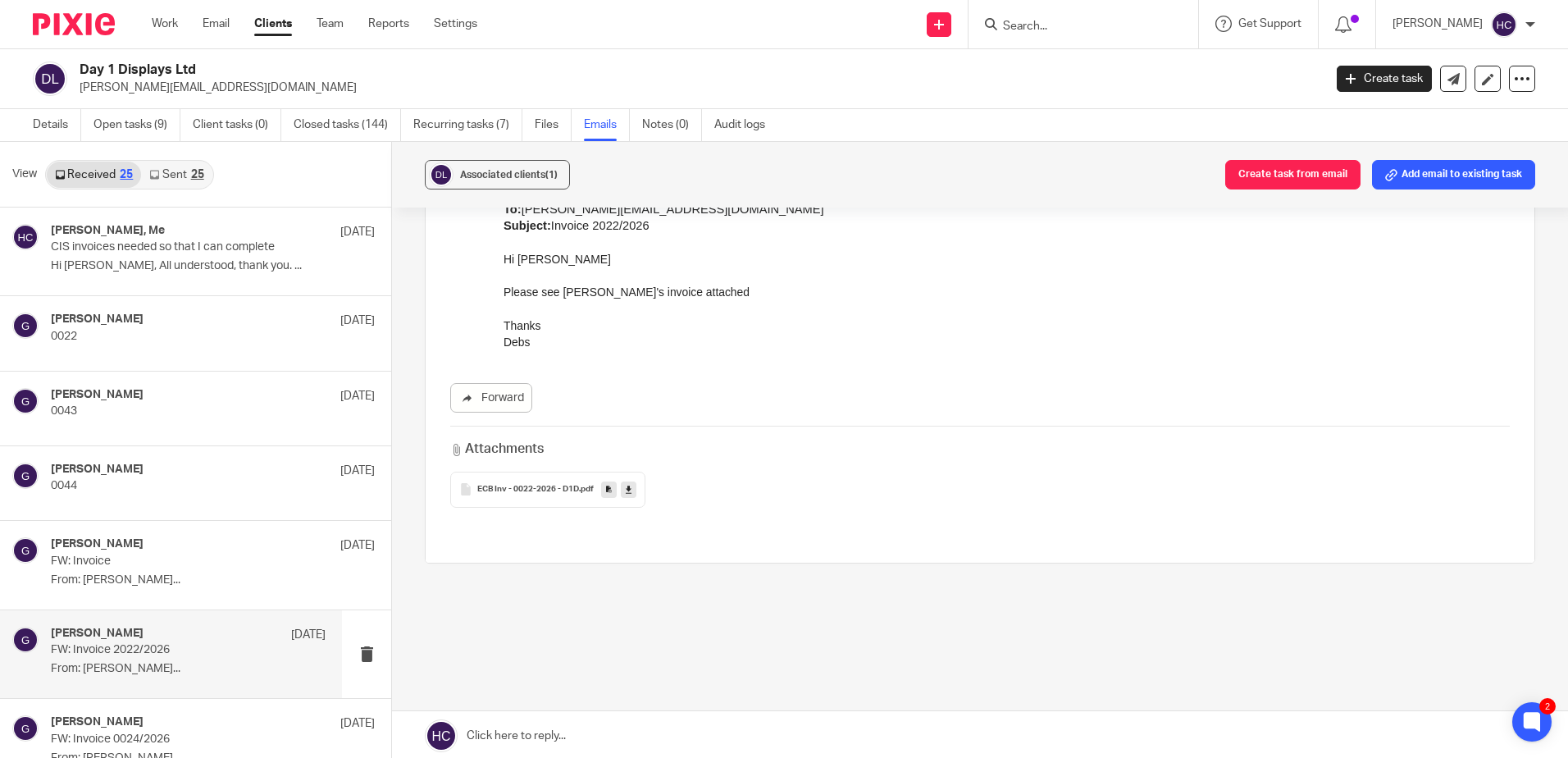
click at [631, 490] on link at bounding box center [628, 490] width 16 height 17
click at [192, 574] on p "From: Jack Elwood..." at bounding box center [188, 580] width 275 height 14
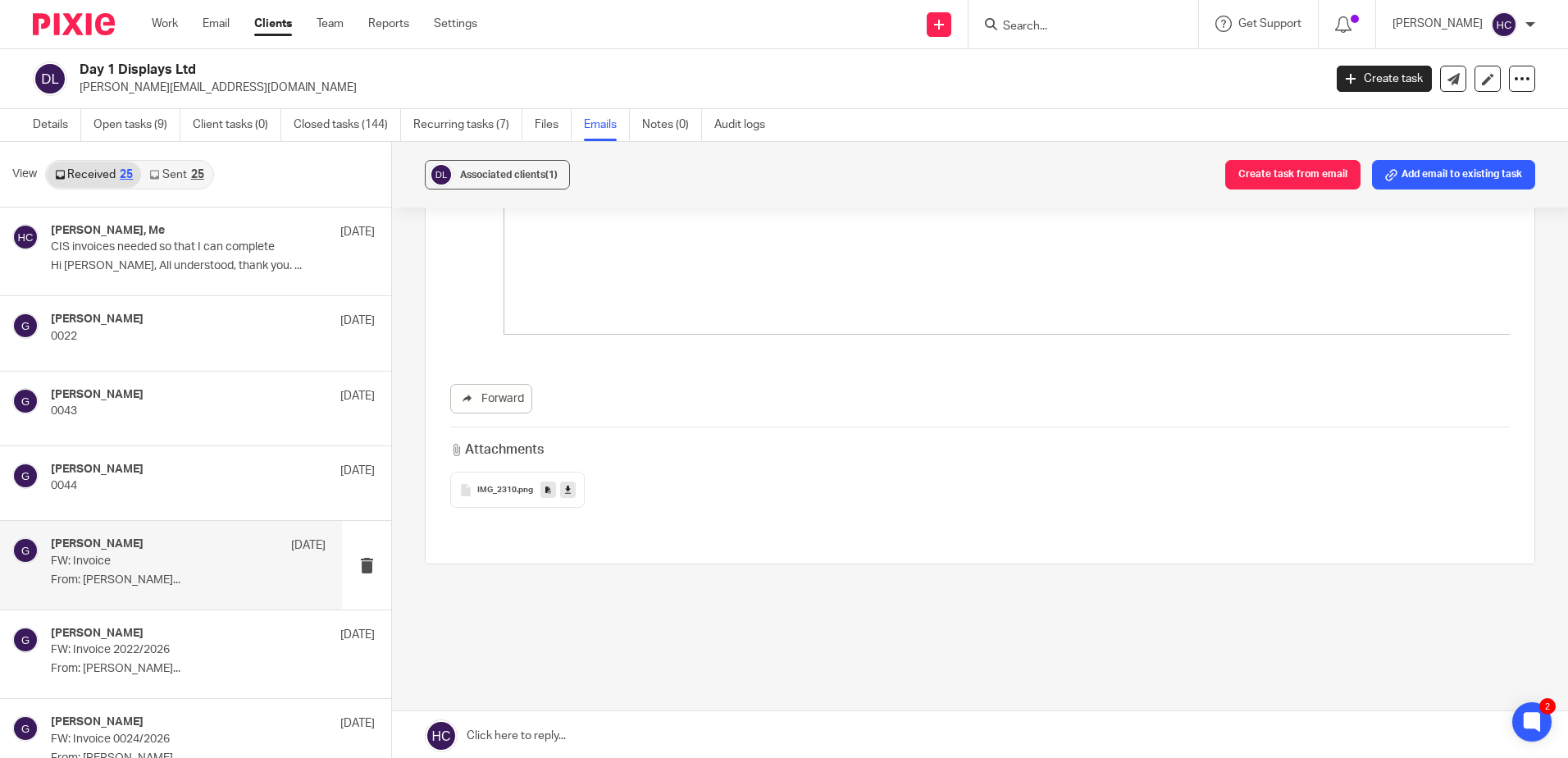
scroll to position [3, 0]
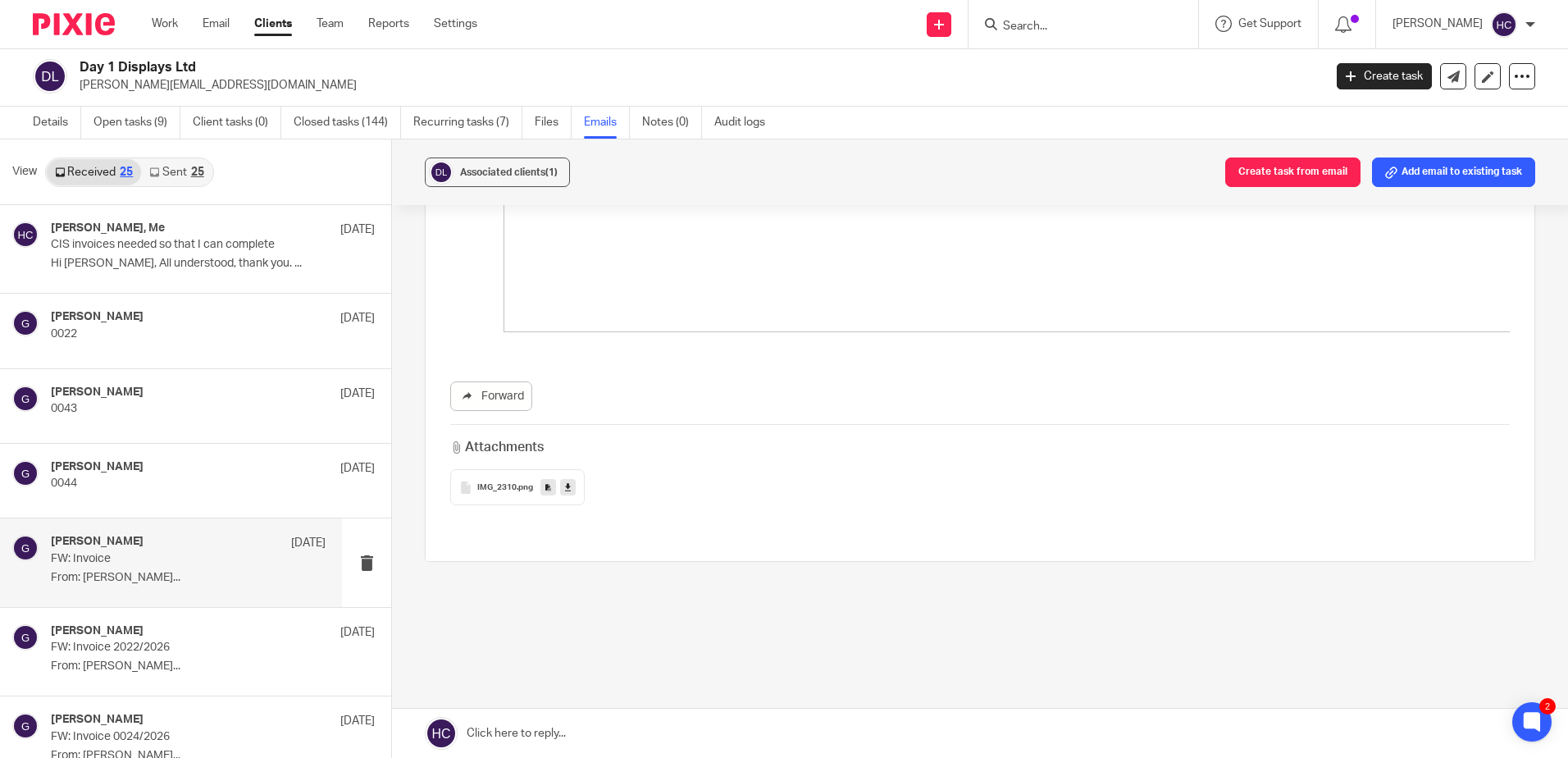
click at [568, 484] on link at bounding box center [567, 487] width 16 height 17
click at [167, 618] on div "gary 10 Sep FW: Invoice 2022/2026 From: Jack Elwood..." at bounding box center [171, 651] width 342 height 88
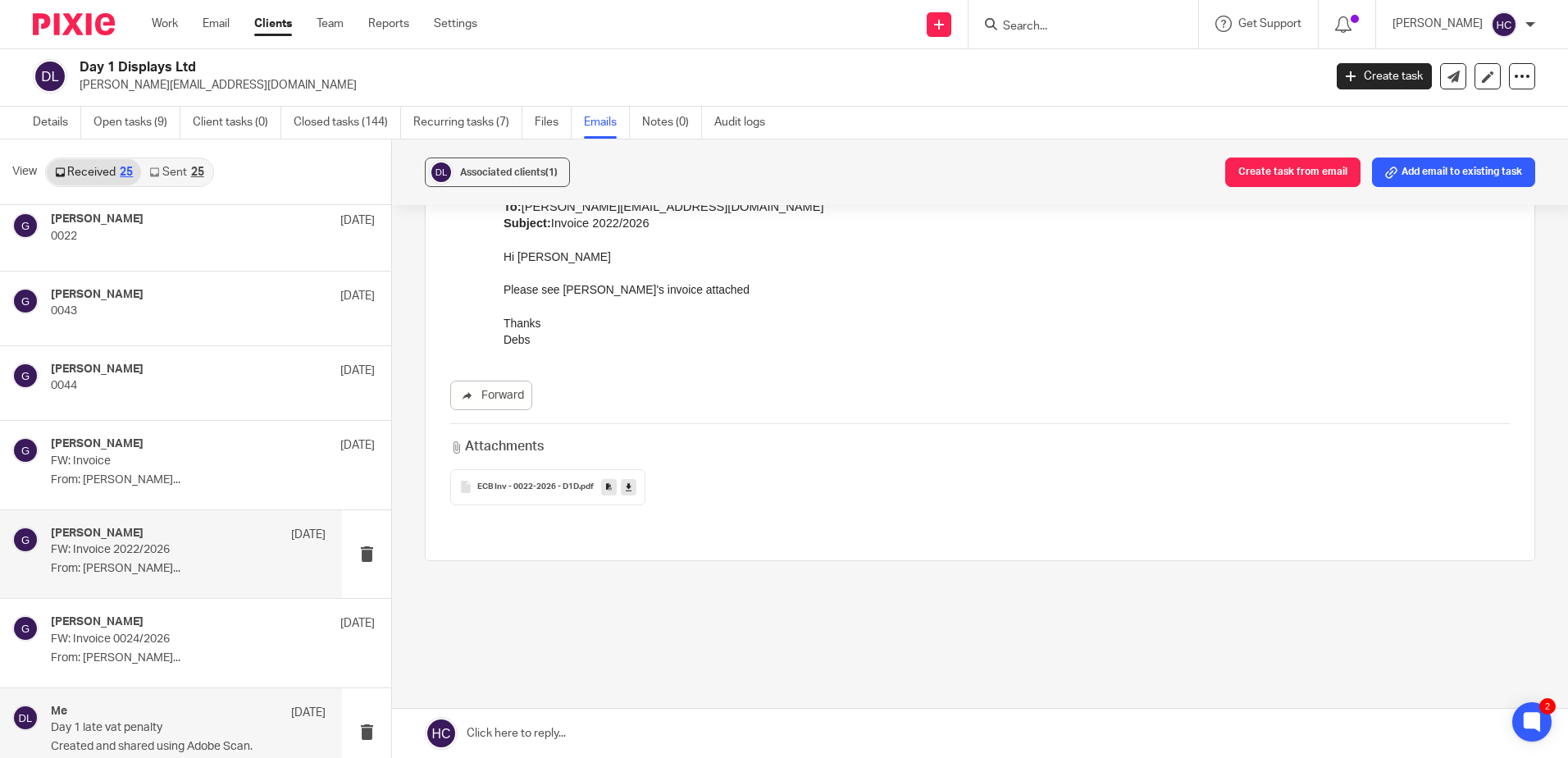
scroll to position [246, 0]
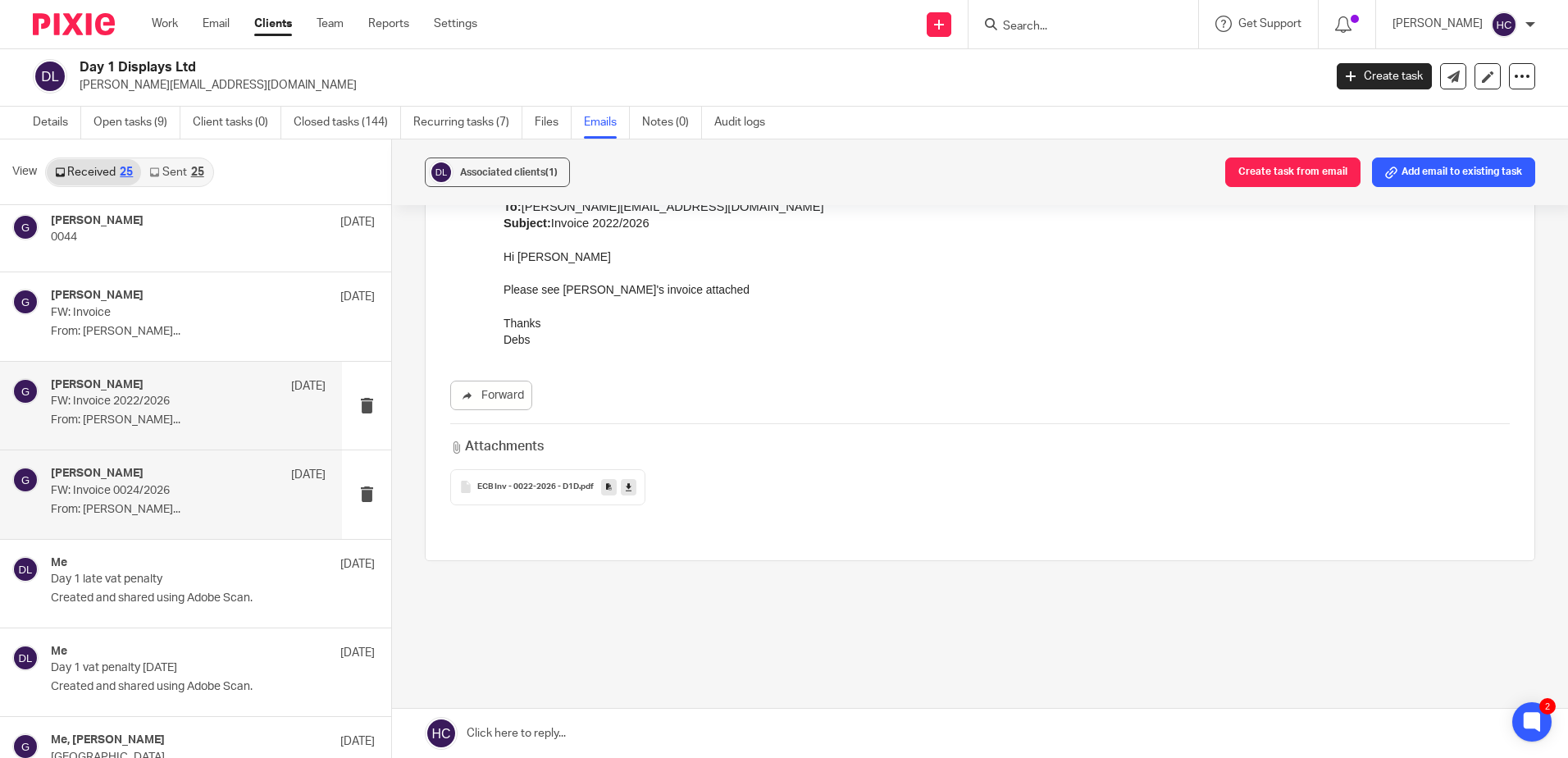
click at [216, 492] on p "FW: Invoice 0024/2026" at bounding box center [160, 491] width 219 height 14
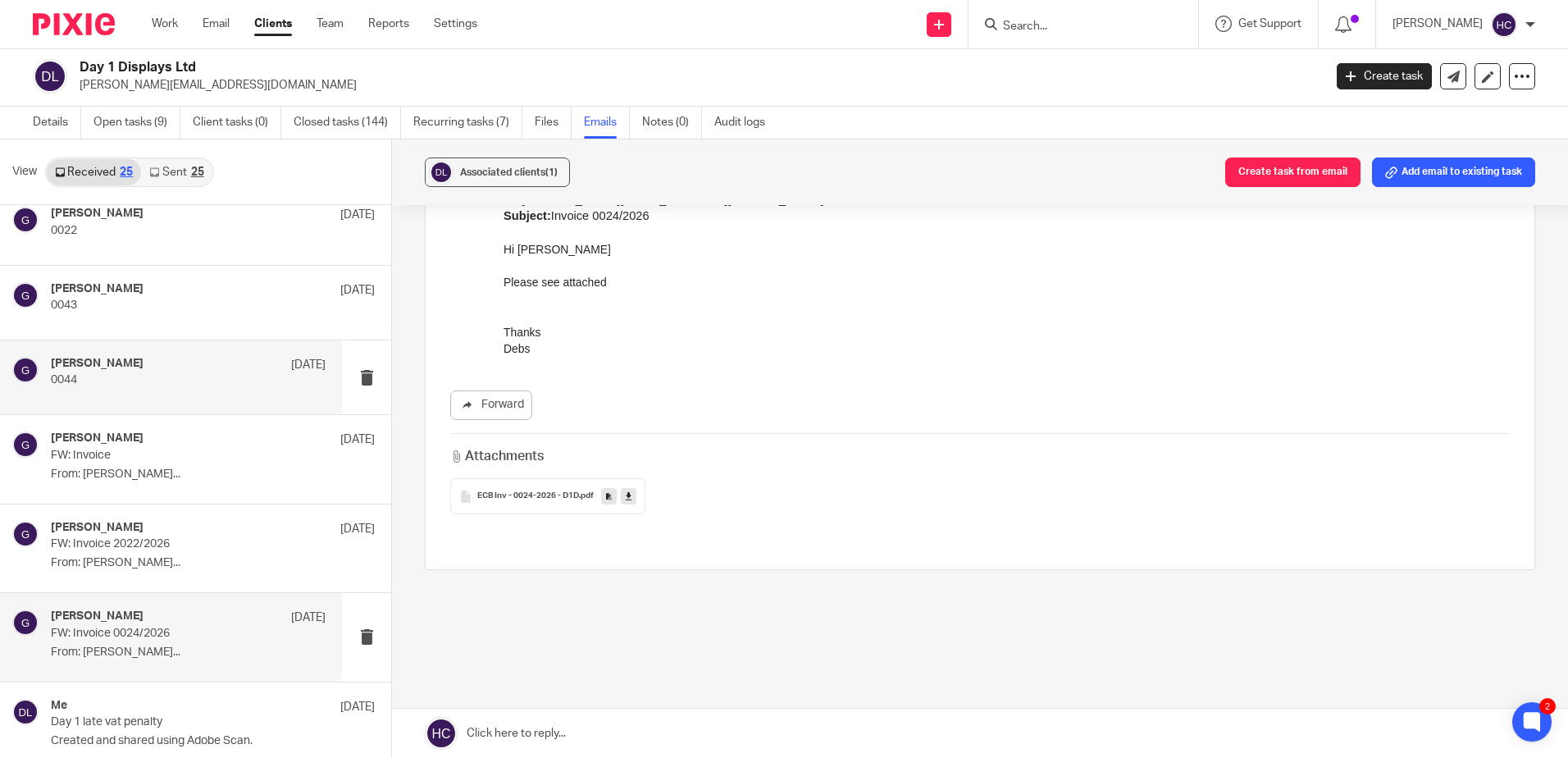
scroll to position [82, 0]
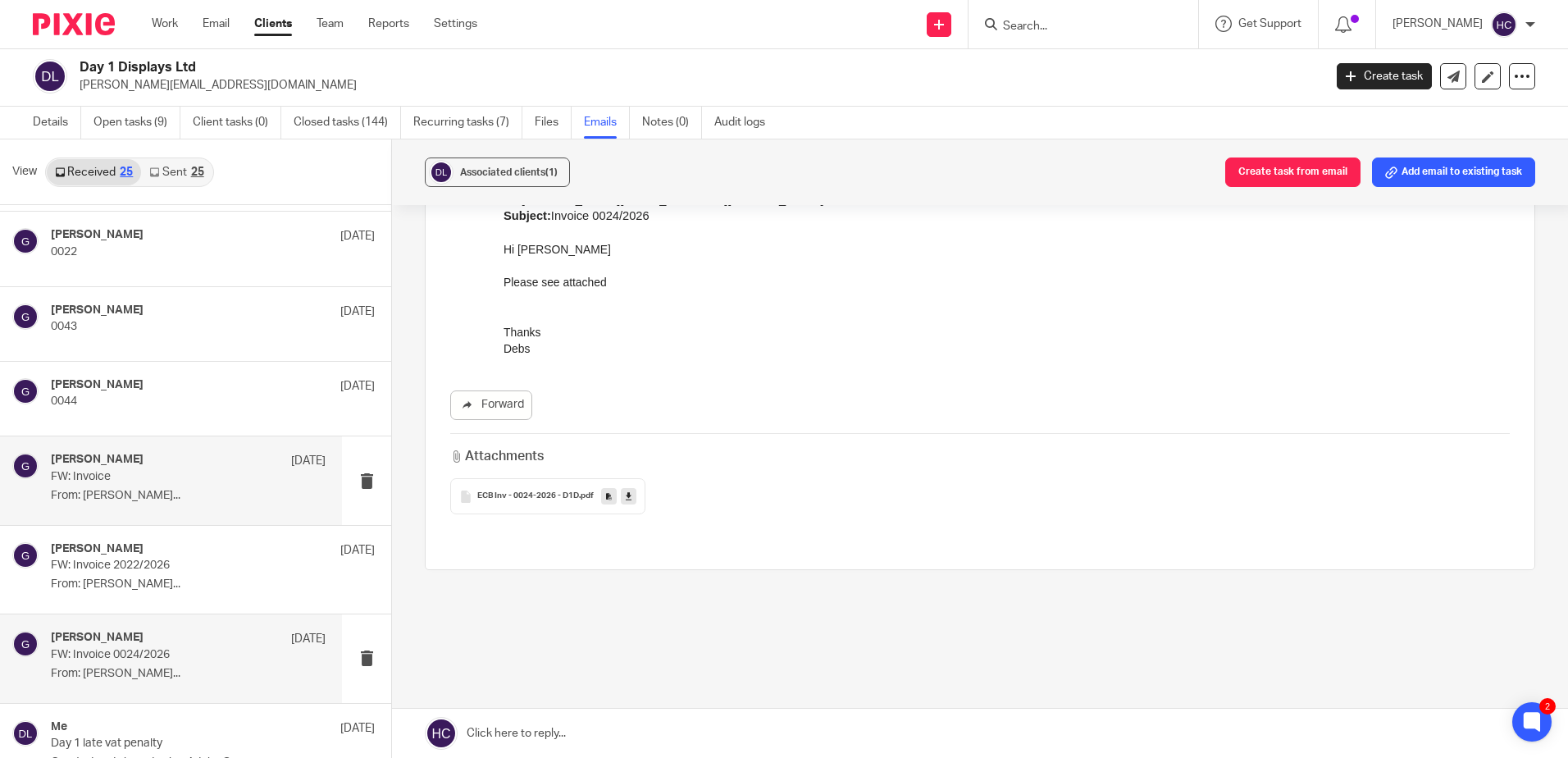
click at [90, 514] on div "gary 10 Sep FW: Invoice From: Jack Elwood..." at bounding box center [171, 480] width 342 height 88
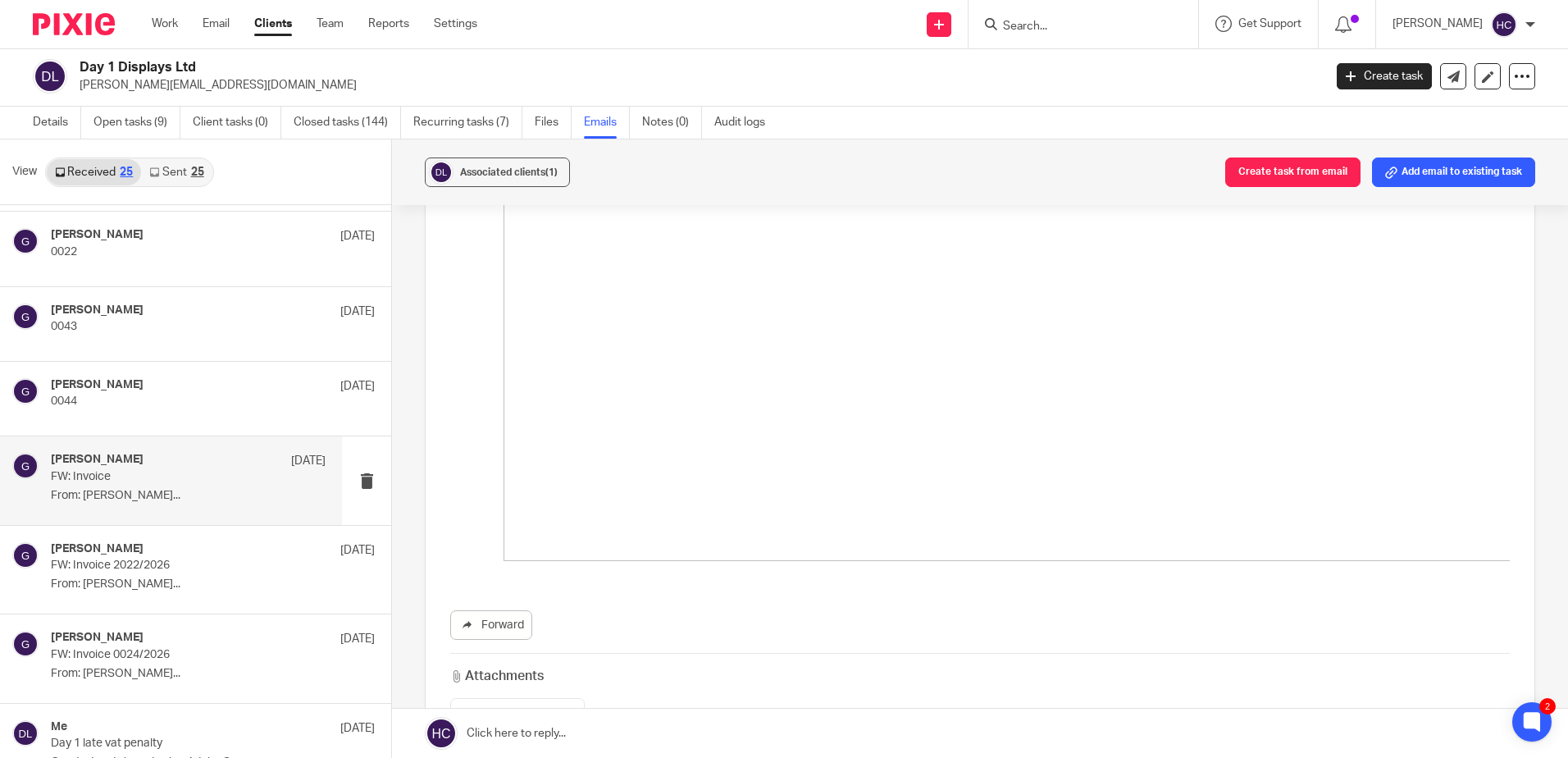
scroll to position [2542, 0]
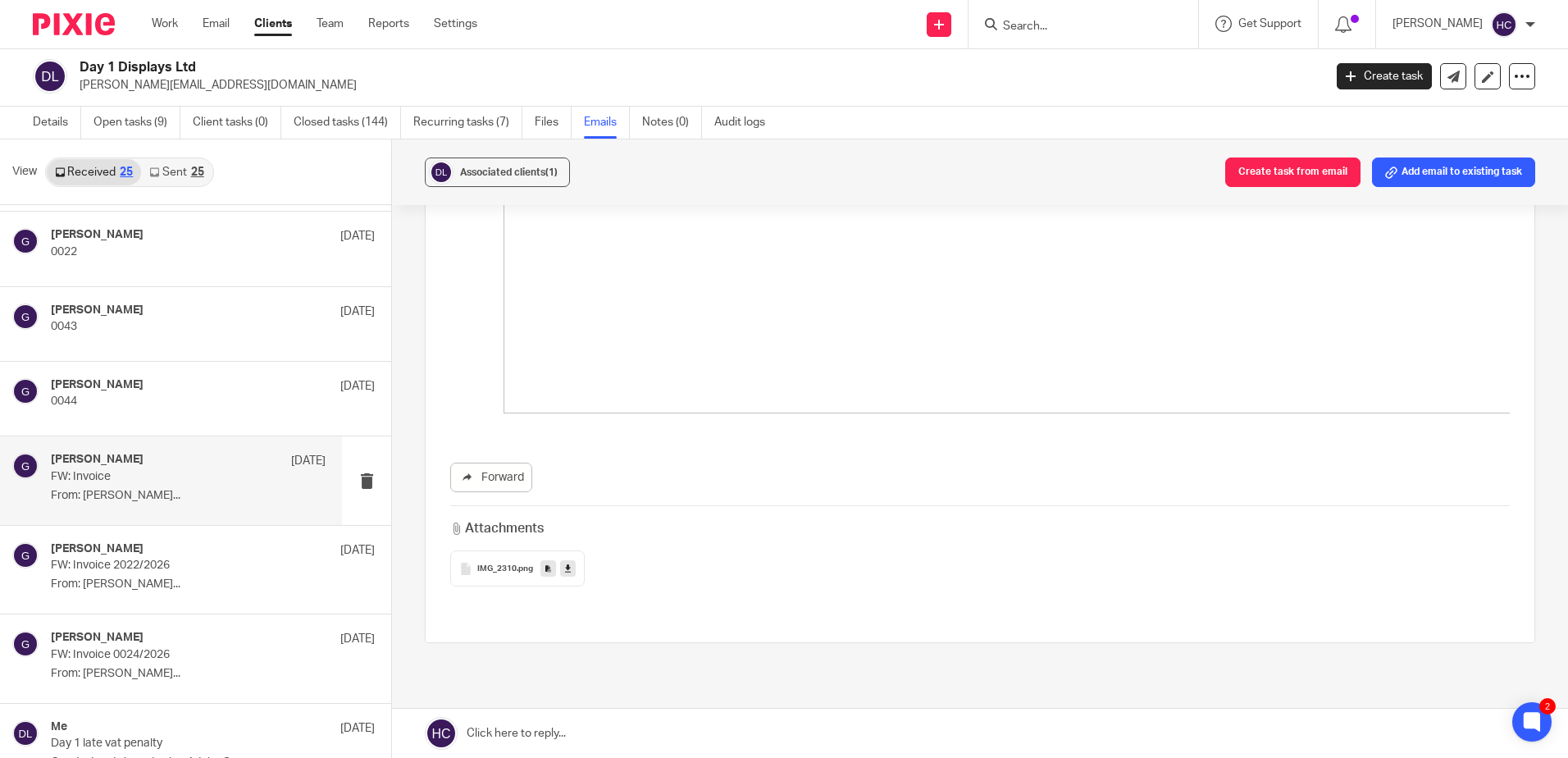
click at [565, 567] on icon at bounding box center [568, 568] width 6 height 12
